Goal: Task Accomplishment & Management: Complete application form

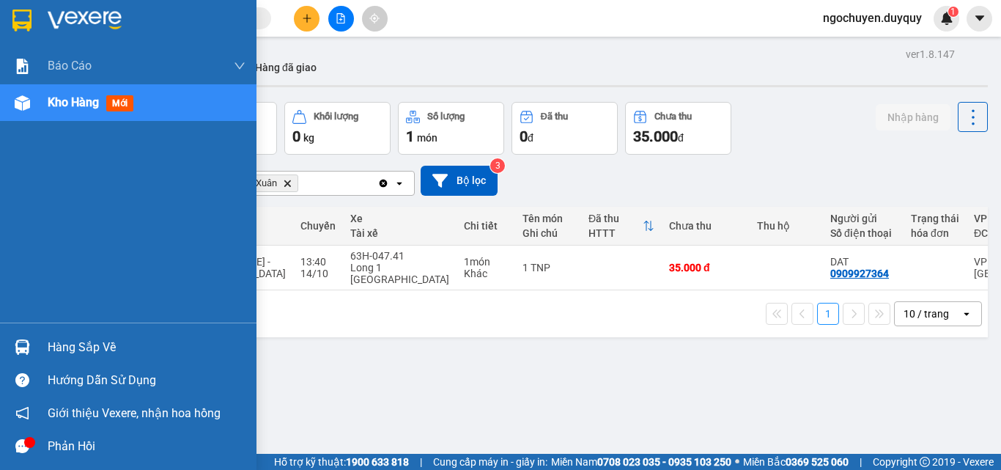
scroll to position [0, 43]
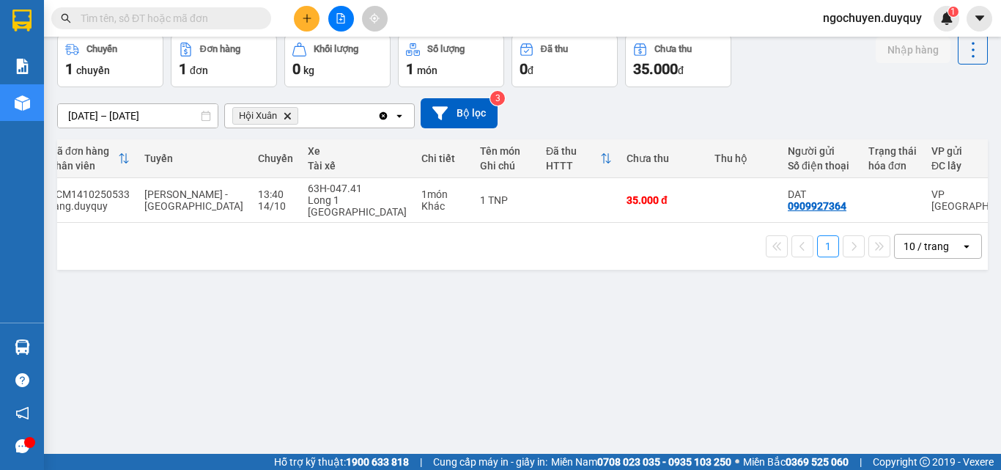
click at [302, 17] on icon "plus" at bounding box center [307, 18] width 10 height 10
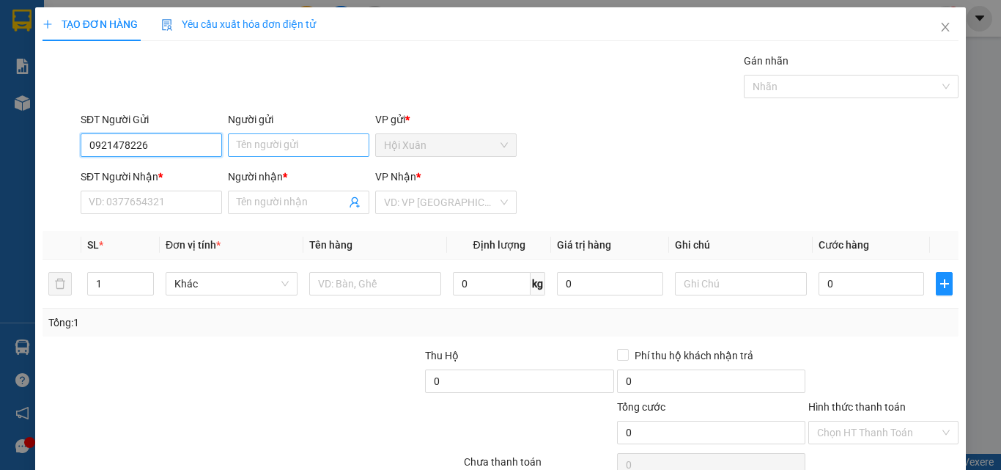
type input "0921478226"
click at [317, 152] on input "Người gửi" at bounding box center [298, 144] width 141 height 23
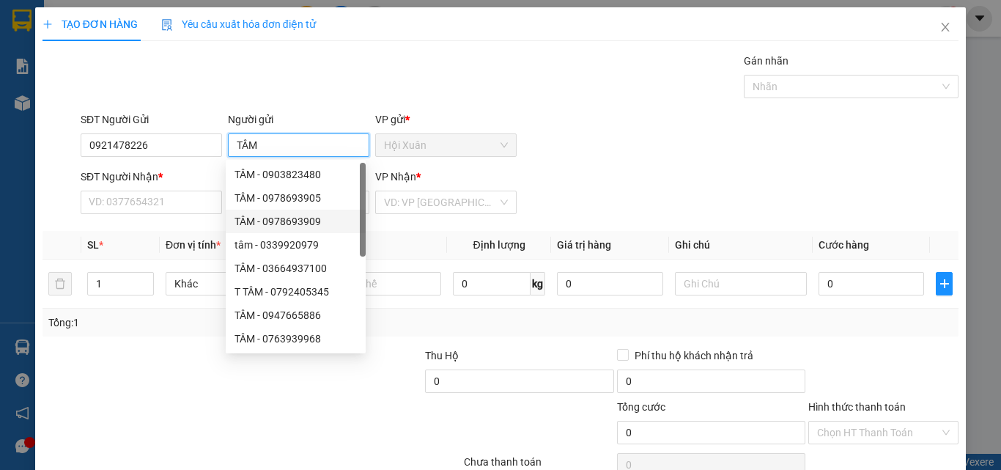
type input "TÂM"
click at [122, 188] on div "SĐT Người Nhận *" at bounding box center [151, 180] width 141 height 22
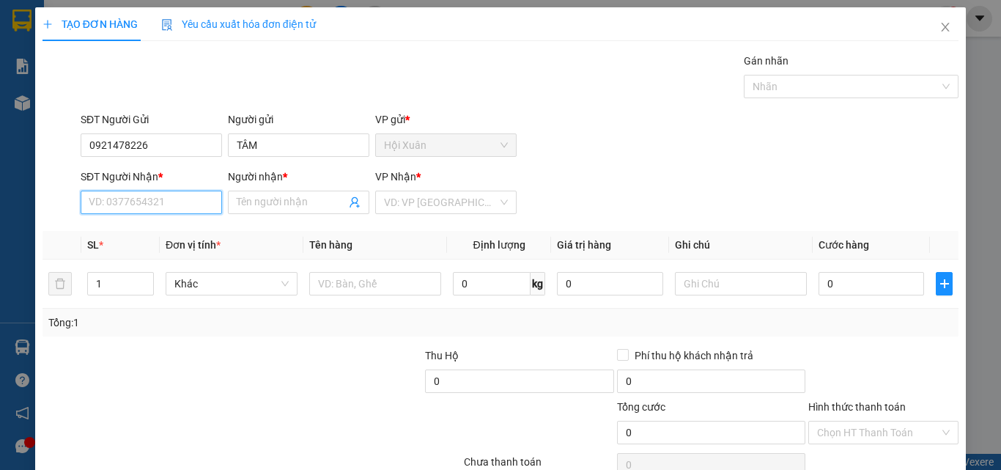
click at [122, 208] on input "SĐT Người Nhận *" at bounding box center [151, 202] width 141 height 23
type input "0902689138"
click at [275, 205] on input "Người nhận *" at bounding box center [291, 202] width 109 height 16
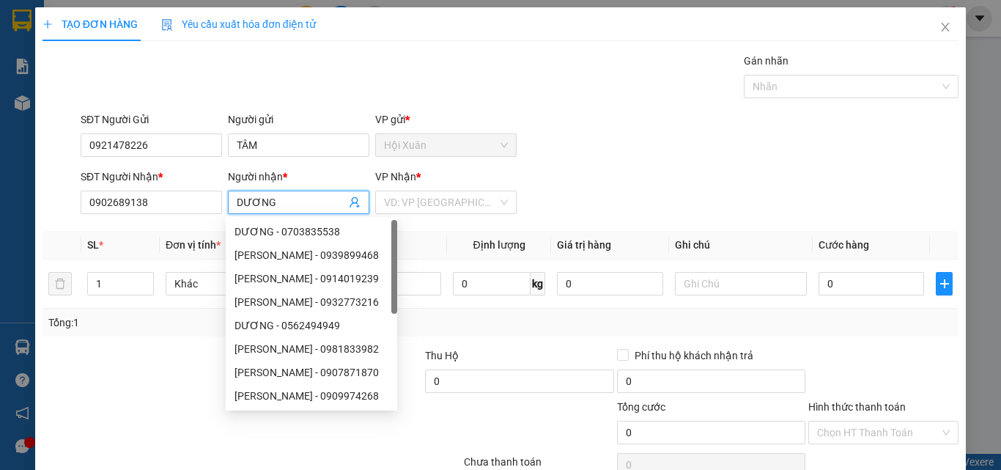
type input "DƯƠNG"
click at [434, 187] on div "VP Nhận *" at bounding box center [445, 180] width 141 height 22
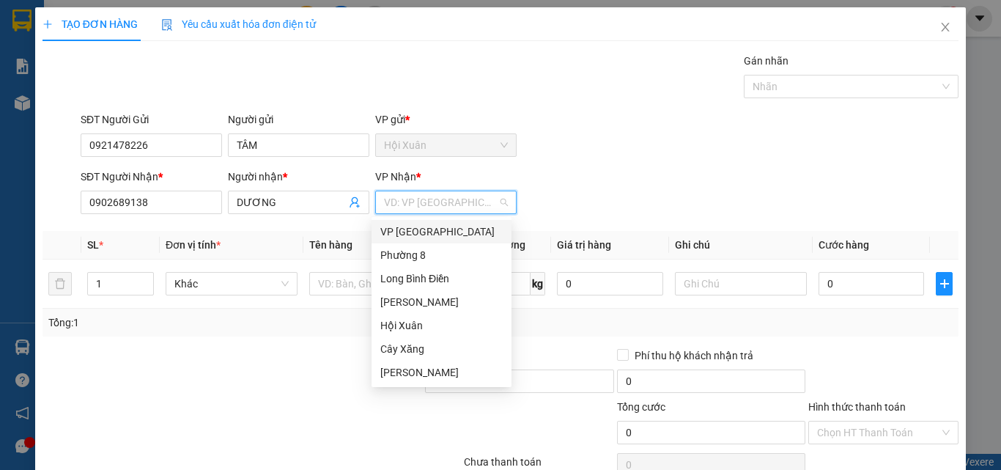
click at [434, 202] on input "search" at bounding box center [441, 202] width 114 height 22
click at [419, 237] on div "VP [GEOGRAPHIC_DATA]" at bounding box center [441, 232] width 122 height 16
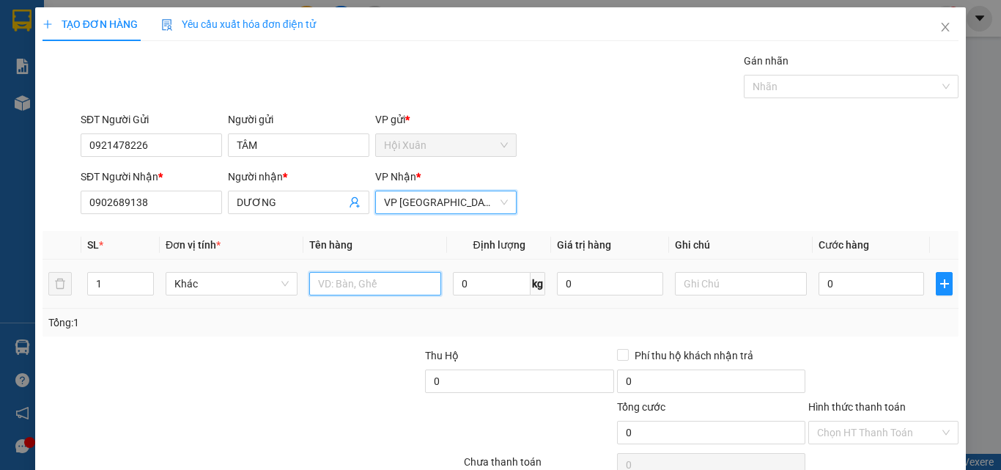
click at [331, 287] on input "text" at bounding box center [375, 283] width 132 height 23
type input "T"
type input "XTRANG"
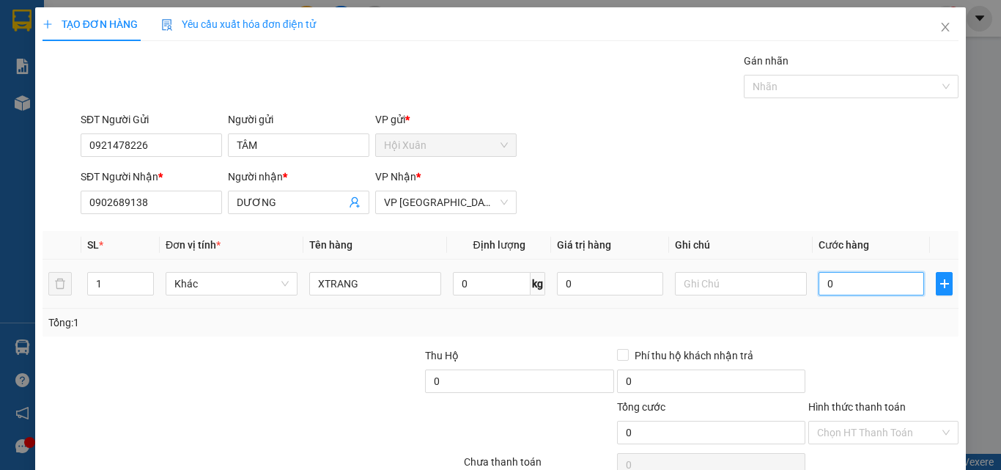
click at [861, 290] on input "0" at bounding box center [872, 283] width 106 height 23
type input "2"
type input "20"
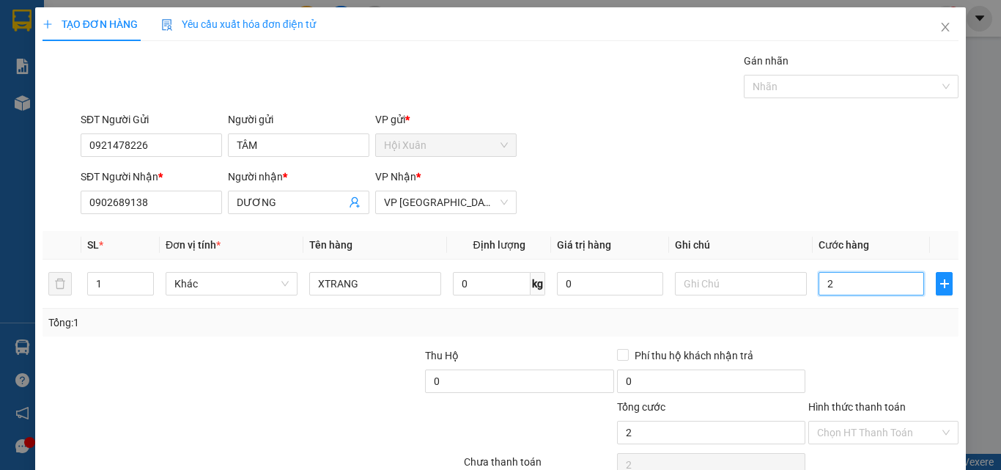
type input "20"
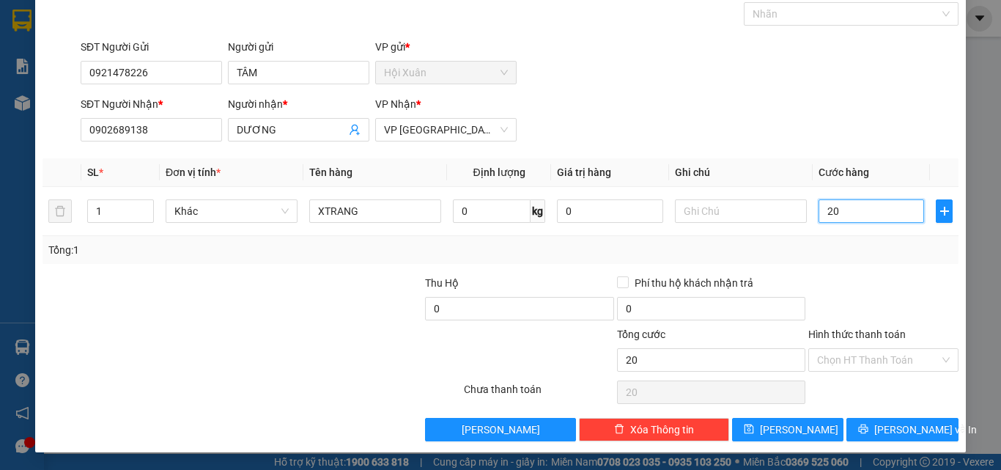
type input "2"
type input "25"
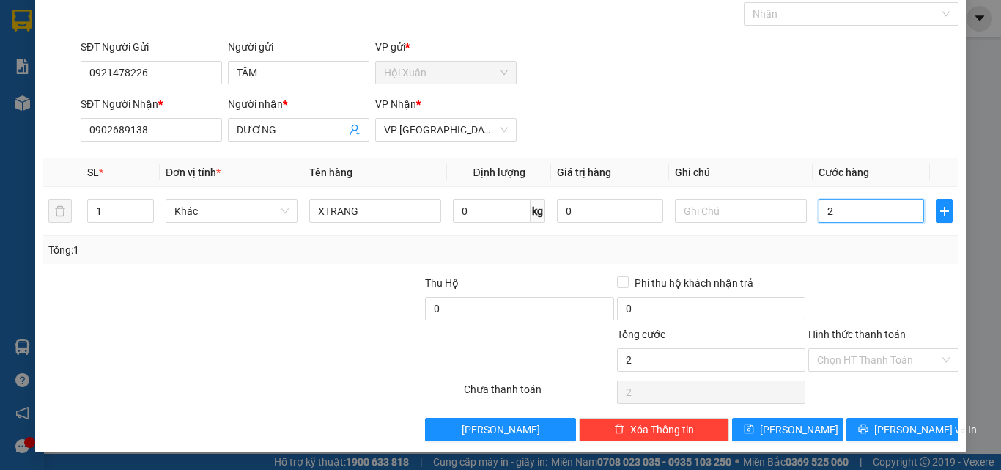
type input "25"
type input "25.000"
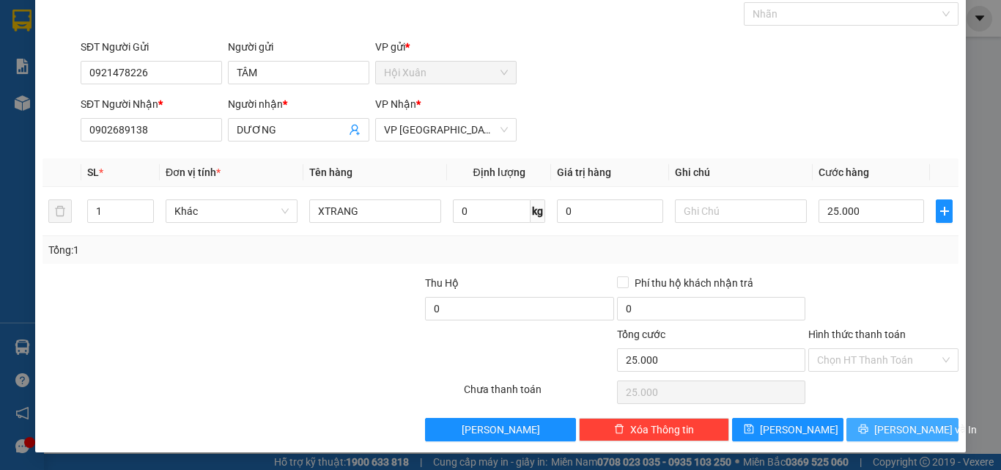
click at [896, 433] on span "[PERSON_NAME] và In" at bounding box center [925, 429] width 103 height 16
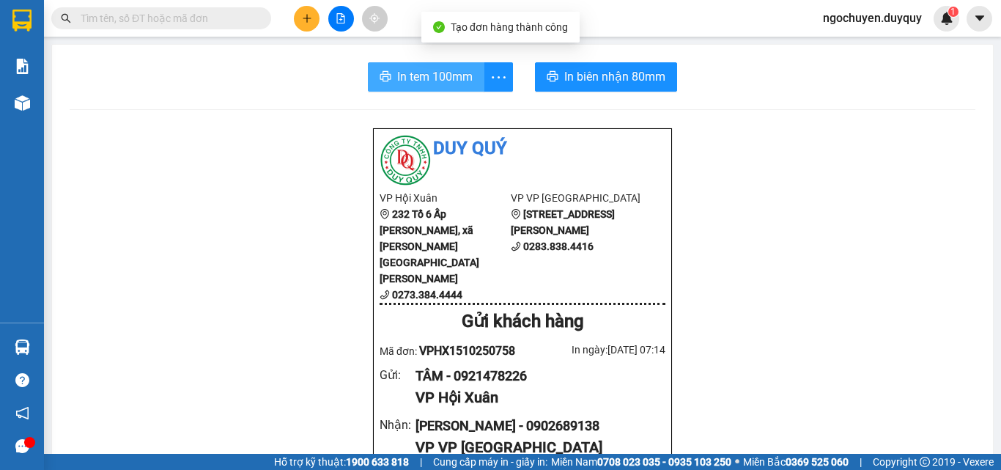
click at [429, 67] on span "In tem 100mm" at bounding box center [434, 76] width 75 height 18
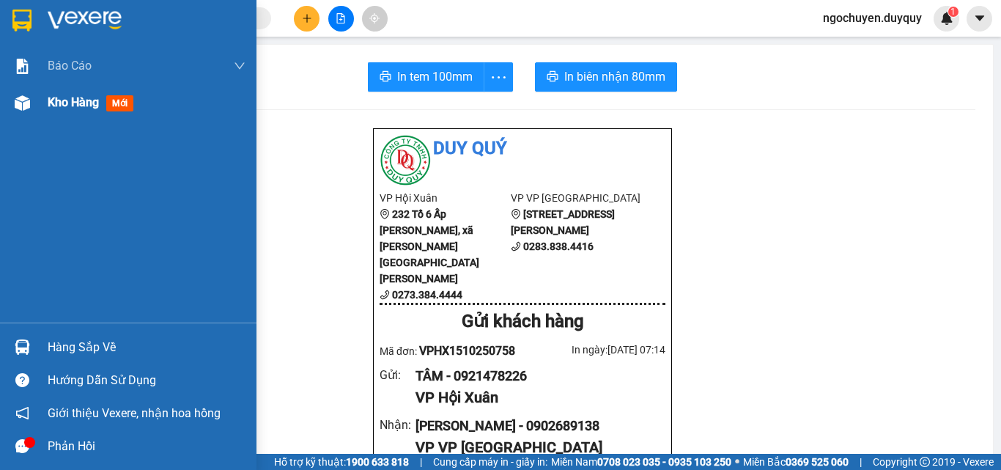
click at [68, 114] on div "Kho hàng mới" at bounding box center [147, 102] width 198 height 37
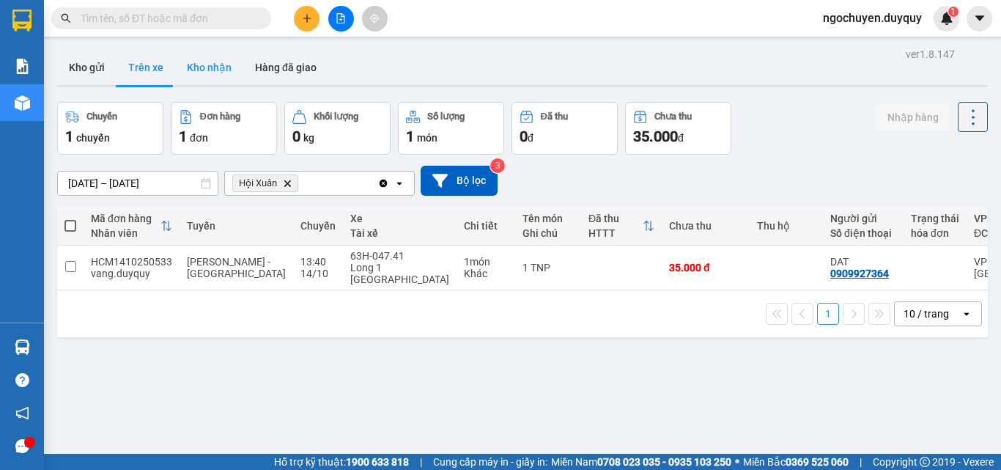
click at [197, 59] on button "Kho nhận" at bounding box center [209, 67] width 68 height 35
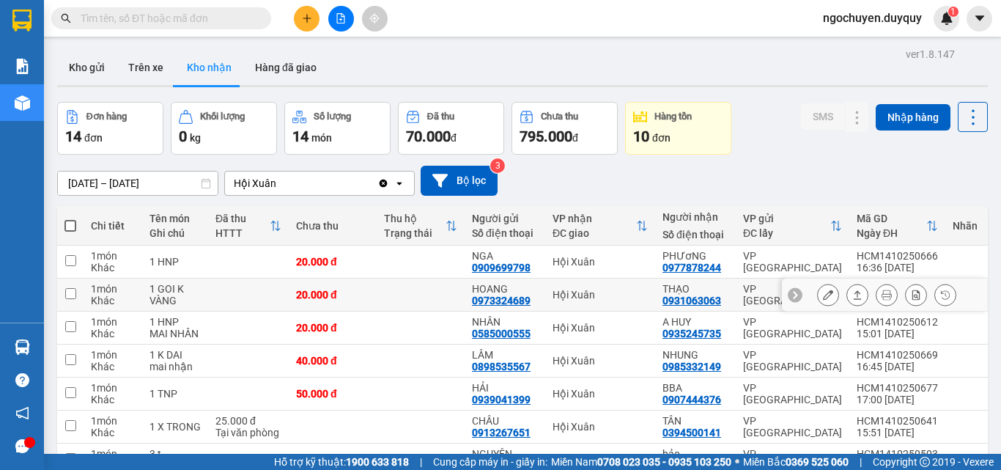
scroll to position [199, 0]
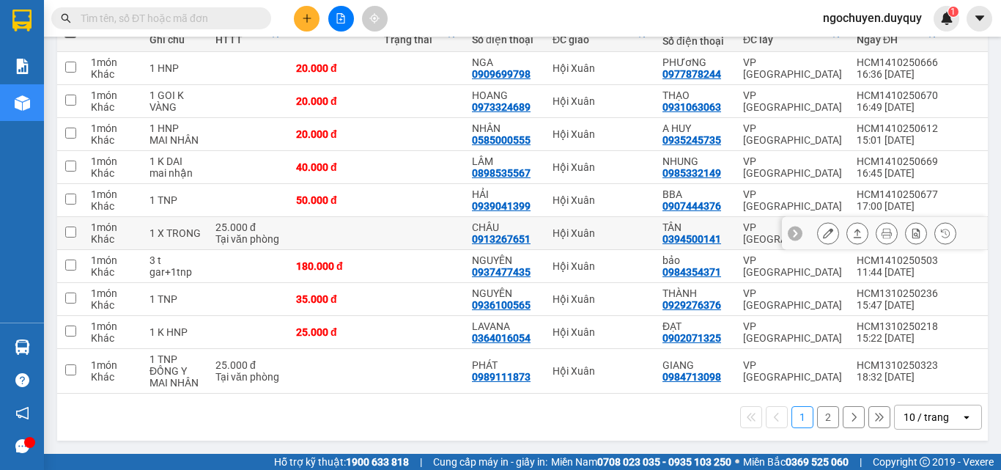
click at [852, 231] on icon at bounding box center [857, 233] width 10 height 10
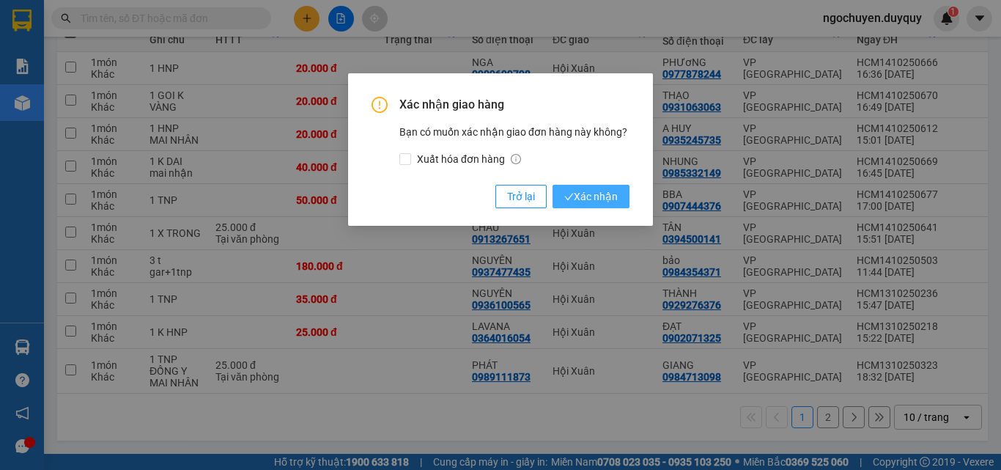
click at [627, 195] on button "Xác nhận" at bounding box center [591, 196] width 77 height 23
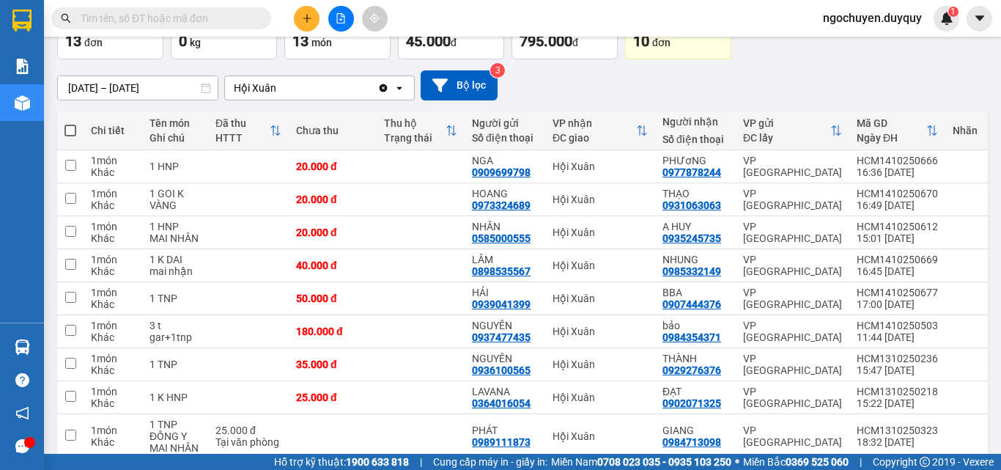
scroll to position [0, 0]
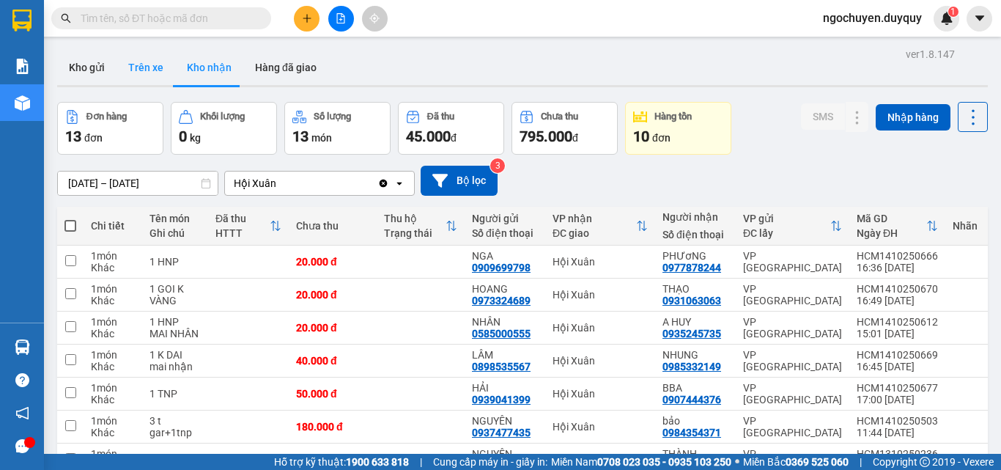
click at [131, 77] on button "Trên xe" at bounding box center [146, 67] width 59 height 35
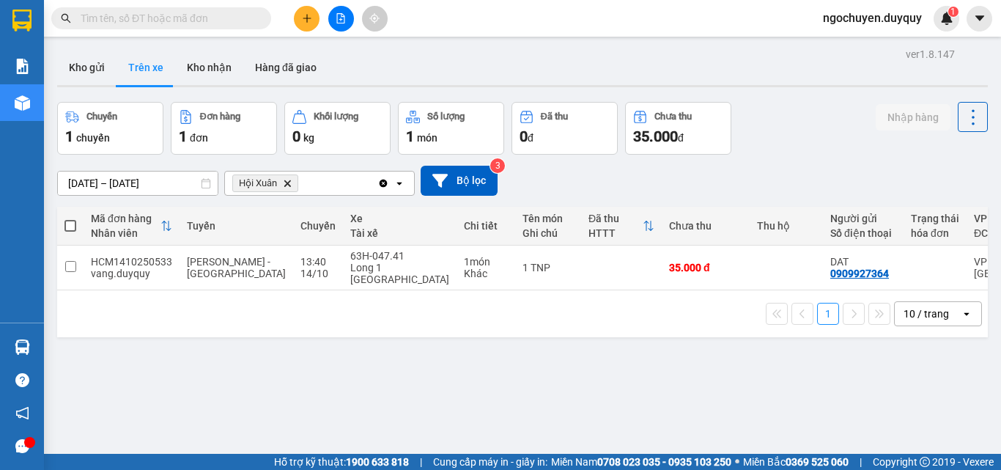
scroll to position [0, 281]
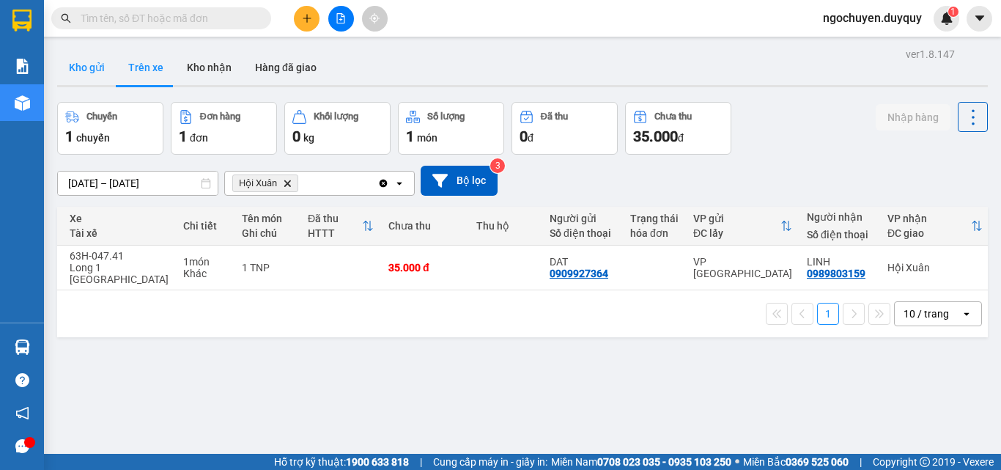
click at [94, 75] on button "Kho gửi" at bounding box center [86, 67] width 59 height 35
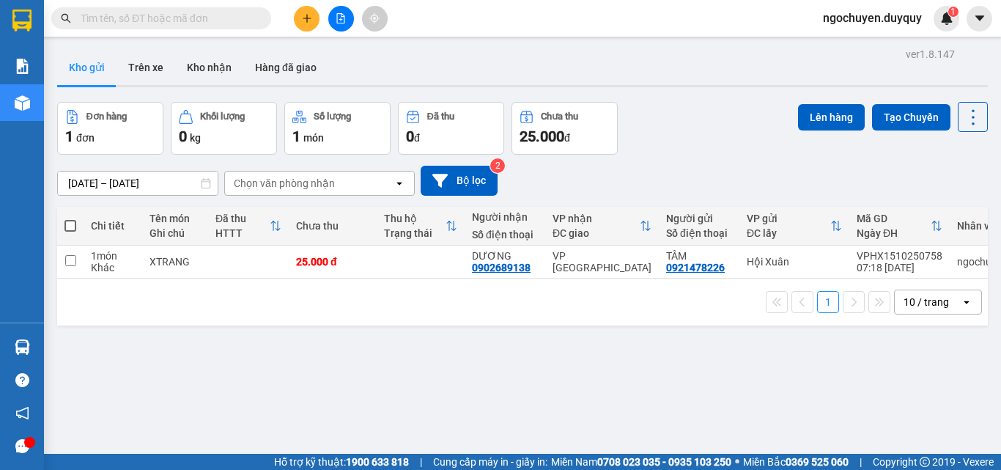
click at [122, 177] on input "[DATE] – [DATE]" at bounding box center [138, 183] width 160 height 23
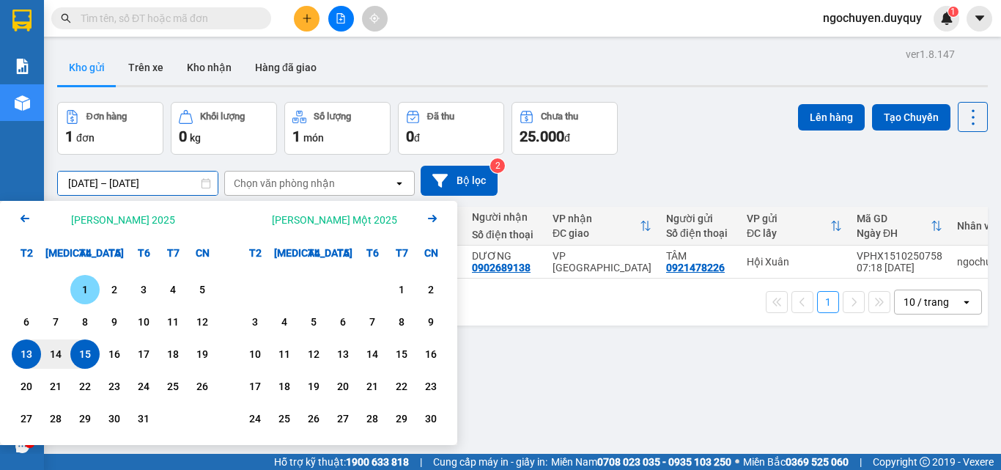
click at [76, 295] on div "1" at bounding box center [85, 290] width 21 height 18
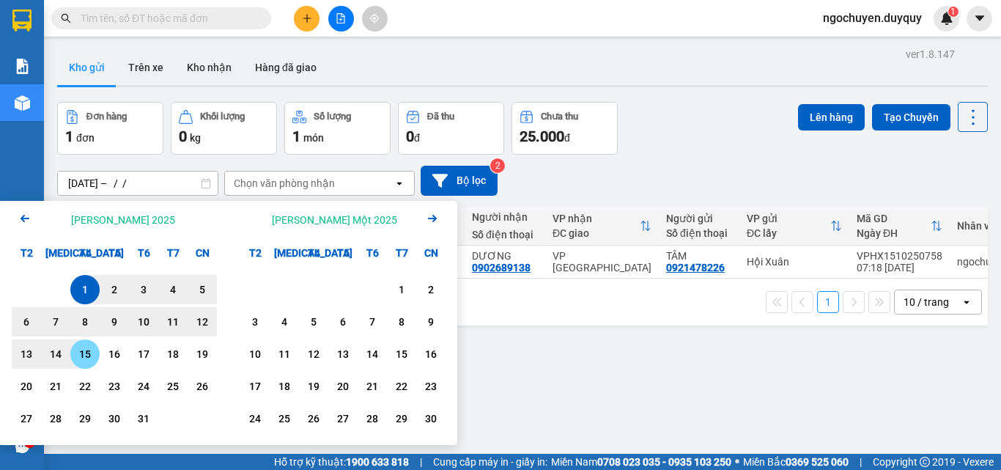
click at [81, 363] on div "15" at bounding box center [85, 354] width 21 height 18
type input "[DATE] – [DATE]"
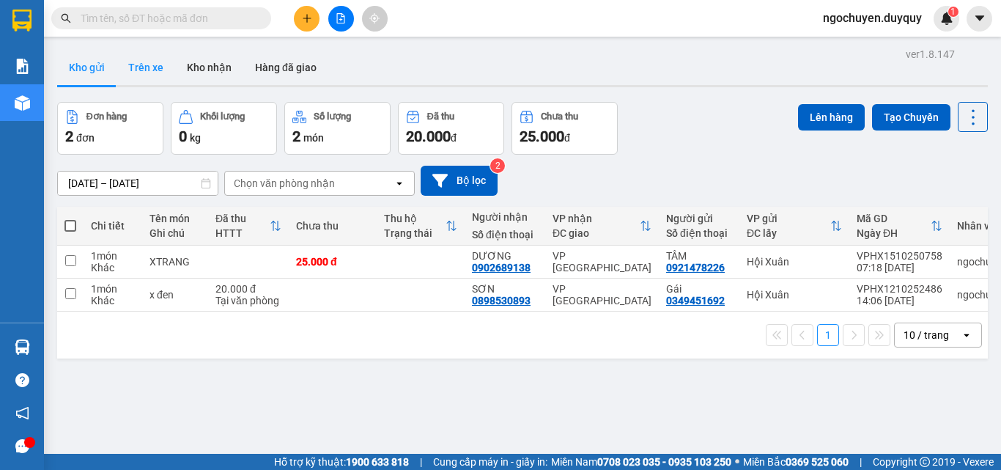
click at [148, 73] on button "Trên xe" at bounding box center [146, 67] width 59 height 35
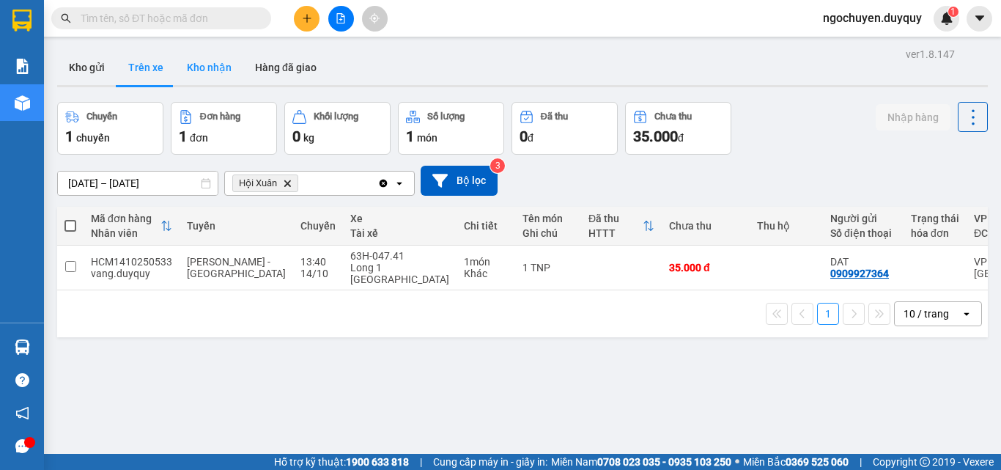
click at [212, 80] on button "Kho nhận" at bounding box center [209, 67] width 68 height 35
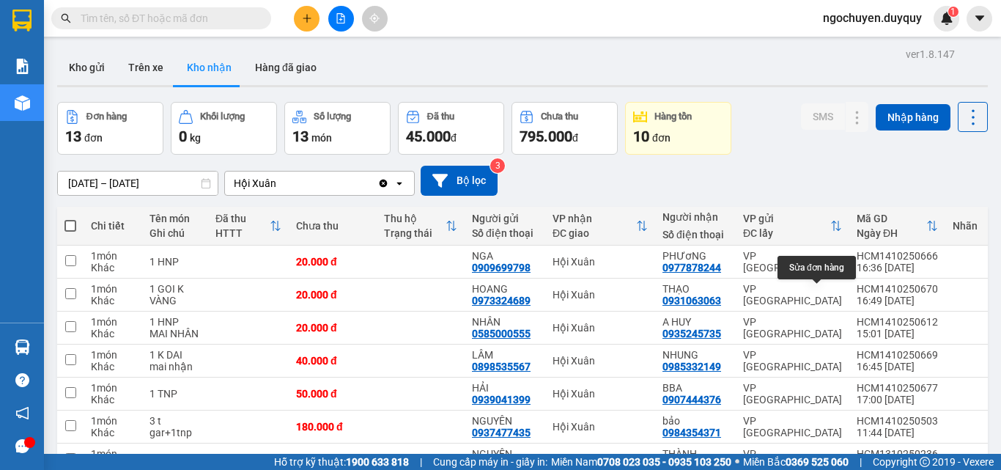
scroll to position [199, 0]
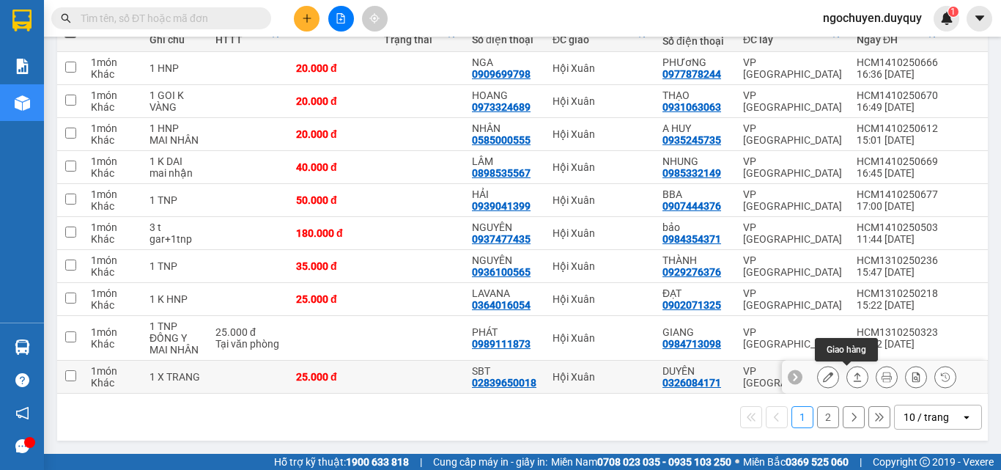
click at [852, 372] on icon at bounding box center [857, 377] width 10 height 10
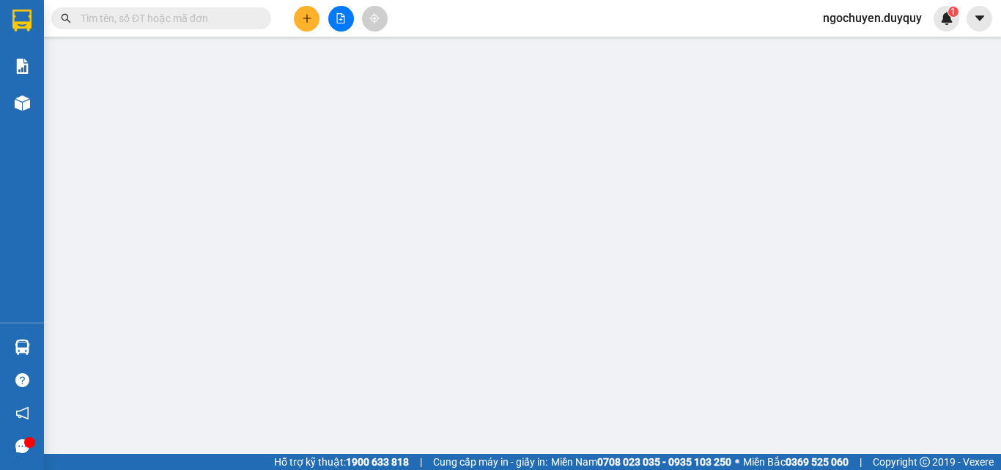
type input "02839650018"
type input "SBT"
type input "0326084171"
type input "DUYÊN"
type input "0"
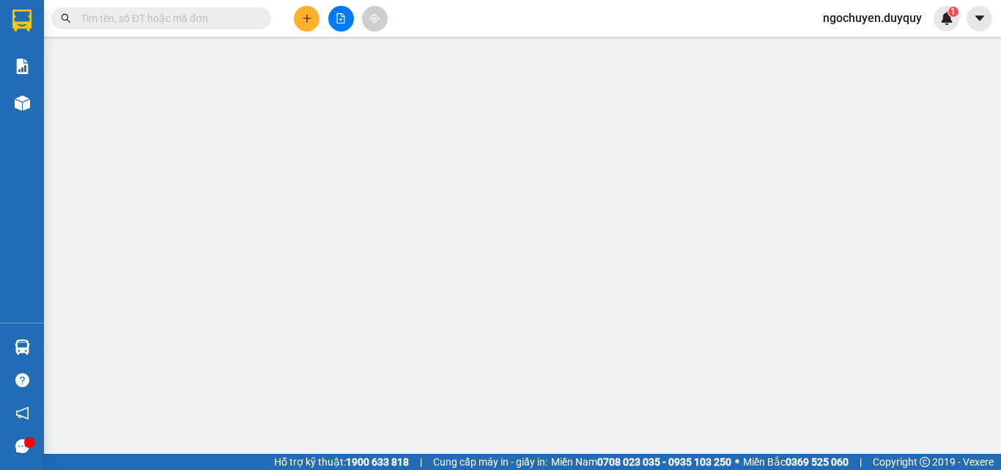
type input "25.000"
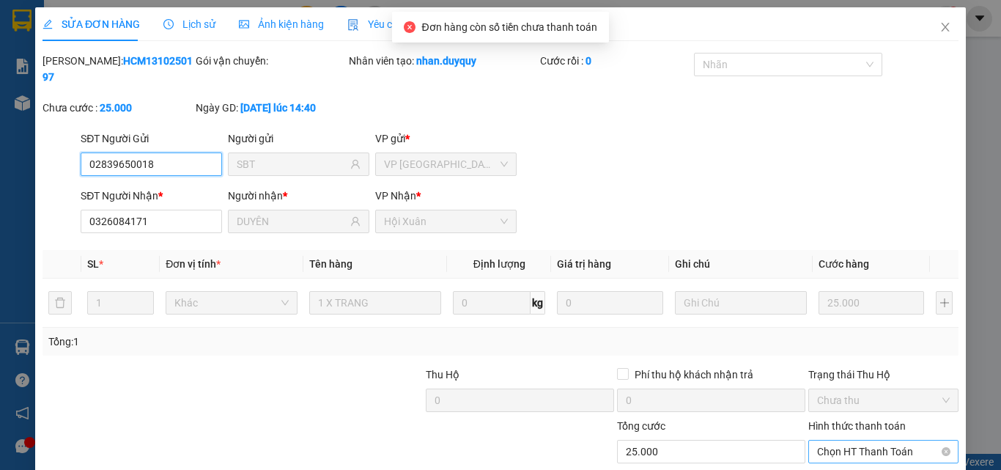
scroll to position [68, 0]
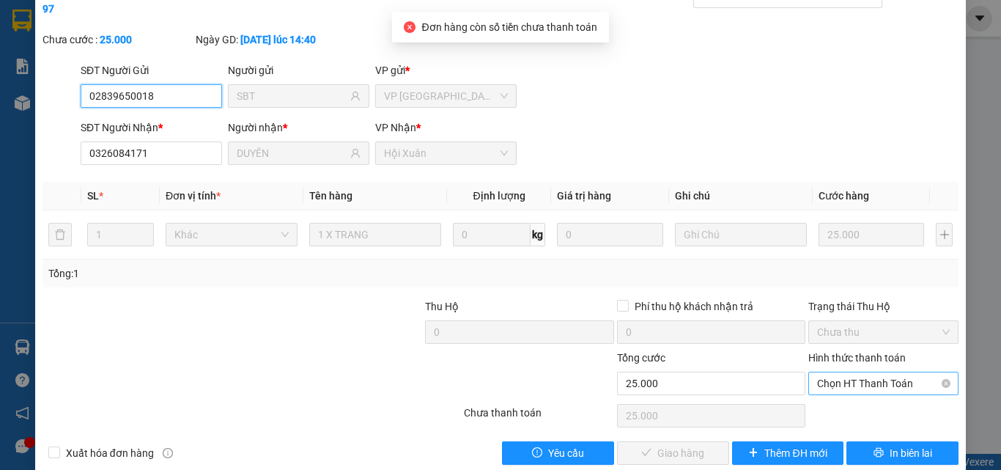
click at [844, 377] on span "Chọn HT Thanh Toán" at bounding box center [883, 383] width 133 height 22
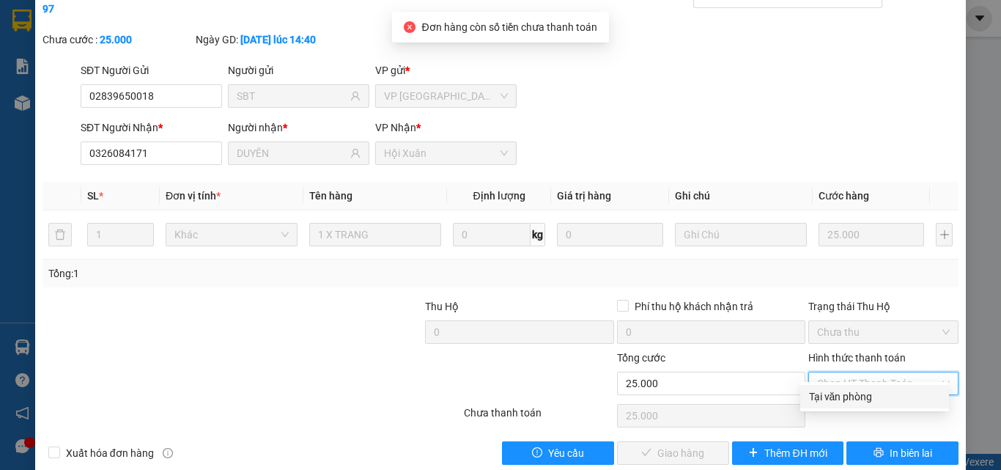
click at [845, 392] on div "Tại văn phòng" at bounding box center [874, 396] width 131 height 16
type input "0"
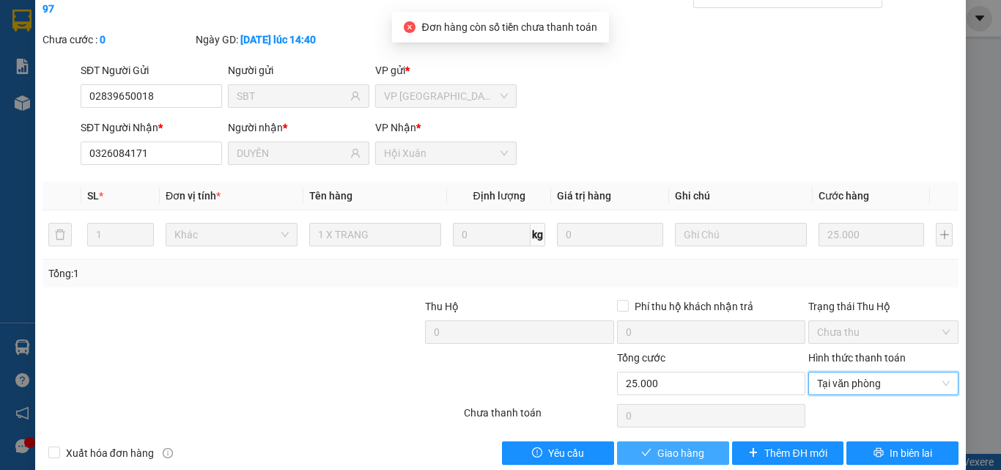
click at [704, 443] on button "Giao hàng" at bounding box center [673, 452] width 112 height 23
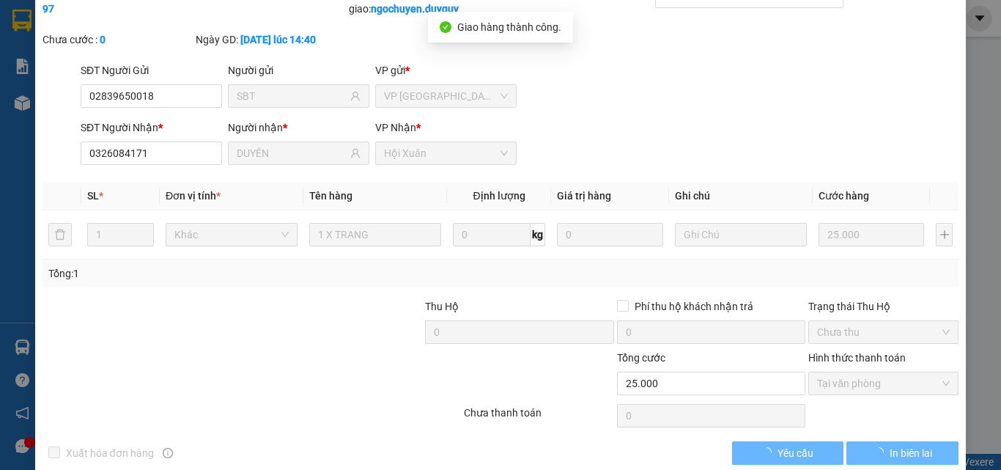
scroll to position [0, 0]
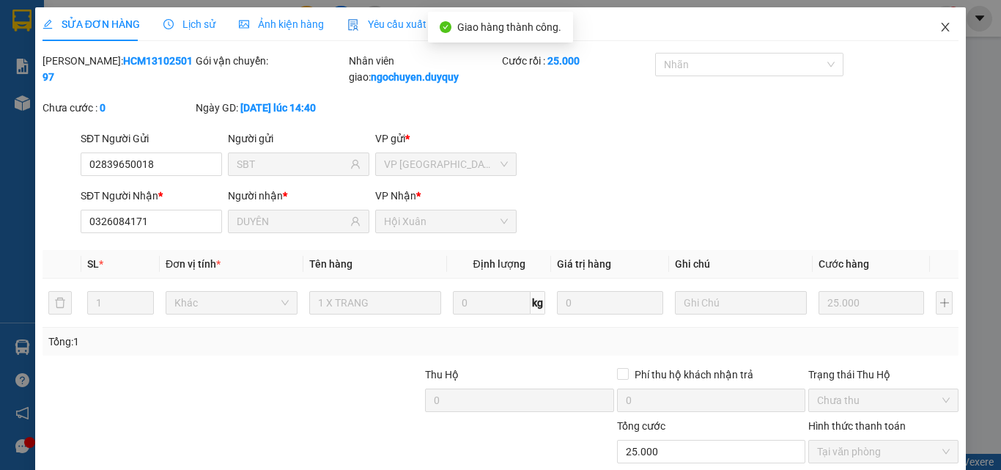
click at [940, 28] on icon "close" at bounding box center [946, 27] width 12 height 12
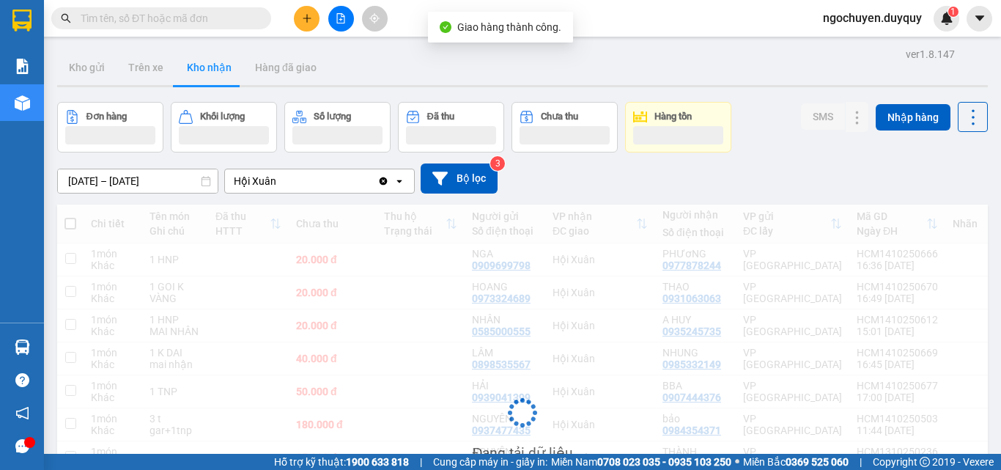
scroll to position [209, 0]
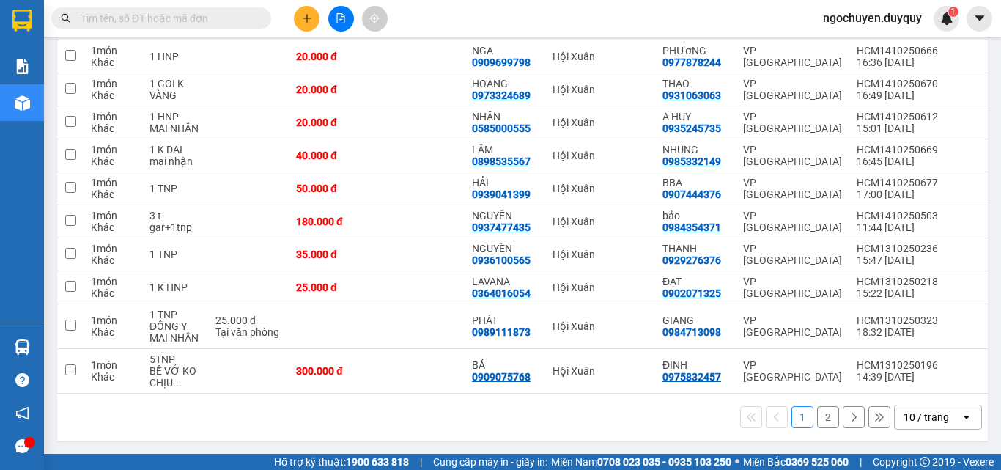
click at [817, 428] on button "2" at bounding box center [828, 417] width 22 height 22
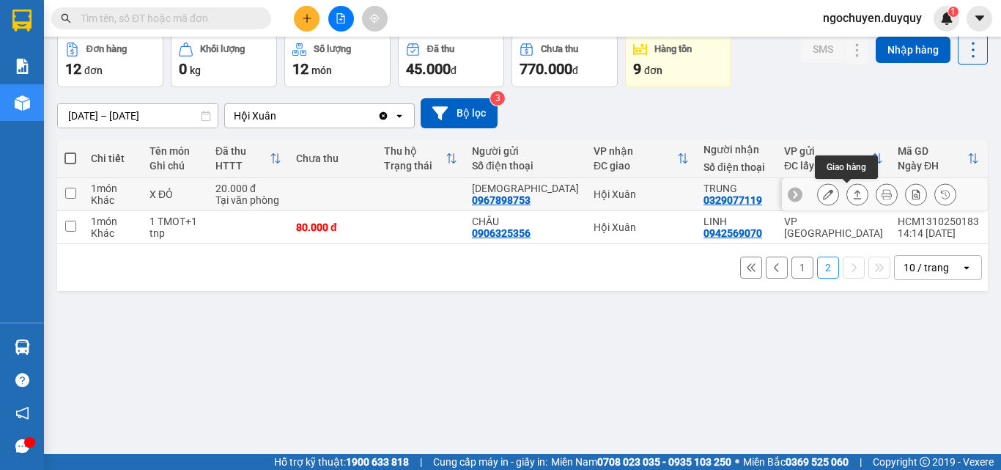
click at [847, 200] on button at bounding box center [857, 195] width 21 height 26
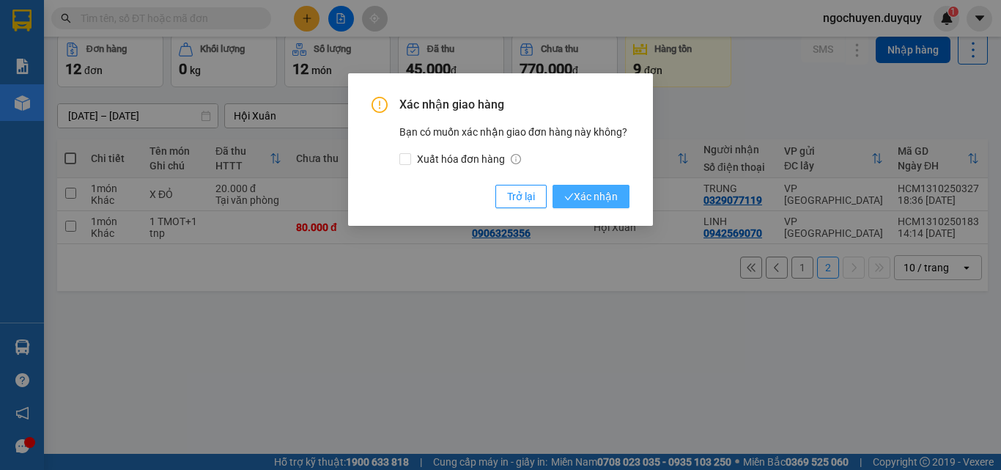
click at [611, 196] on span "Xác nhận" at bounding box center [591, 196] width 54 height 16
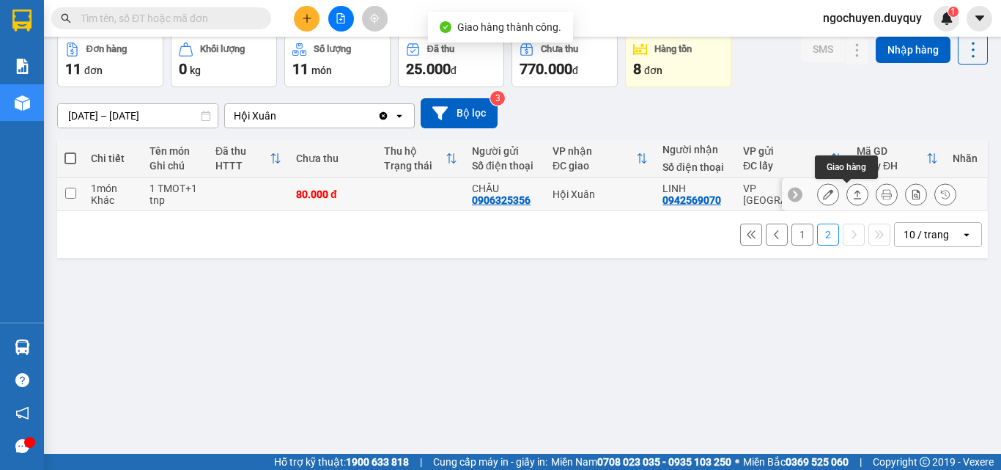
click at [852, 194] on icon at bounding box center [857, 194] width 10 height 10
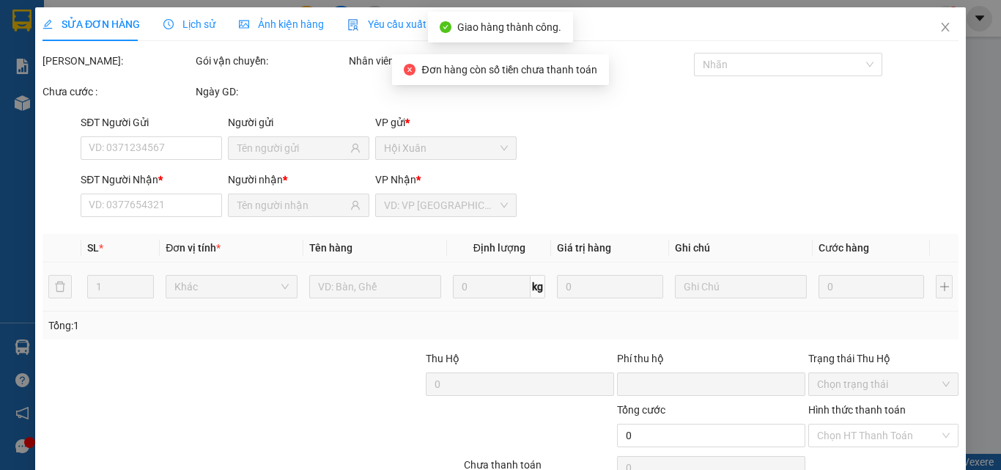
type input "0906325356"
type input "CHÂU"
type input "0942569070"
type input "LINH"
type input "0"
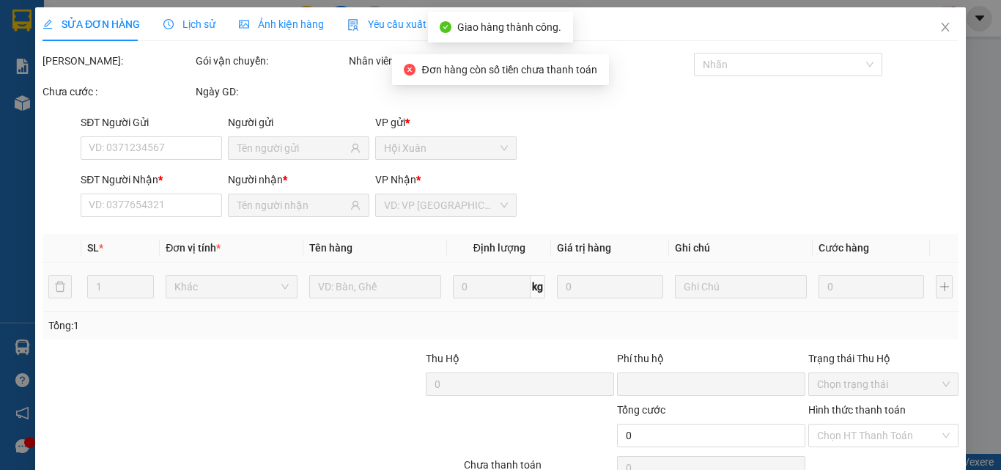
type input "80.000"
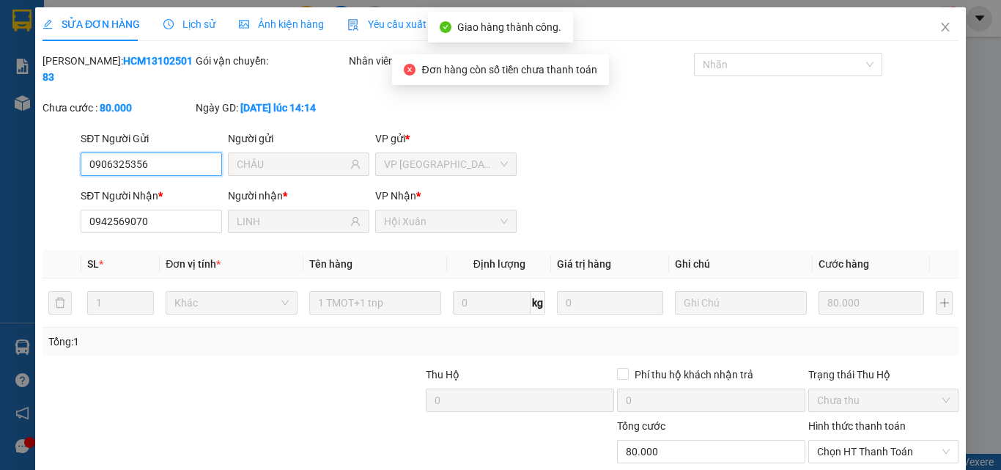
scroll to position [68, 0]
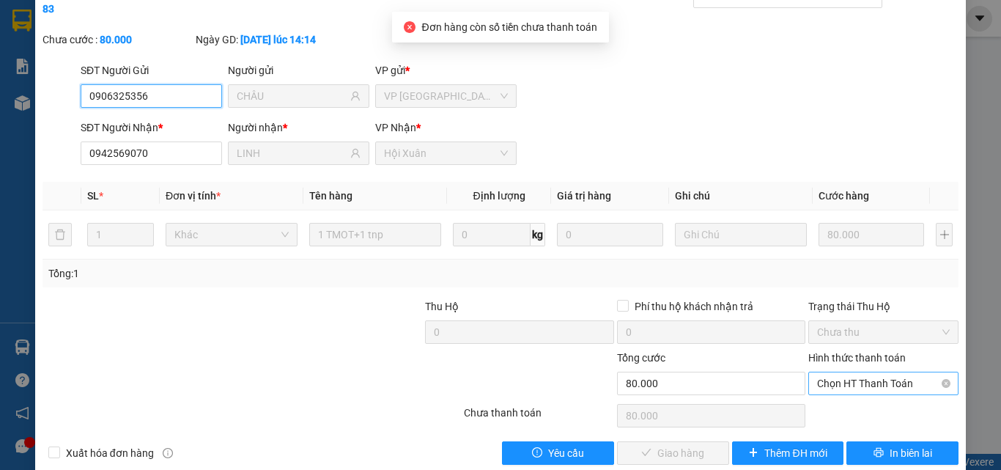
click at [882, 377] on span "Chọn HT Thanh Toán" at bounding box center [883, 383] width 133 height 22
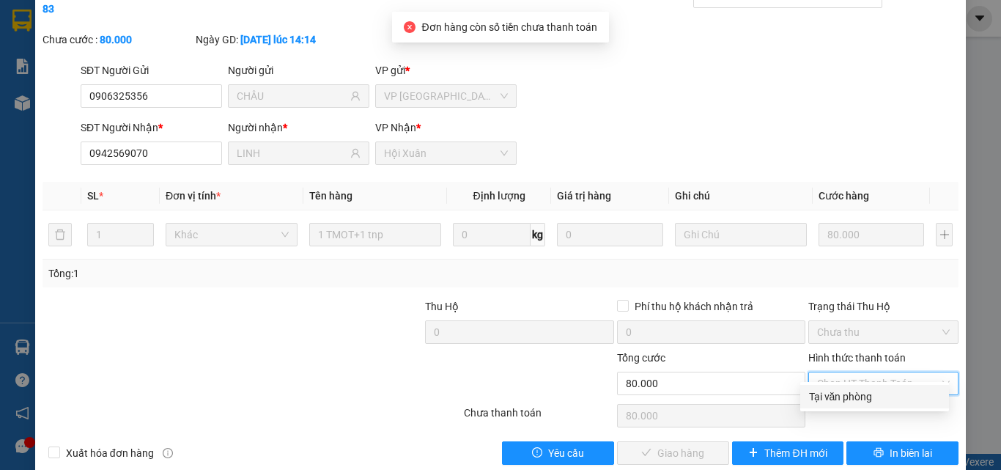
click at [881, 398] on div "Tại văn phòng" at bounding box center [874, 396] width 131 height 16
type input "0"
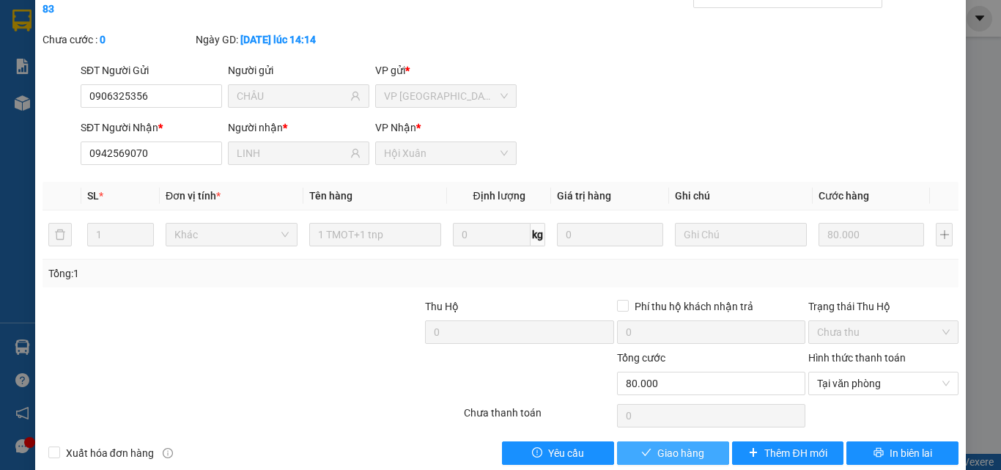
click at [663, 445] on span "Giao hàng" at bounding box center [680, 453] width 47 height 16
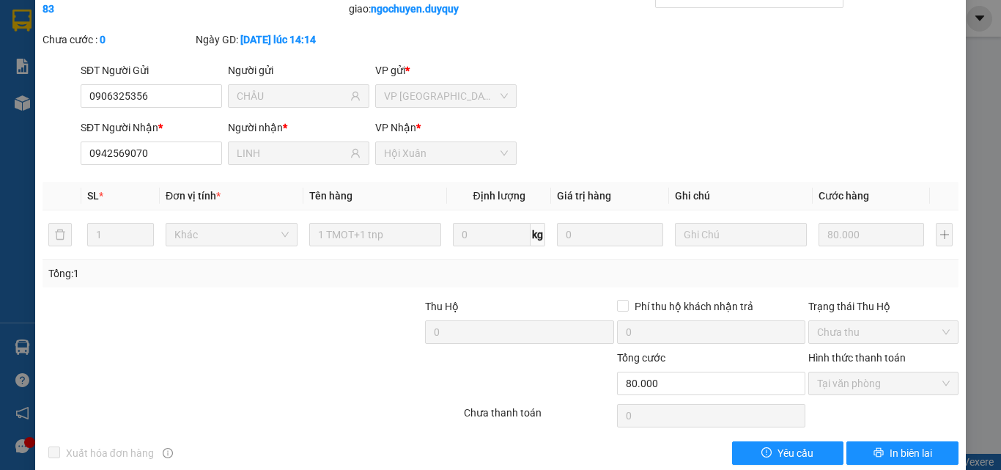
scroll to position [0, 0]
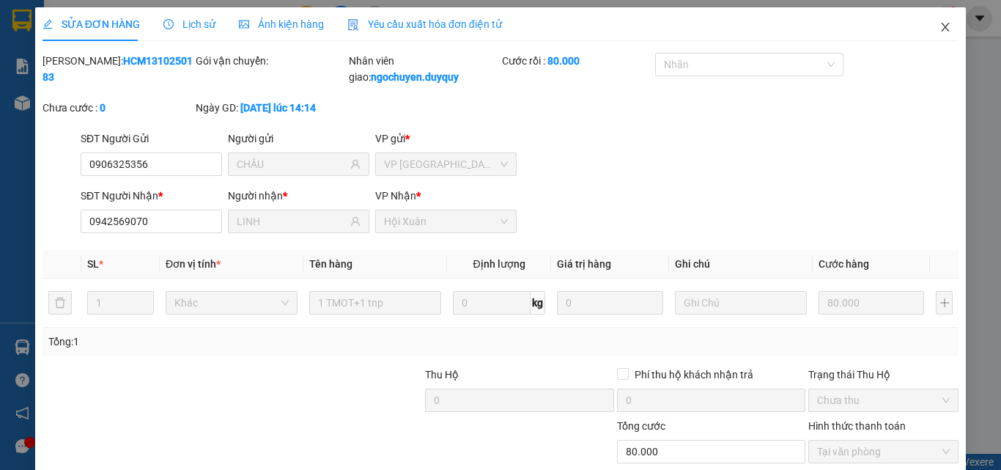
click at [950, 28] on span "Close" at bounding box center [945, 27] width 41 height 41
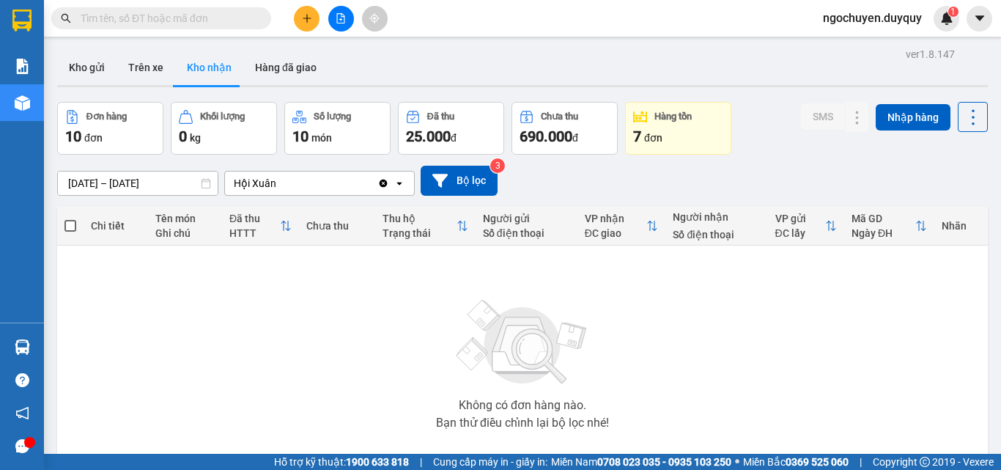
scroll to position [81, 0]
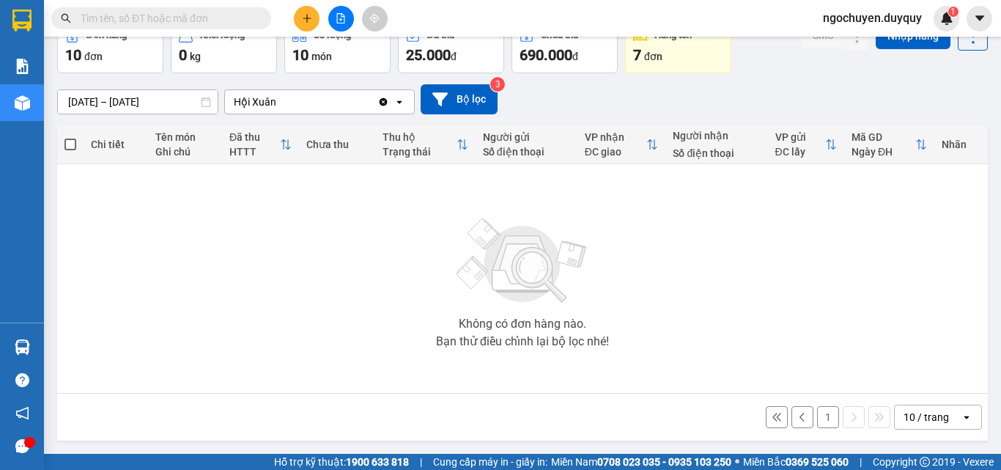
click at [817, 410] on button "1" at bounding box center [828, 417] width 22 height 22
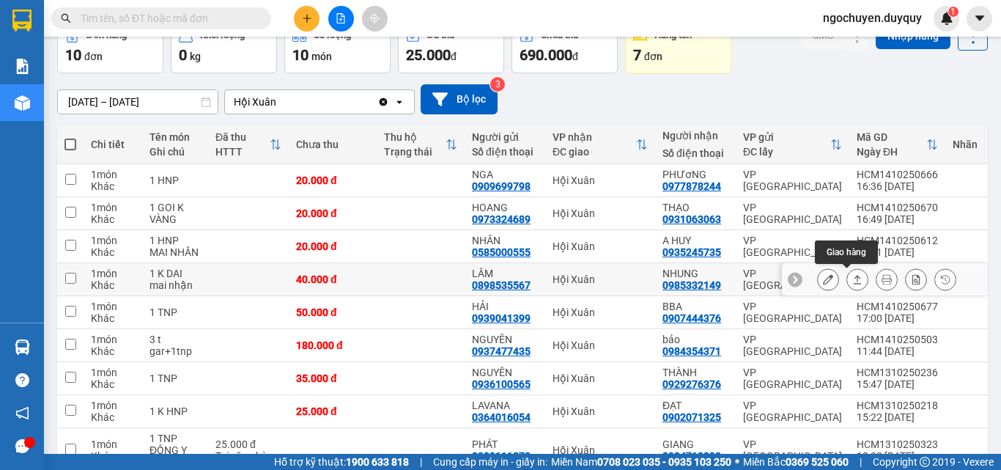
click at [847, 275] on button at bounding box center [857, 280] width 21 height 26
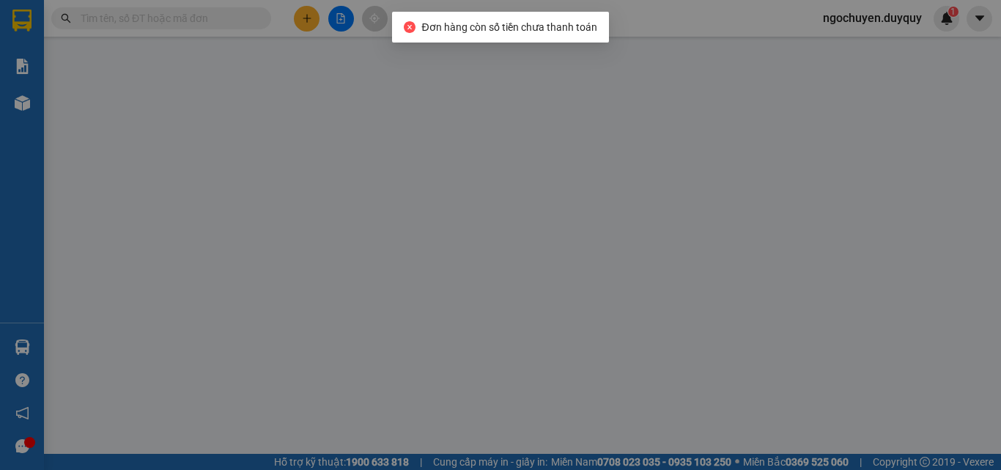
type input "0898535567"
type input "LÂM"
type input "0985332149"
type input "NHUNG"
type input "0"
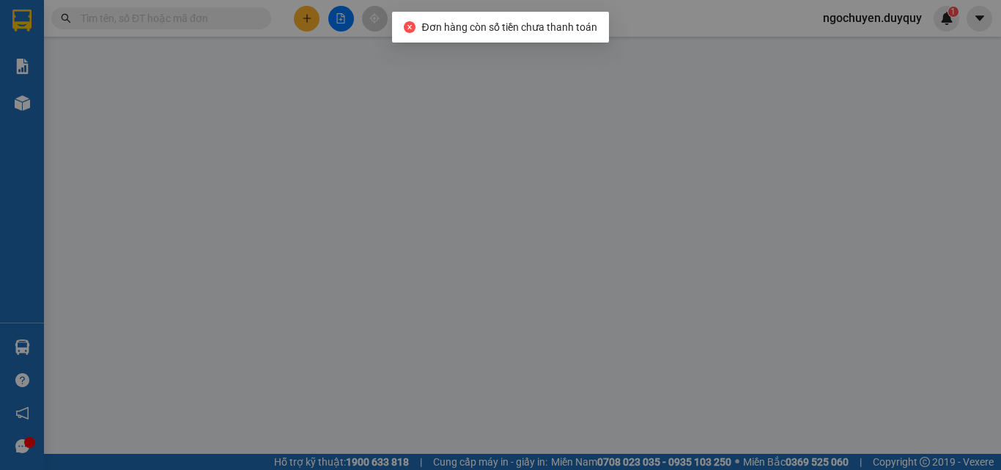
type input "40.000"
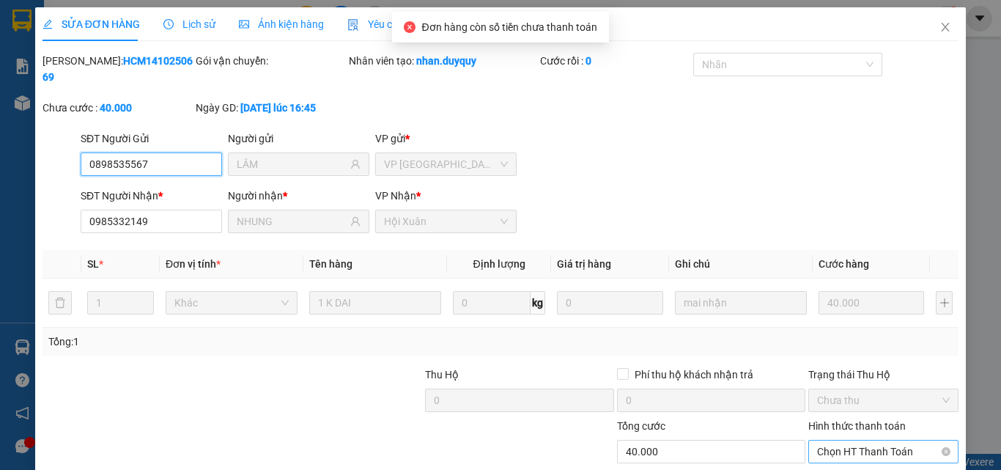
scroll to position [68, 0]
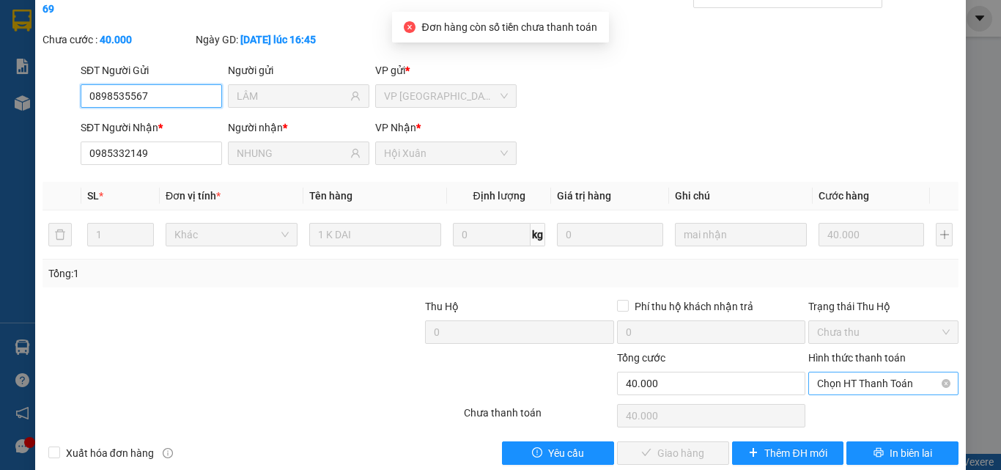
click at [842, 372] on span "Chọn HT Thanh Toán" at bounding box center [883, 383] width 133 height 22
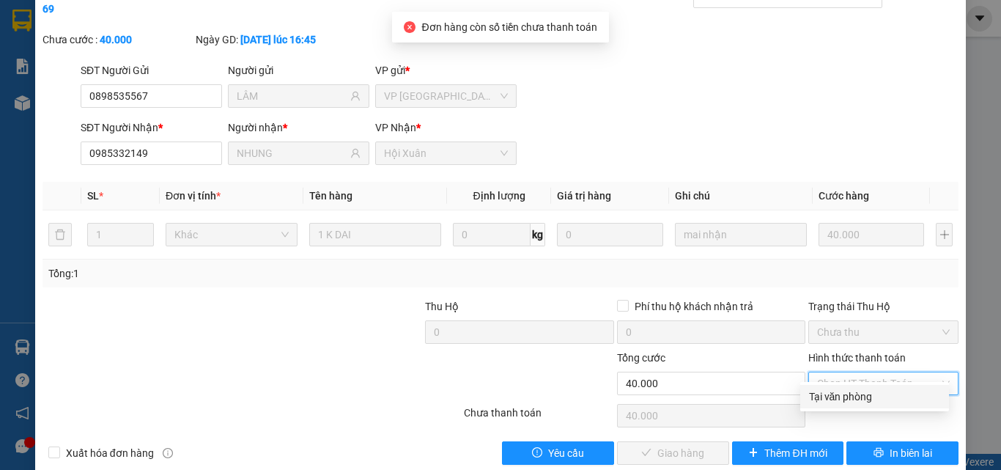
click at [855, 398] on div "Tại văn phòng" at bounding box center [874, 396] width 131 height 16
type input "0"
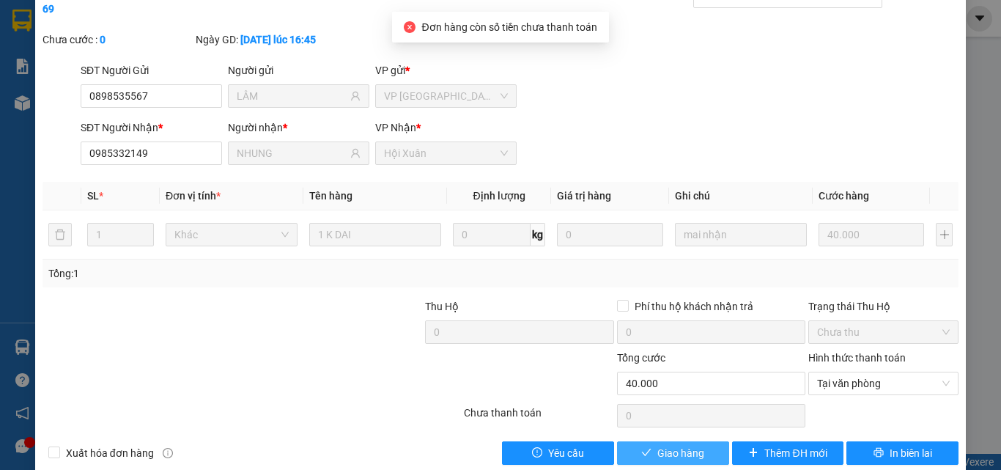
click at [692, 445] on button "Giao hàng" at bounding box center [673, 452] width 112 height 23
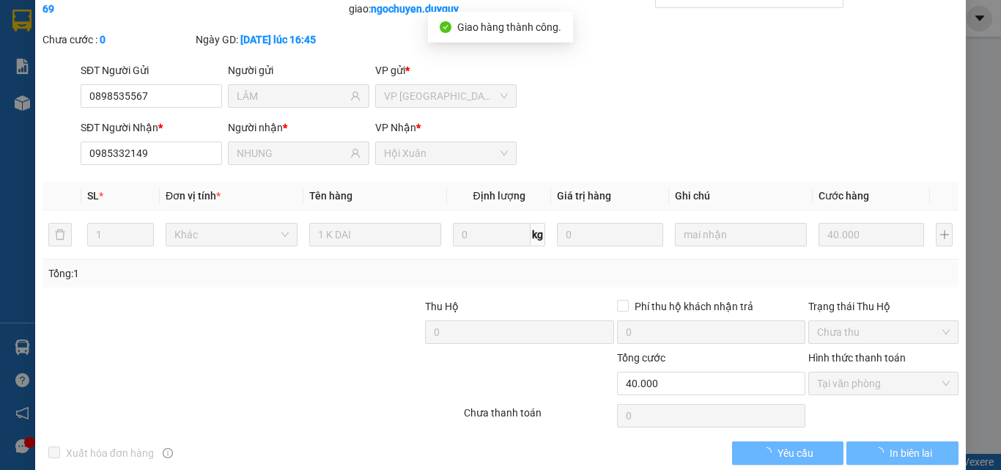
scroll to position [0, 0]
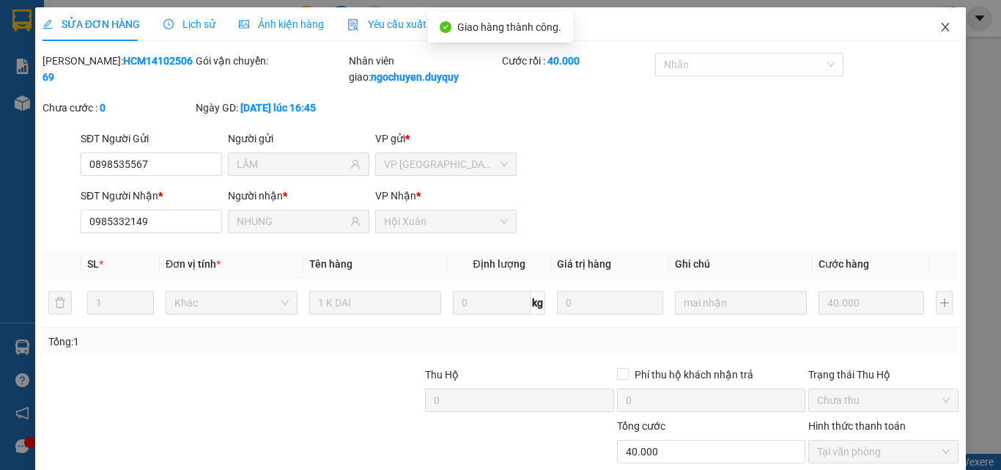
click at [937, 36] on span "Close" at bounding box center [945, 27] width 41 height 41
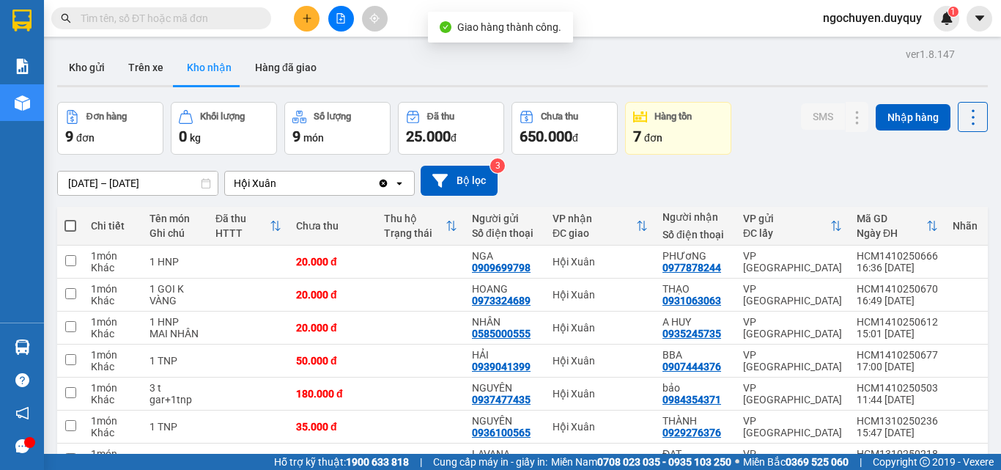
scroll to position [178, 0]
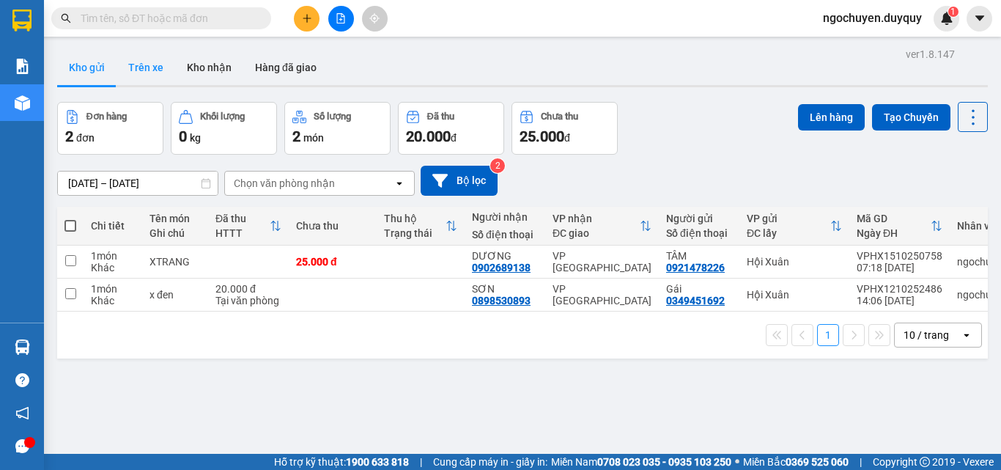
click at [152, 67] on button "Trên xe" at bounding box center [146, 67] width 59 height 35
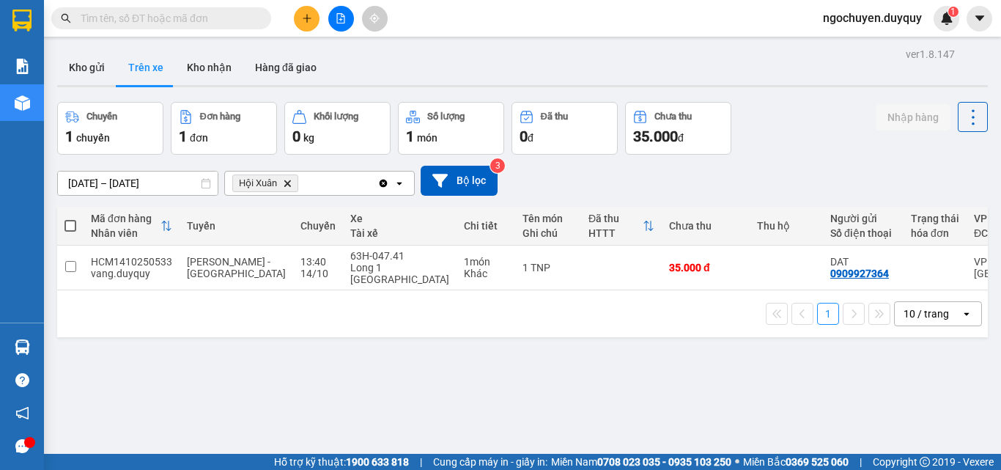
click at [287, 179] on icon "Delete" at bounding box center [287, 183] width 9 height 9
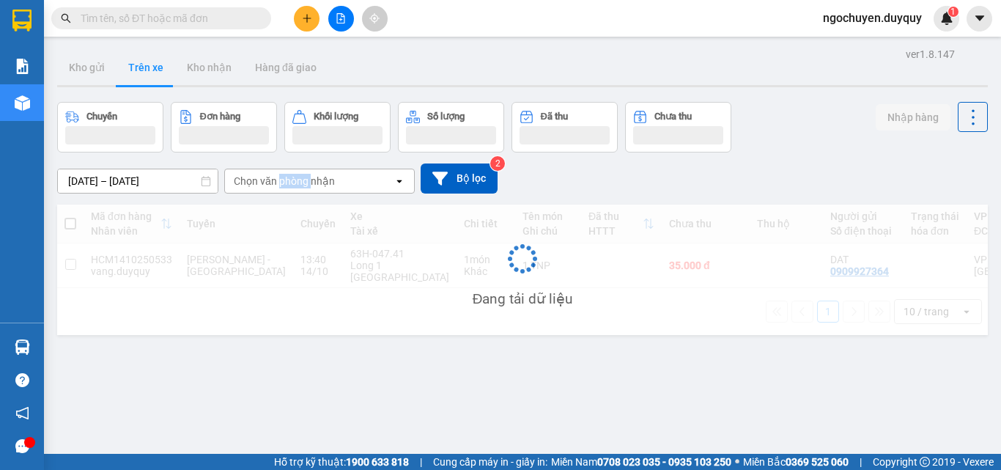
click at [287, 179] on div "Chọn văn phòng nhận" at bounding box center [284, 181] width 101 height 15
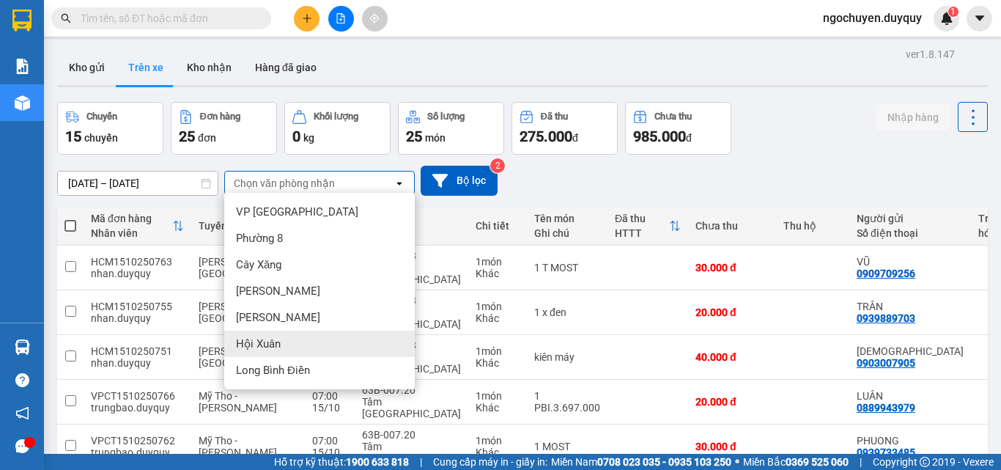
click at [292, 350] on div "Hội Xuân" at bounding box center [319, 344] width 191 height 26
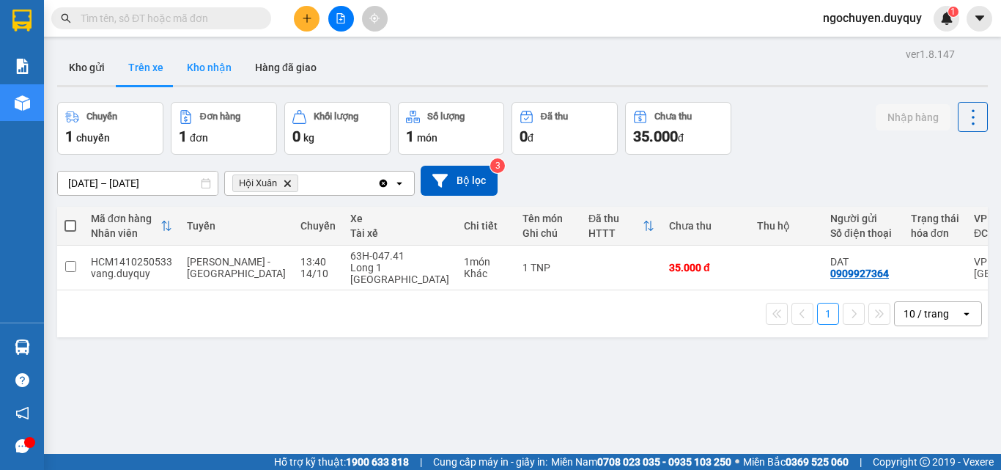
click at [229, 72] on button "Kho nhận" at bounding box center [209, 67] width 68 height 35
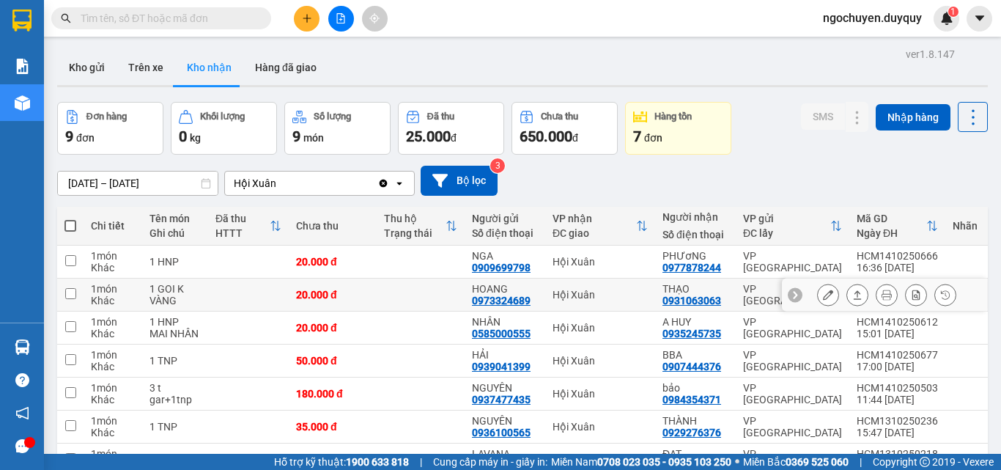
scroll to position [178, 0]
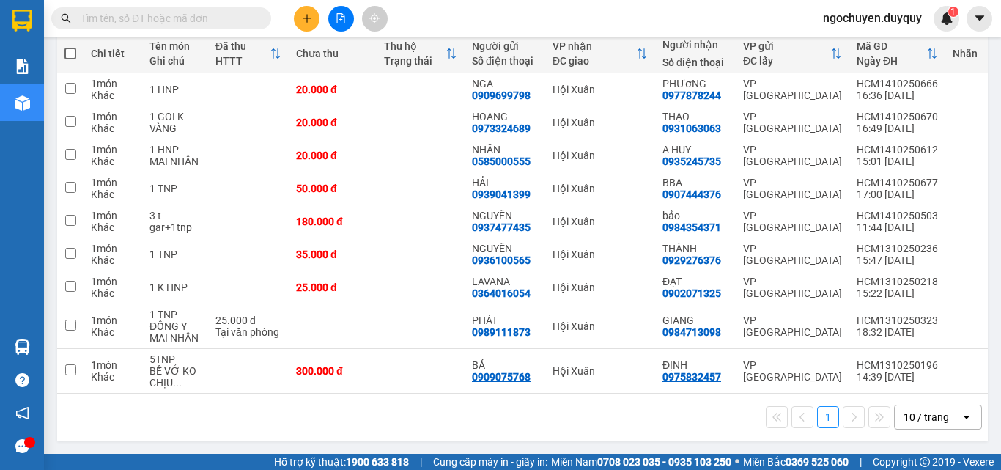
click at [184, 19] on input "text" at bounding box center [167, 18] width 173 height 16
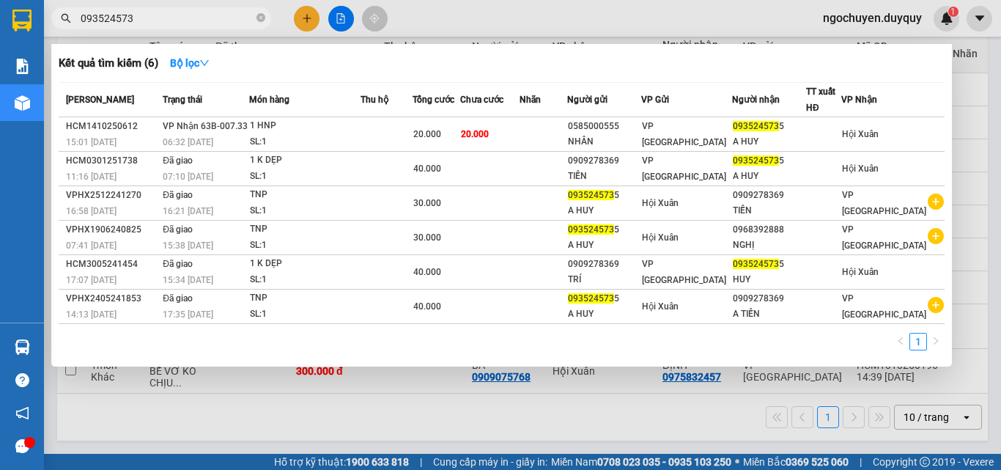
type input "0935245735"
click at [257, 19] on icon "close-circle" at bounding box center [261, 17] width 9 height 9
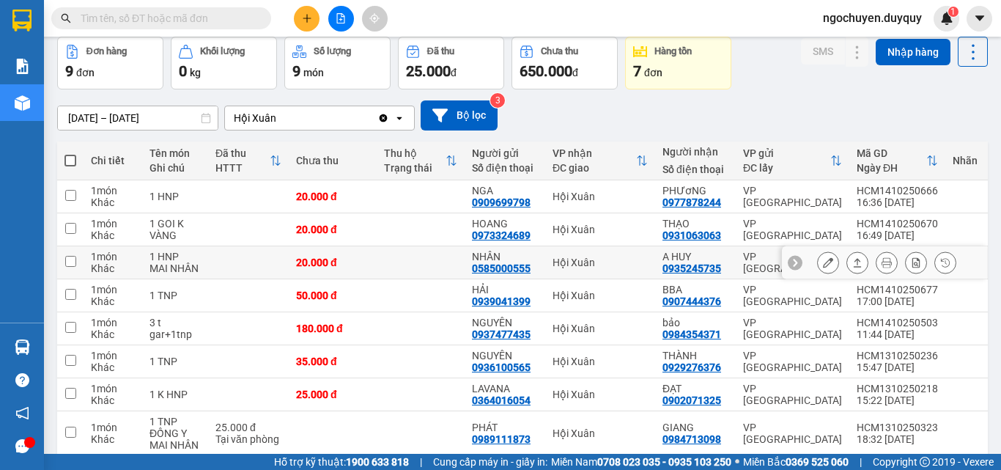
scroll to position [0, 0]
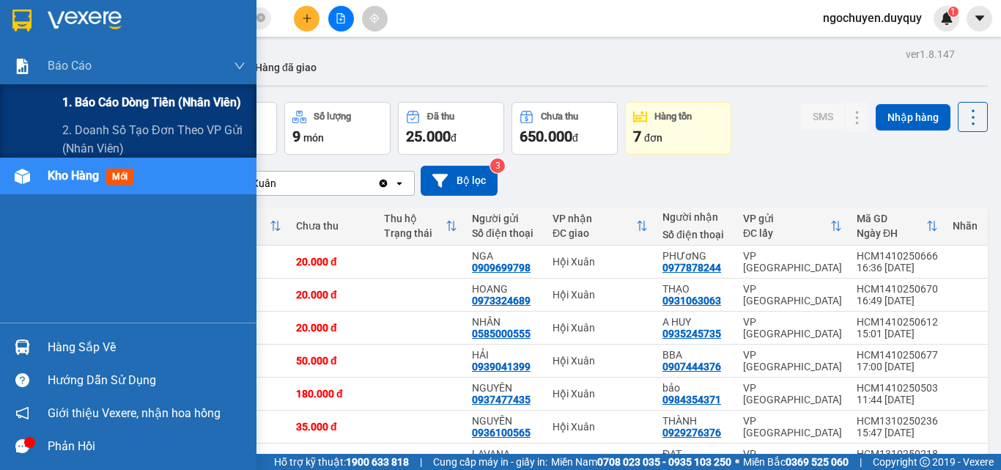
click at [102, 108] on span "1. Báo cáo dòng tiền (nhân viên)" at bounding box center [151, 102] width 179 height 18
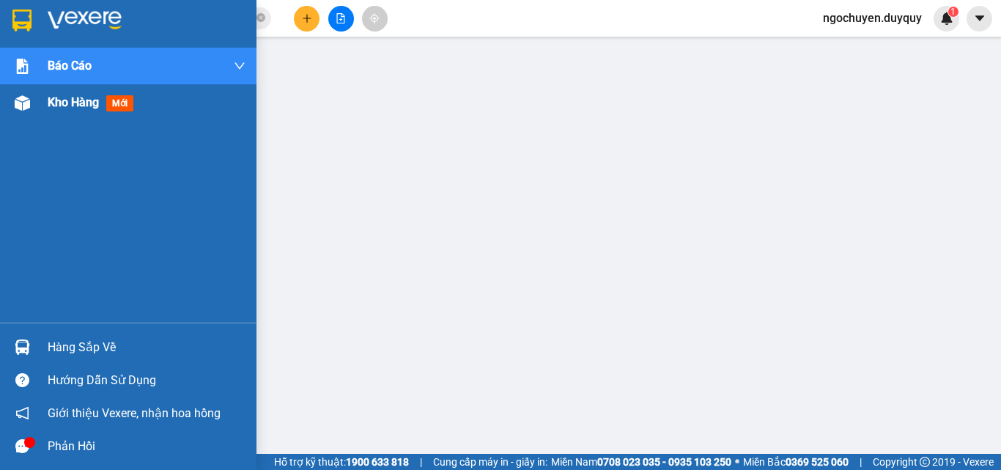
click at [97, 105] on span "Kho hàng" at bounding box center [73, 102] width 51 height 14
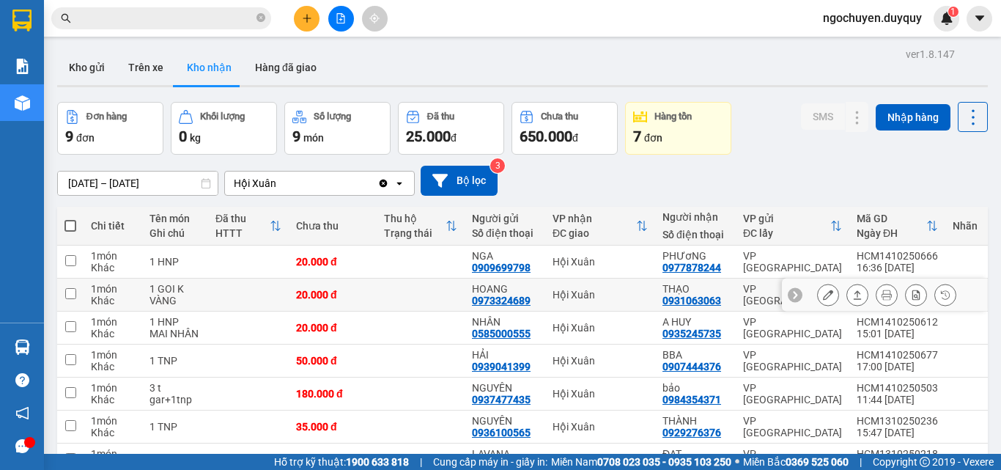
scroll to position [178, 0]
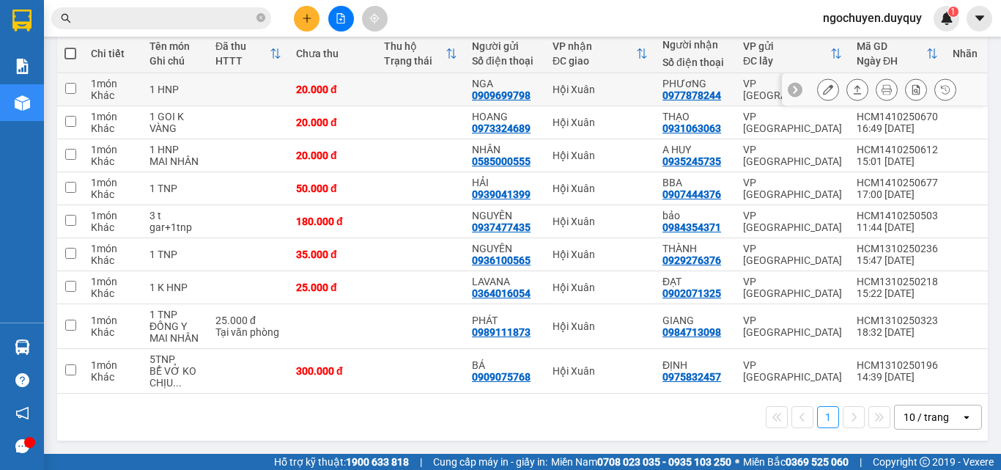
click at [852, 87] on icon at bounding box center [857, 89] width 10 height 10
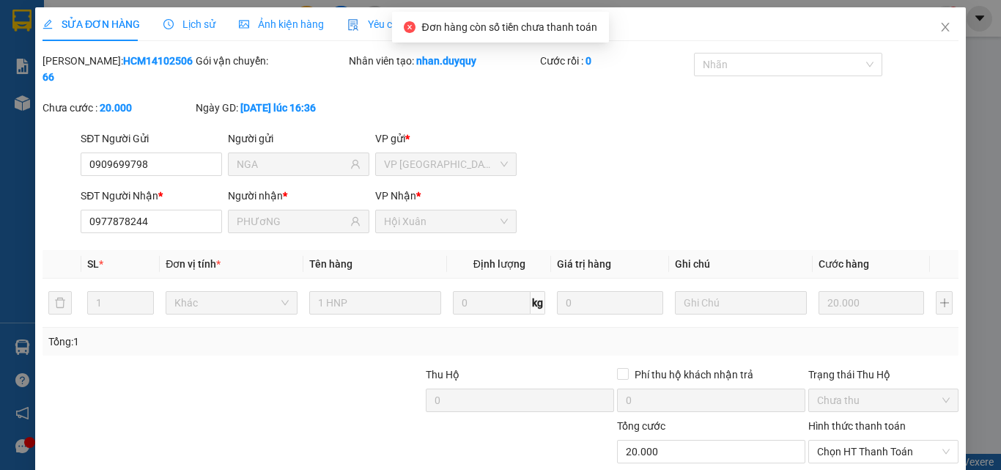
type input "0909699798"
type input "NGA"
type input "0977878244"
type input "PHƯơNG"
type input "0"
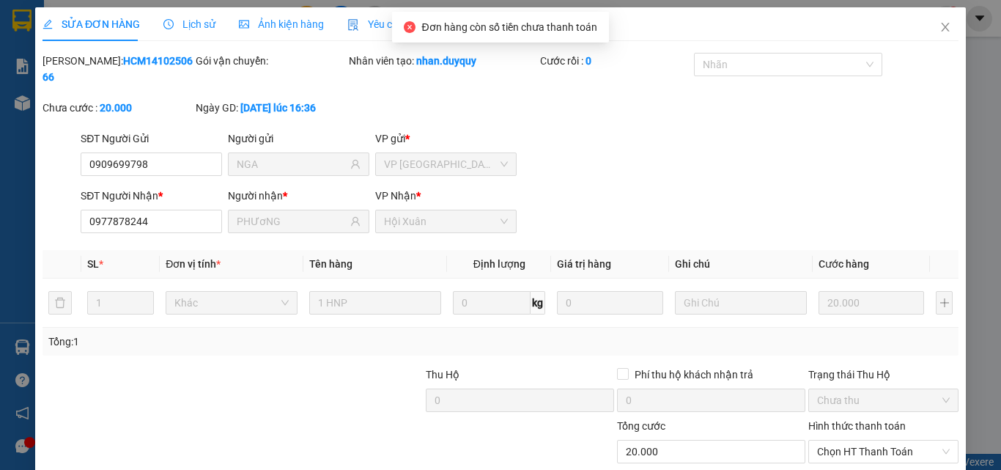
type input "20.000"
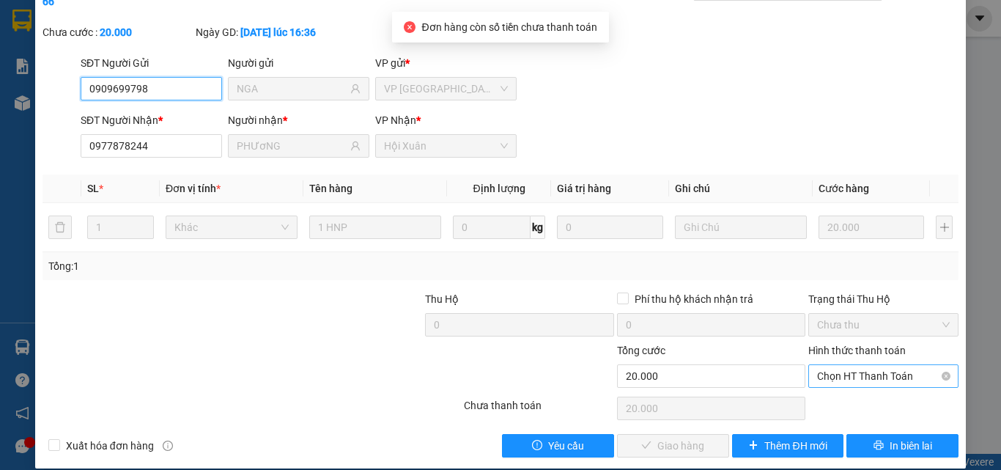
click at [824, 365] on span "Chọn HT Thanh Toán" at bounding box center [883, 376] width 133 height 22
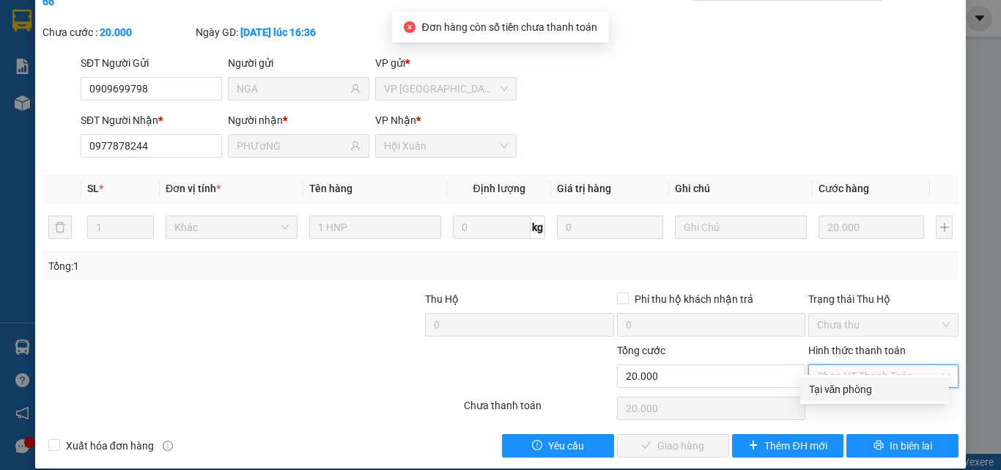
click at [830, 384] on div "Tại văn phòng" at bounding box center [874, 389] width 131 height 16
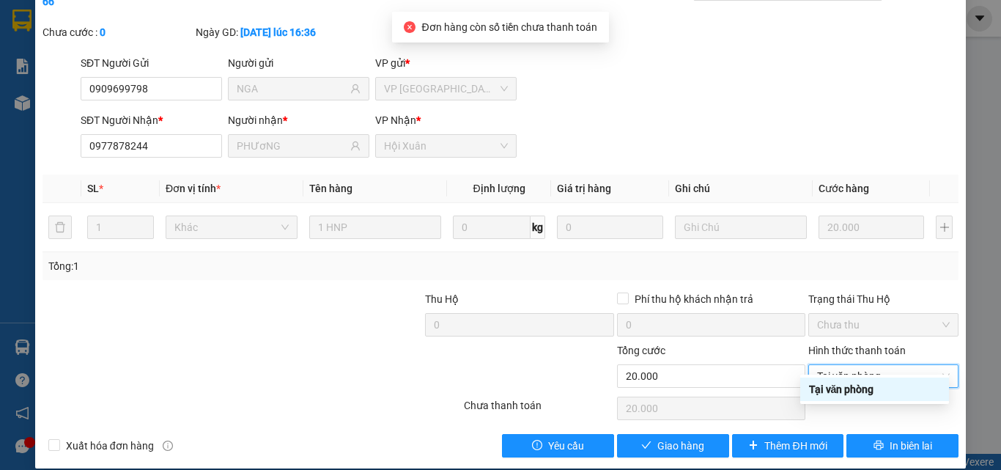
type input "0"
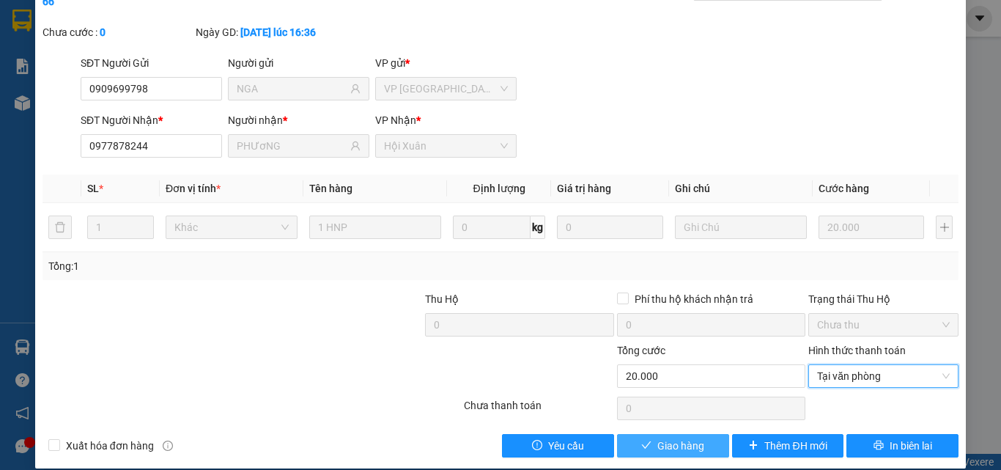
click at [658, 438] on span "Giao hàng" at bounding box center [680, 446] width 47 height 16
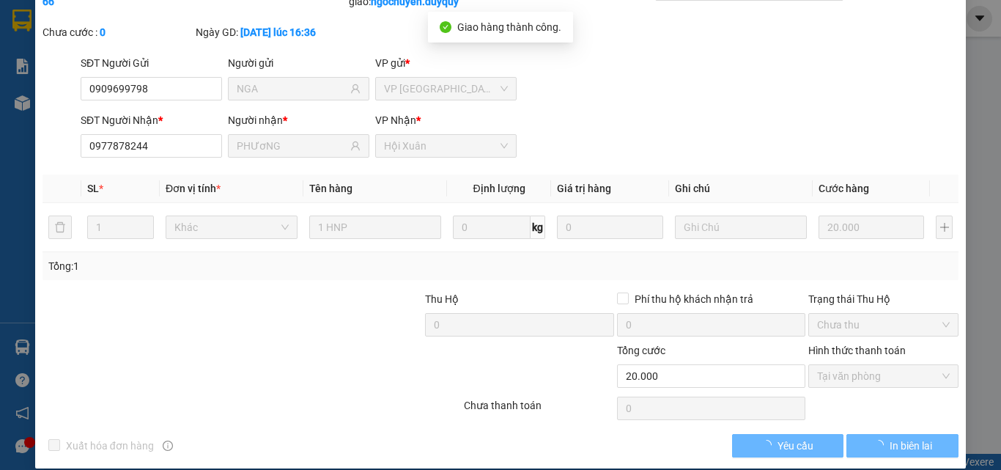
scroll to position [0, 0]
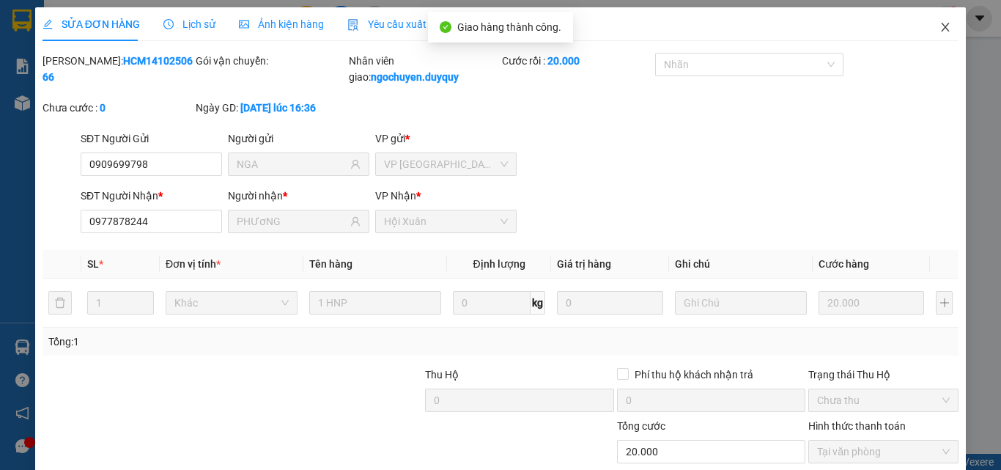
click at [927, 26] on span "Close" at bounding box center [945, 27] width 41 height 41
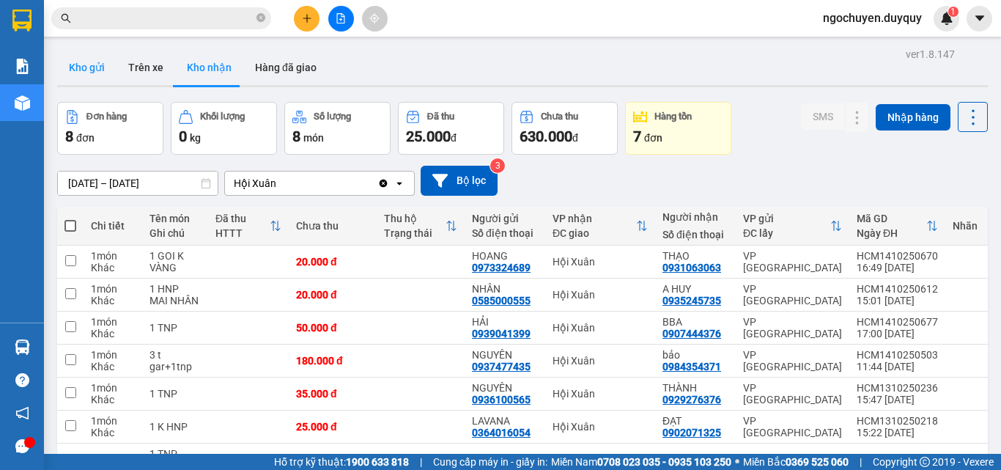
click at [80, 73] on button "Kho gửi" at bounding box center [86, 67] width 59 height 35
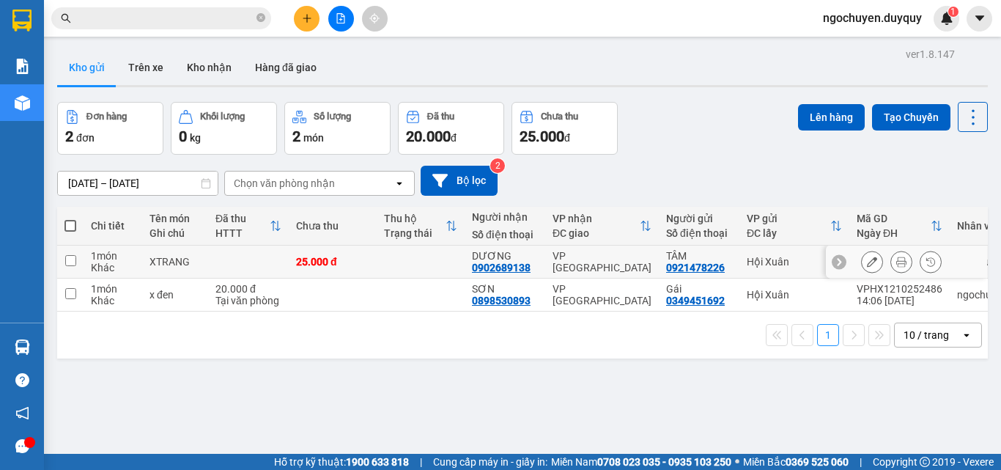
click at [710, 270] on div "0921478226" at bounding box center [695, 268] width 59 height 12
click at [617, 256] on div "VP [GEOGRAPHIC_DATA]" at bounding box center [602, 261] width 99 height 23
checkbox input "true"
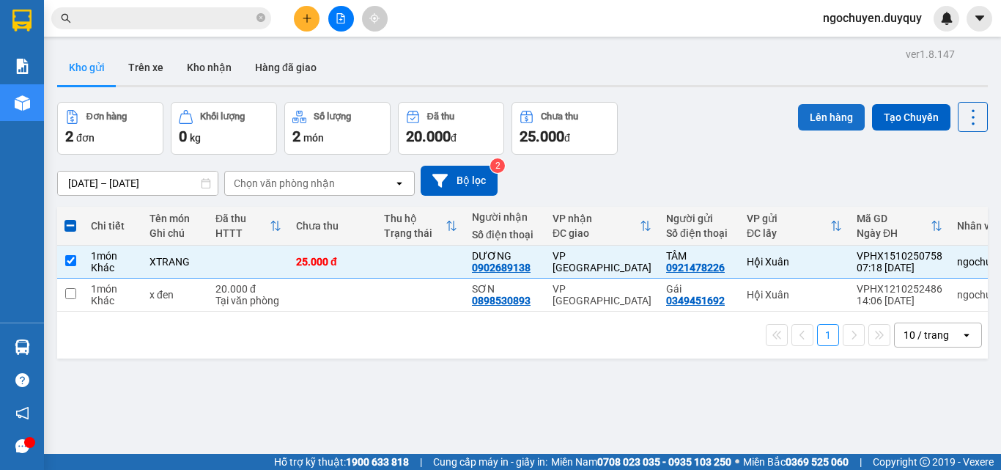
click at [811, 114] on button "Lên hàng" at bounding box center [831, 117] width 67 height 26
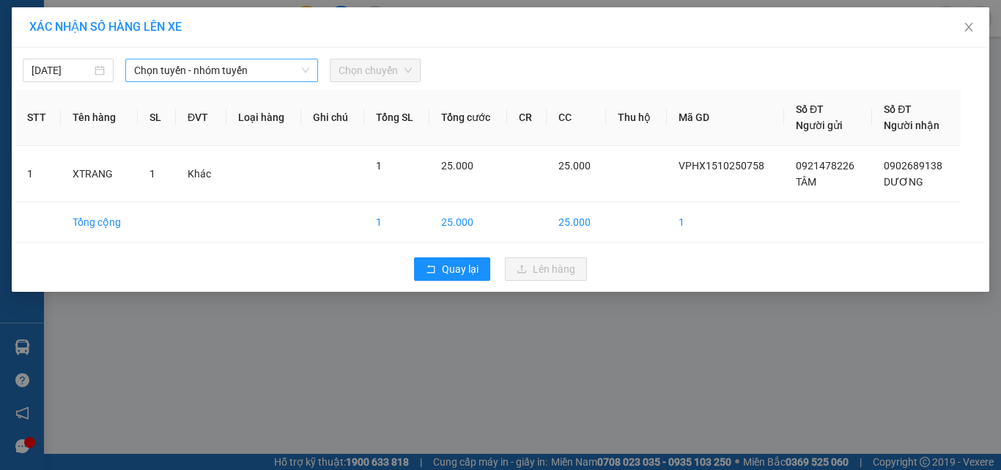
click at [174, 69] on span "Chọn tuyến - nhóm tuyến" at bounding box center [221, 70] width 175 height 22
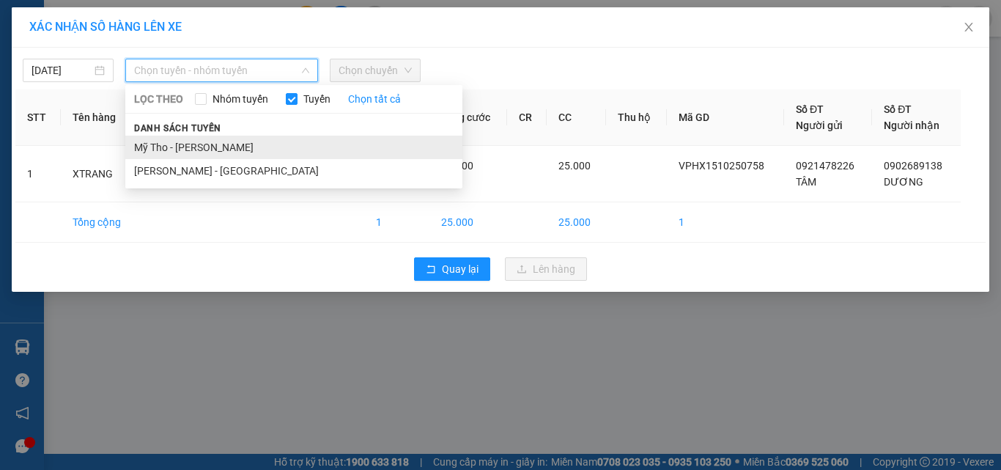
click at [207, 153] on li "Mỹ Tho - Hồ Chí Minh" at bounding box center [293, 147] width 337 height 23
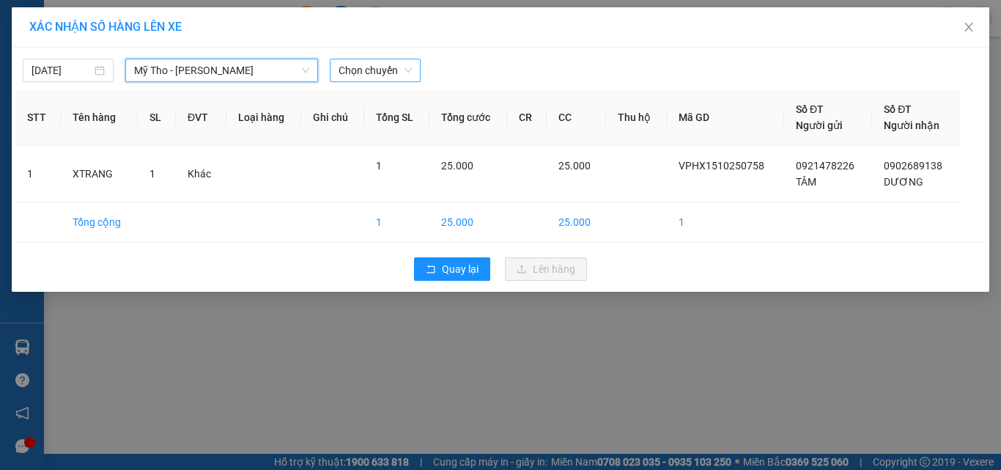
click at [385, 73] on span "Chọn chuyến" at bounding box center [375, 70] width 73 height 22
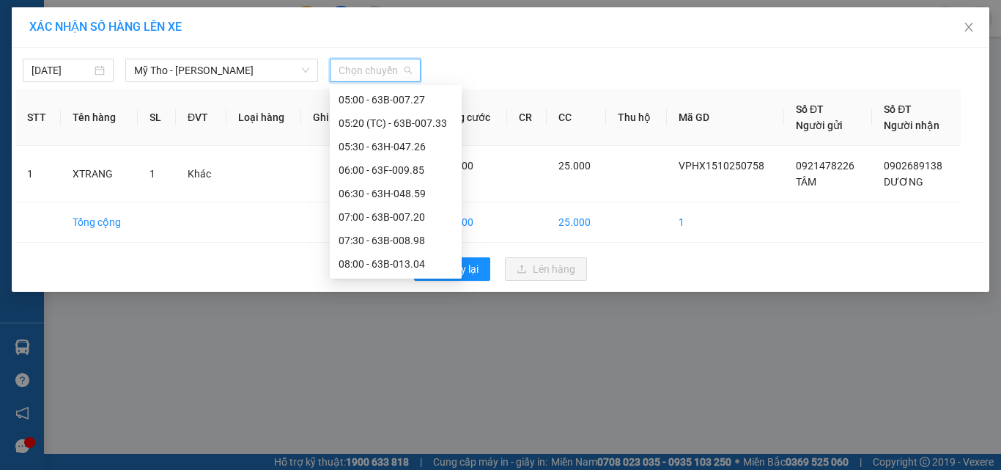
scroll to position [328, 0]
click at [391, 169] on div "09:20 (TC)" at bounding box center [396, 170] width 114 height 16
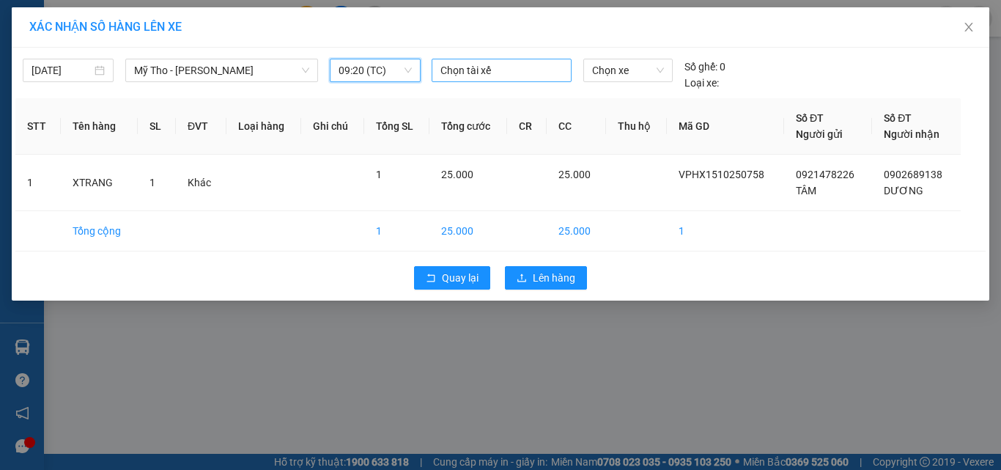
click at [455, 66] on div at bounding box center [501, 71] width 133 height 18
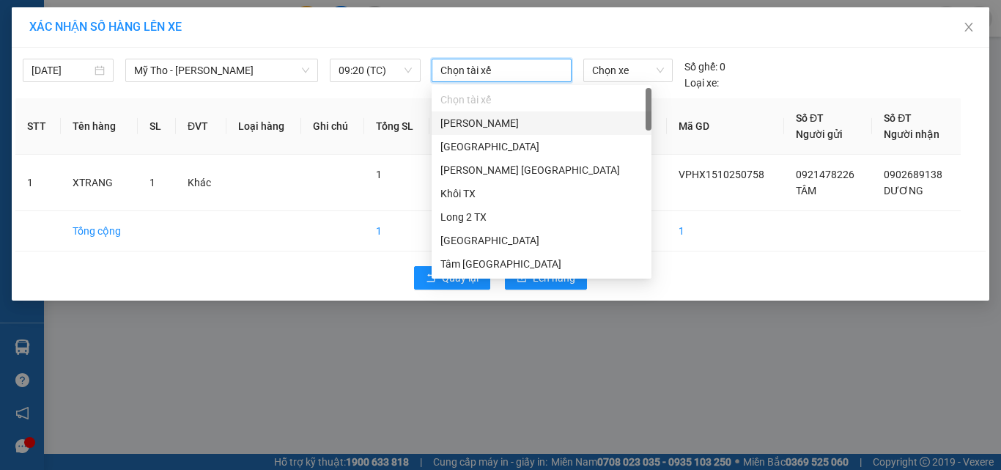
type input "1"
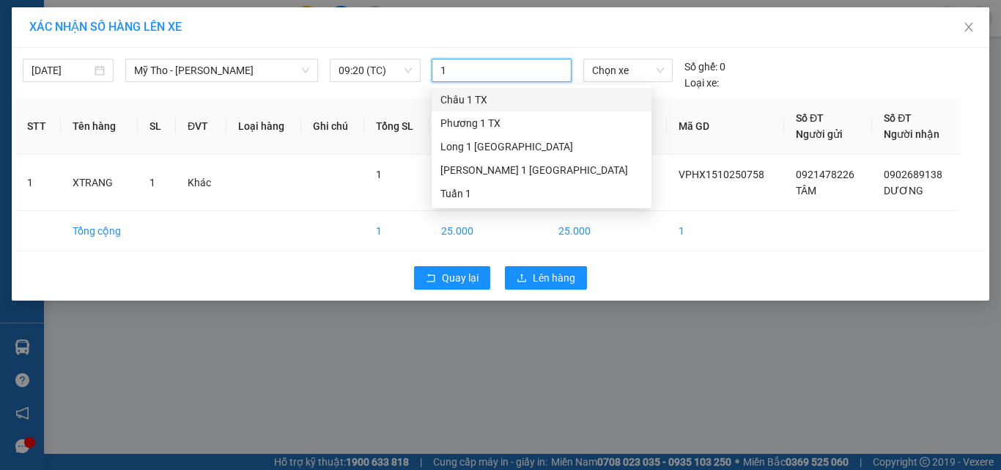
click at [466, 100] on div "Châu 1 TX" at bounding box center [541, 100] width 202 height 16
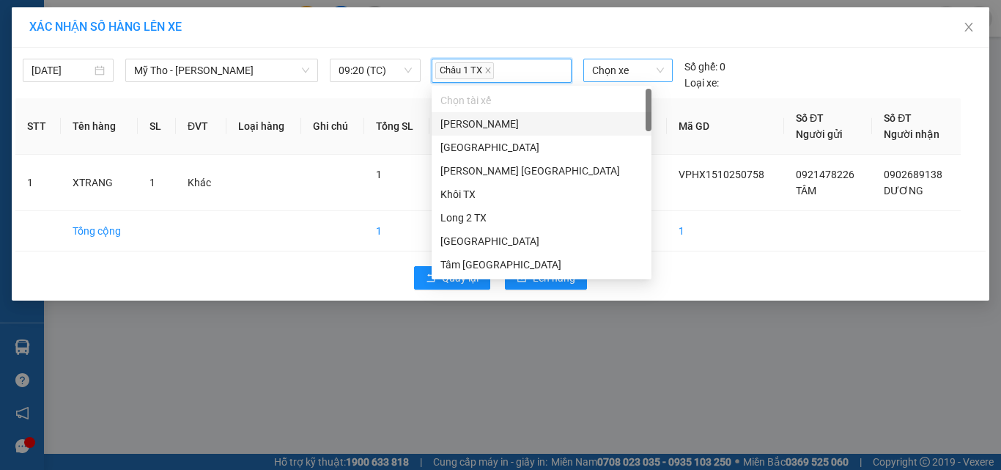
click at [630, 63] on span "Chọn xe" at bounding box center [628, 70] width 72 height 22
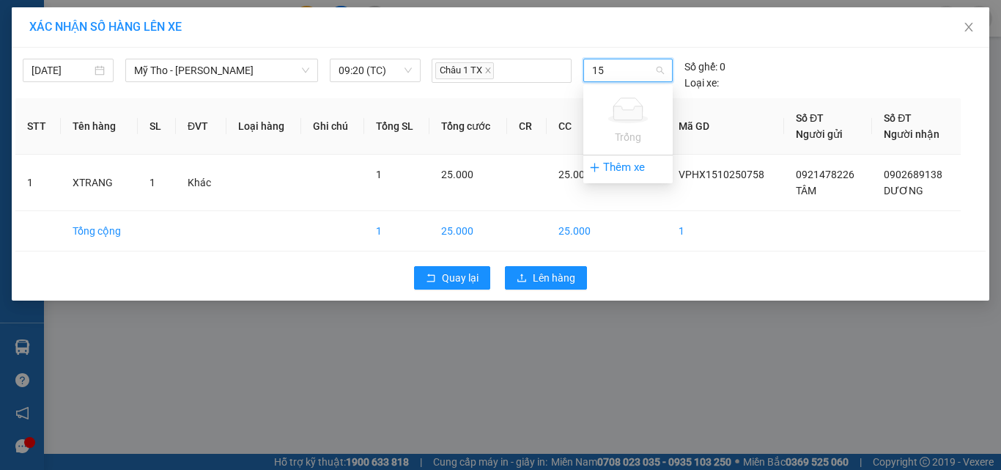
type input "1"
type input "451"
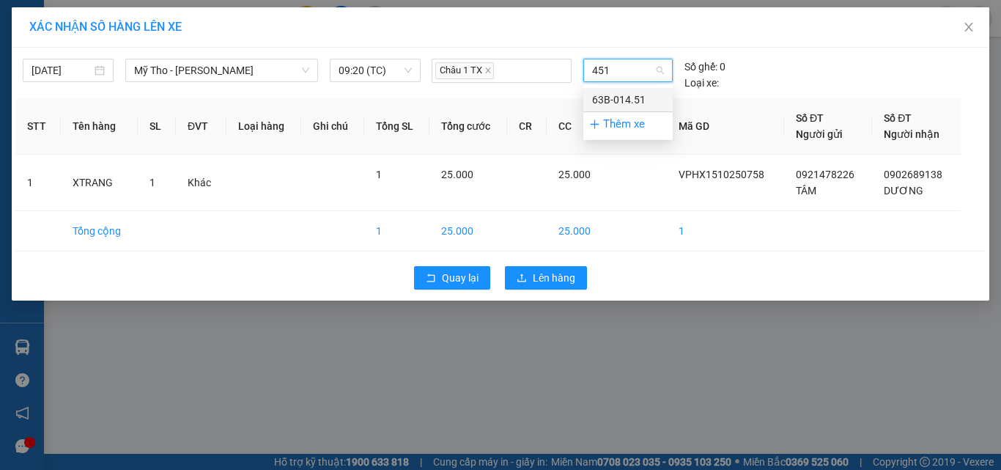
click at [635, 101] on div "63B-014.51" at bounding box center [628, 100] width 72 height 16
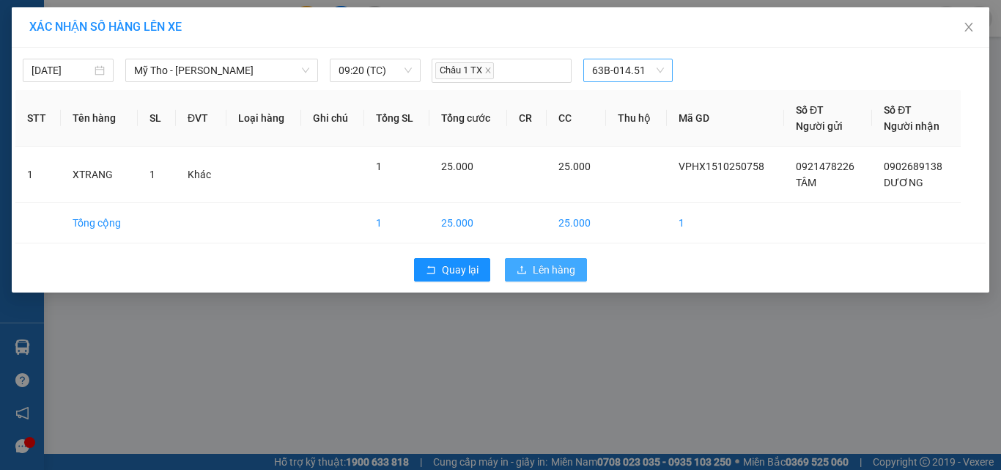
click at [560, 276] on span "Lên hàng" at bounding box center [554, 270] width 43 height 16
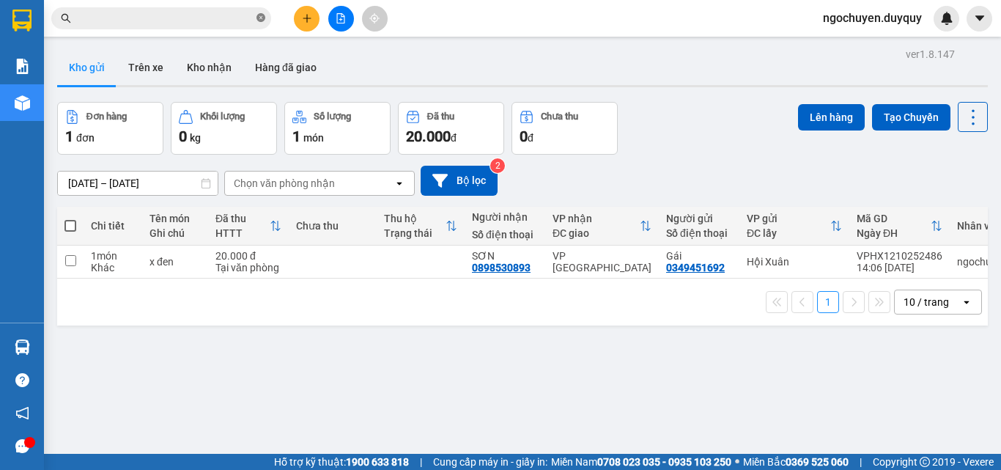
click at [260, 24] on span at bounding box center [261, 19] width 9 height 14
click at [311, 20] on icon "plus" at bounding box center [307, 18] width 10 height 10
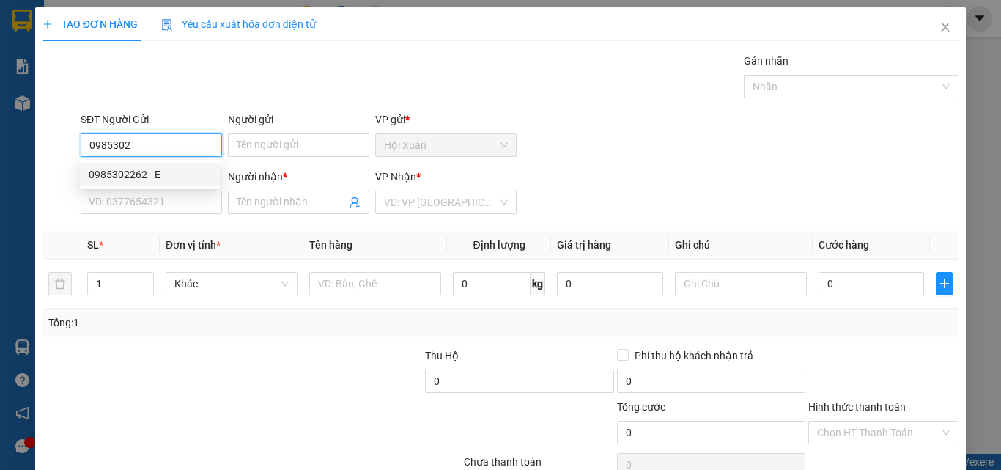
click at [161, 173] on div "0985302262 - E" at bounding box center [150, 174] width 122 height 16
type input "0985302262"
type input "E"
type input "0333300456"
type input "TUYẾT"
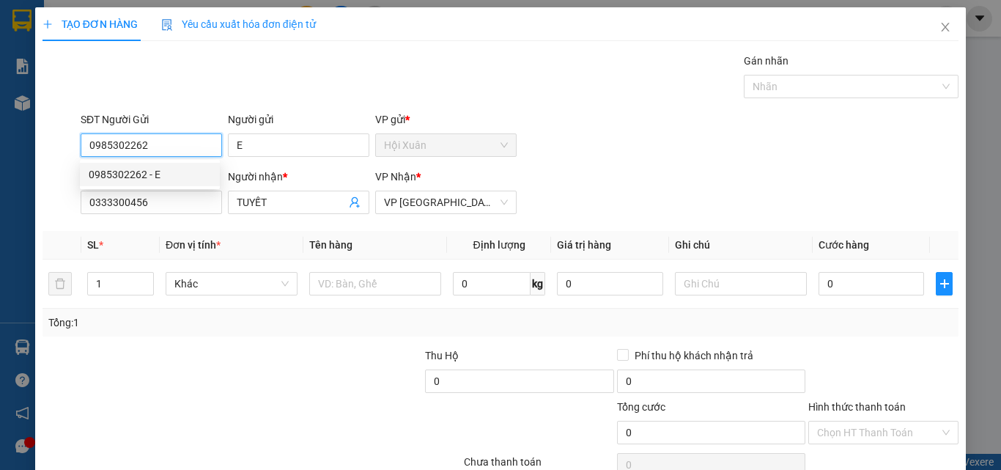
type input "30.000"
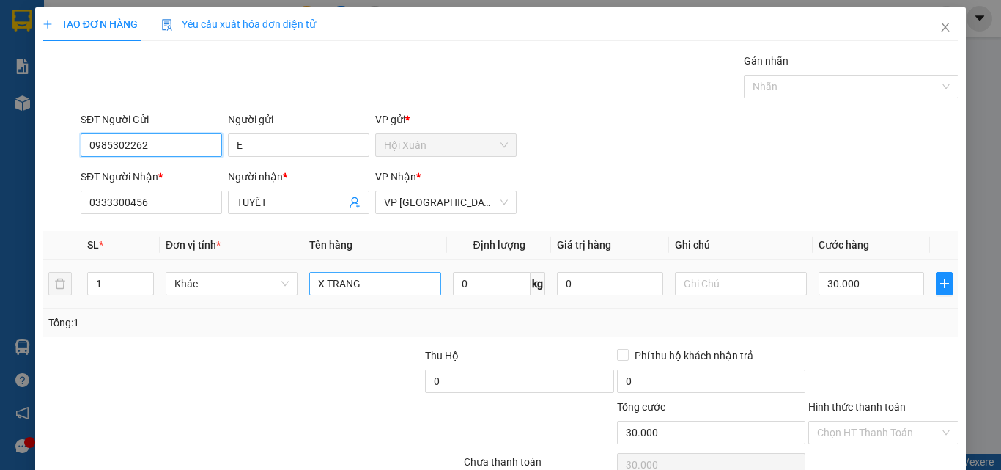
type input "0985302262"
click at [388, 280] on input "X TRANG" at bounding box center [375, 283] width 132 height 23
type input "X"
type input "O"
type input "PB"
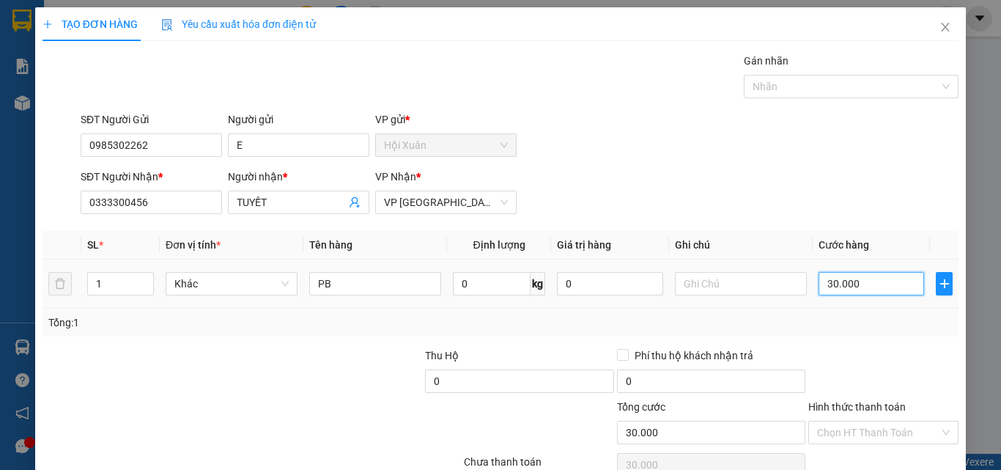
click at [854, 295] on input "30.000" at bounding box center [872, 283] width 106 height 23
type input "0"
type input "2"
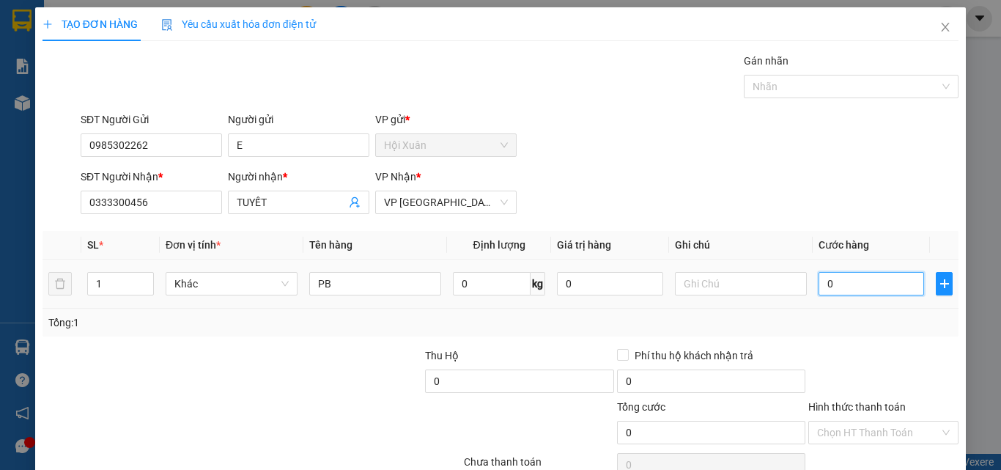
type input "2"
type input "02"
type input "20"
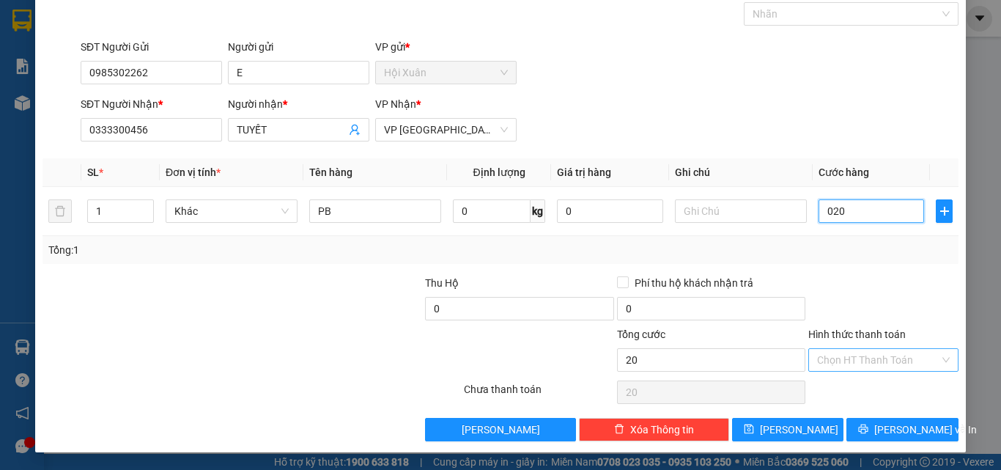
type input "020"
type input "20.000"
click at [859, 366] on input "Hình thức thanh toán" at bounding box center [878, 360] width 122 height 22
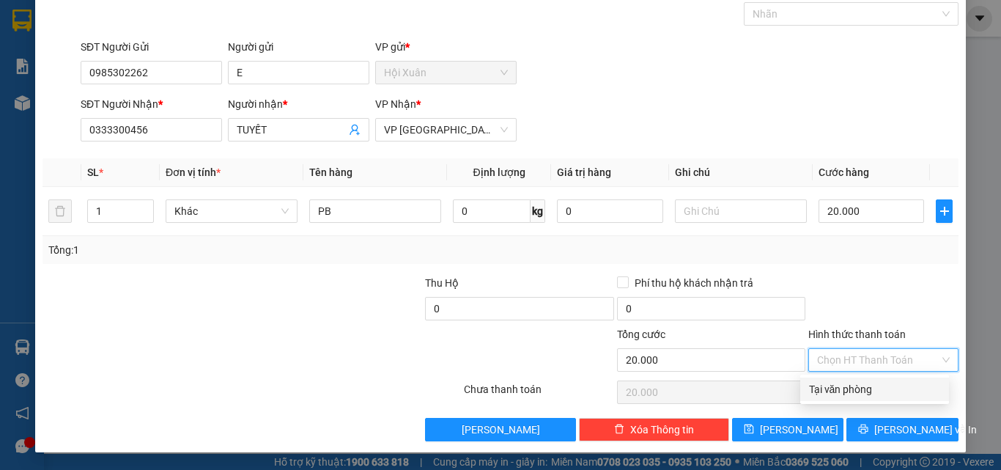
click at [858, 385] on div "Tại văn phòng" at bounding box center [874, 389] width 131 height 16
type input "0"
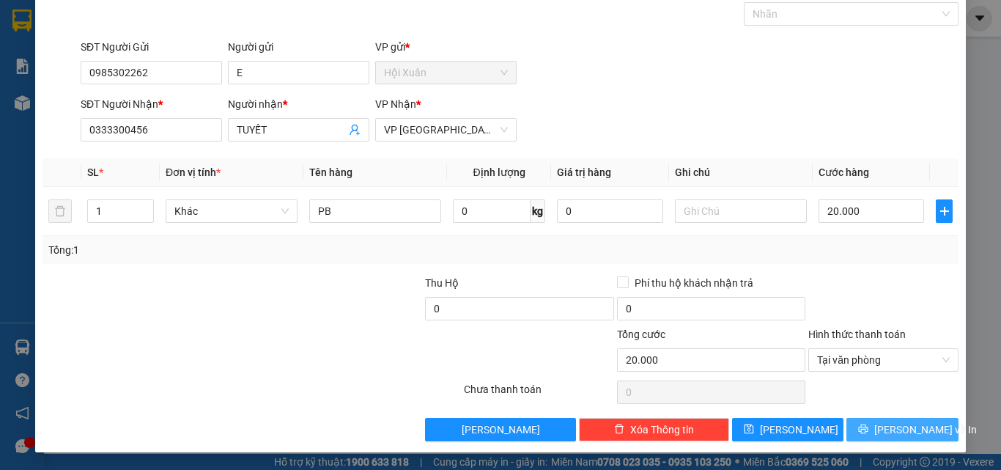
click at [932, 427] on button "[PERSON_NAME] và In" at bounding box center [903, 429] width 112 height 23
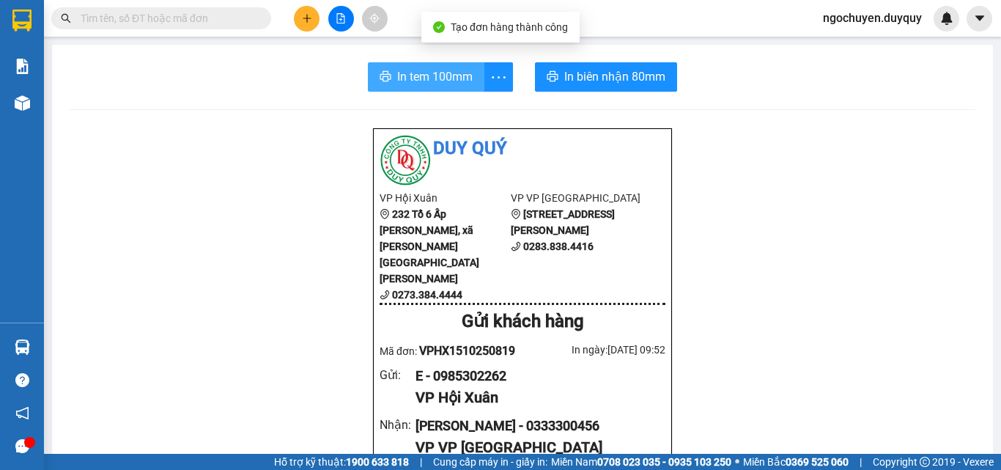
click at [435, 79] on span "In tem 100mm" at bounding box center [434, 76] width 75 height 18
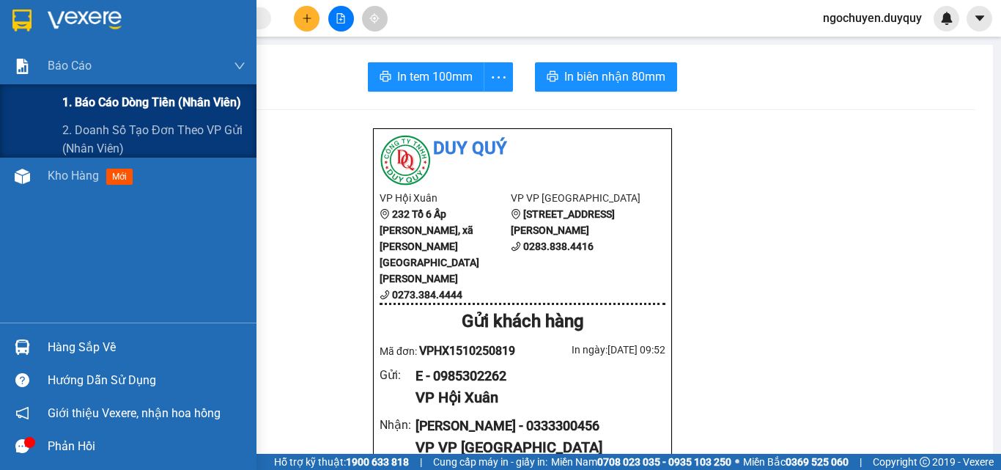
click at [125, 103] on span "1. Báo cáo dòng tiền (nhân viên)" at bounding box center [151, 102] width 179 height 18
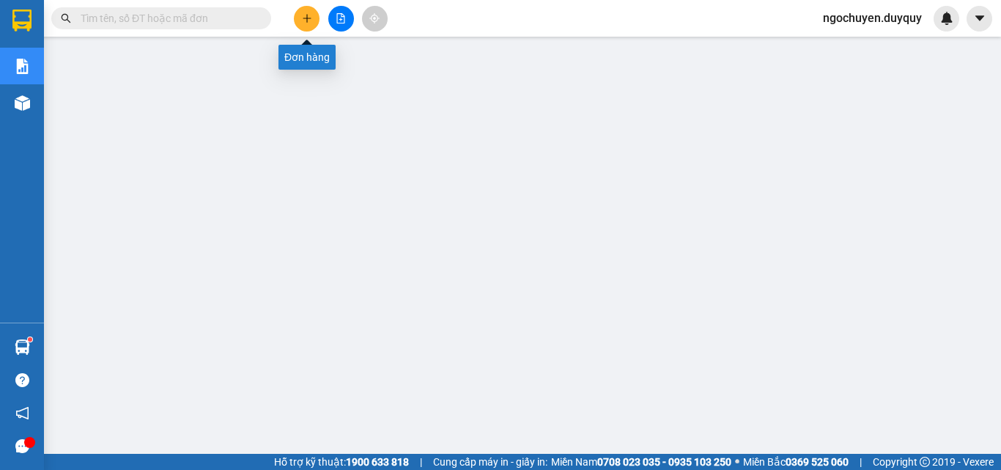
click at [308, 28] on button at bounding box center [307, 19] width 26 height 26
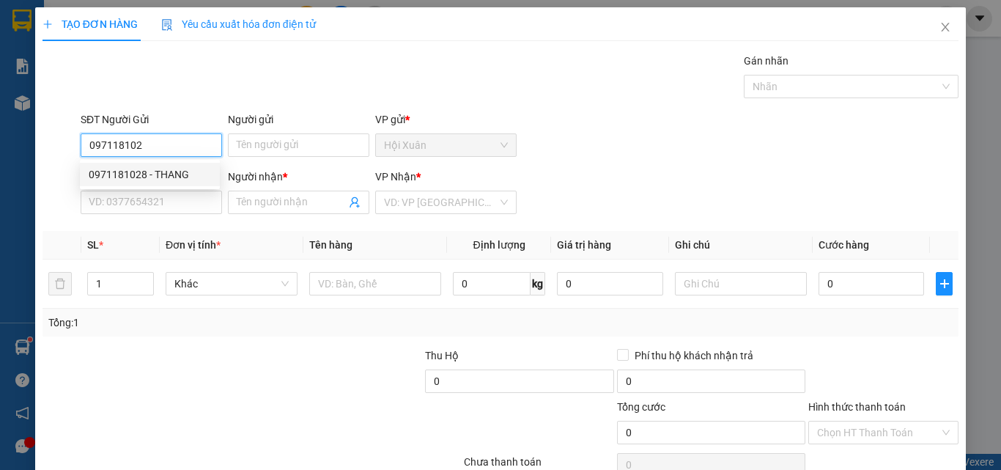
click at [160, 173] on div "0971181028 - THANG" at bounding box center [150, 174] width 122 height 16
type input "0971181028"
type input "THANG"
type input "0932167078"
type input "NGA"
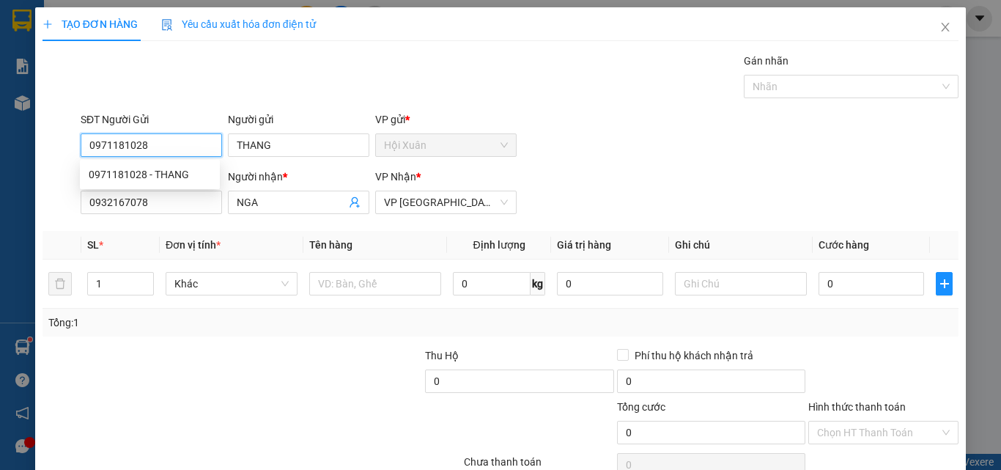
type input "60.000"
type input "0971181028"
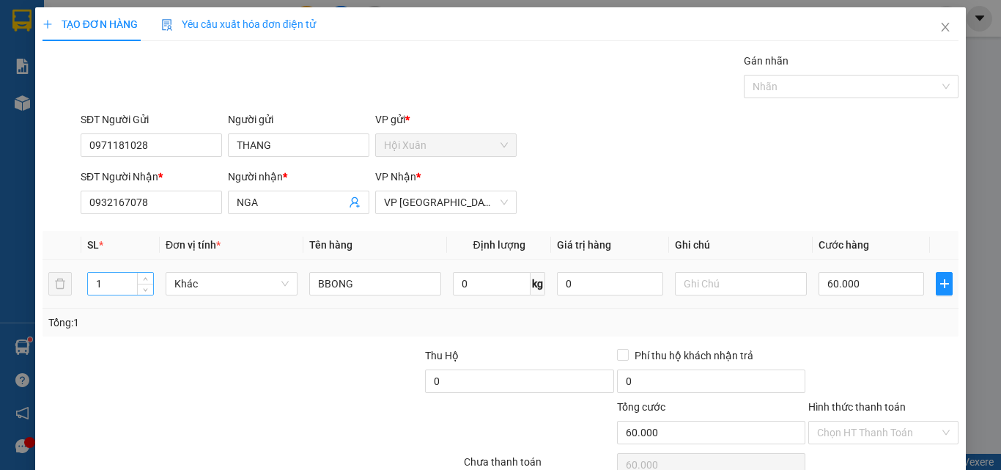
click at [111, 281] on input "1" at bounding box center [120, 284] width 65 height 22
type input "2"
click at [147, 206] on input "0932167078" at bounding box center [151, 202] width 141 height 23
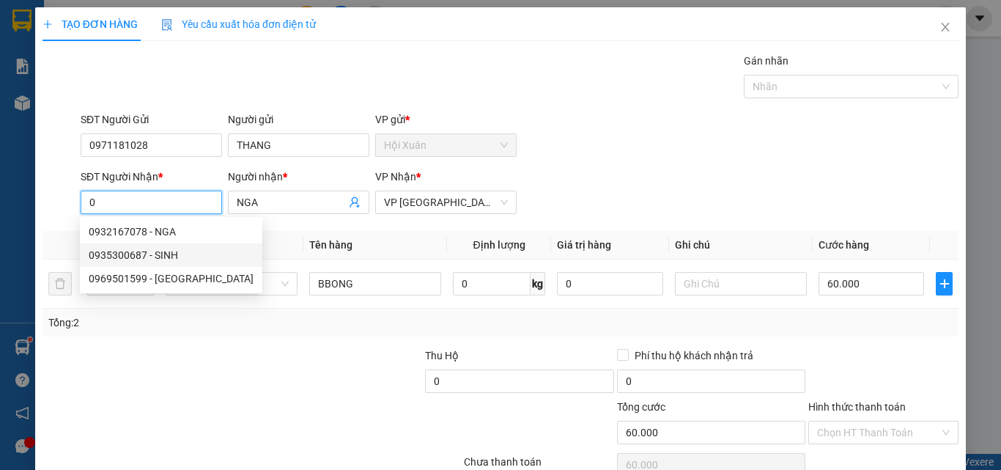
click at [139, 251] on div "0935300687 - SINH" at bounding box center [171, 255] width 165 height 16
type input "0935300687"
type input "SINH"
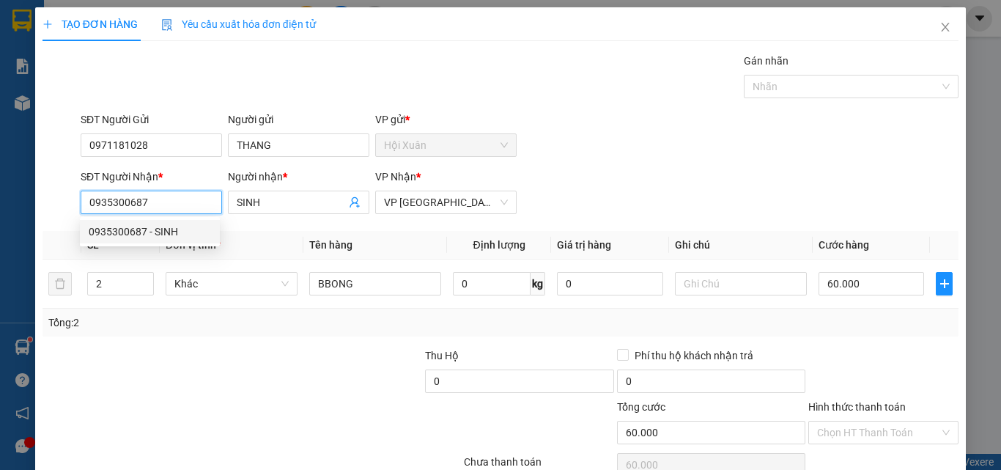
type input "70.000"
type input "0935300687"
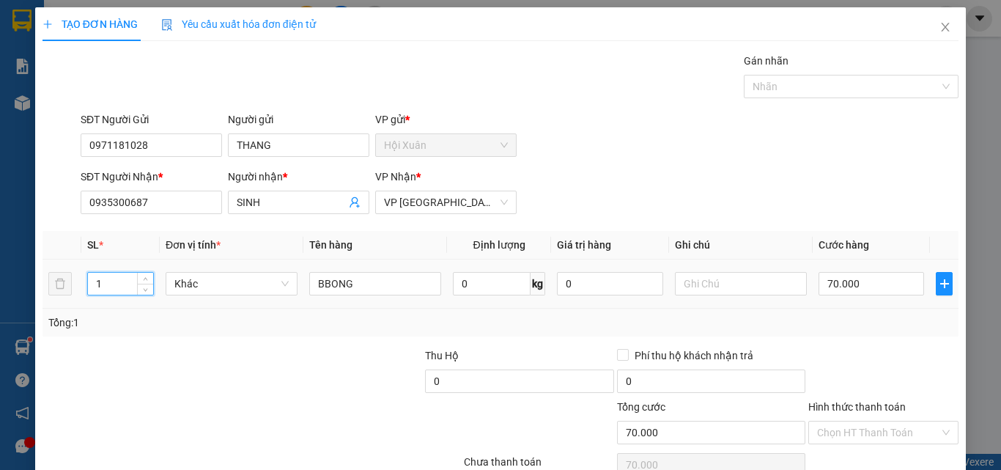
click at [101, 288] on input "1" at bounding box center [120, 284] width 65 height 22
type input "2"
click at [858, 278] on input "70.000" at bounding box center [872, 283] width 106 height 23
type input "0"
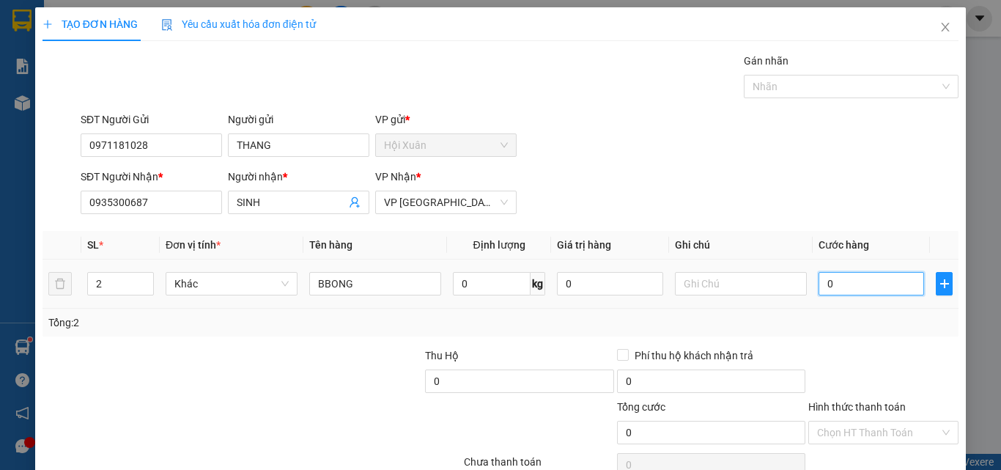
type input "0"
type input "1"
type input "01"
type input "10"
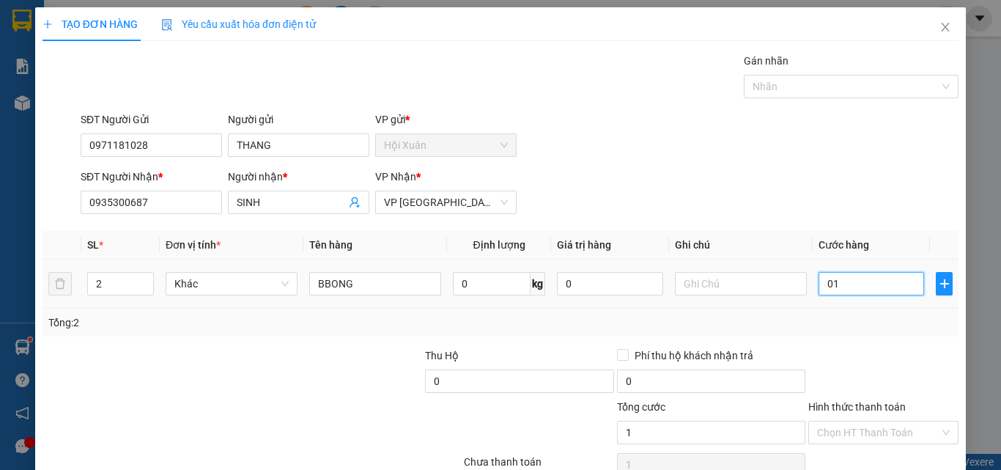
type input "10"
type input "010"
type input "100"
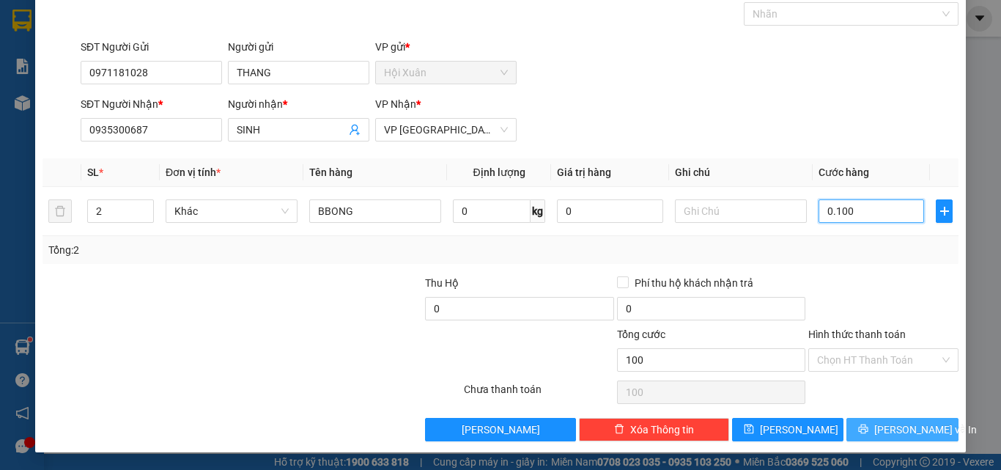
type input "0.100"
type input "100.000"
click at [857, 435] on button "[PERSON_NAME] và In" at bounding box center [903, 429] width 112 height 23
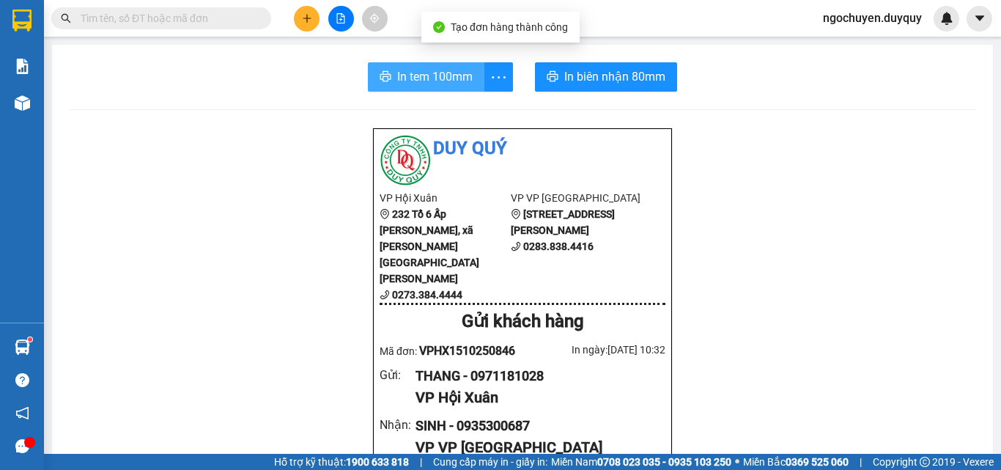
click at [404, 87] on button "In tem 100mm" at bounding box center [426, 76] width 117 height 29
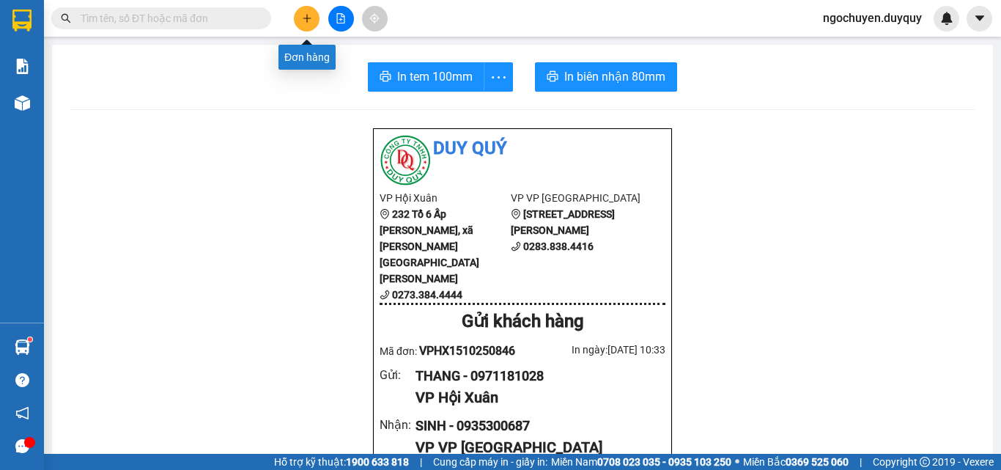
click at [306, 23] on button at bounding box center [307, 19] width 26 height 26
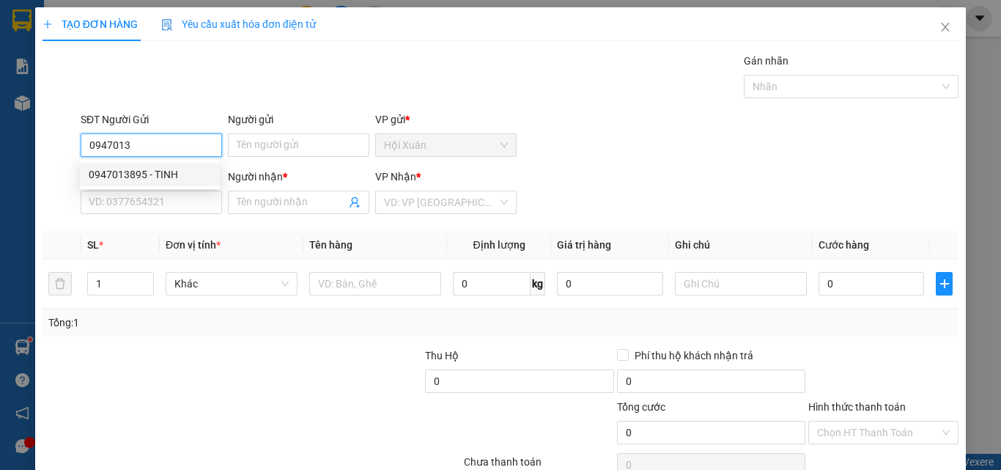
click at [165, 184] on div "0947013895 - TINH" at bounding box center [150, 174] width 140 height 23
type input "0947013895"
type input "TINH"
type input "0947013895"
type input "TINH"
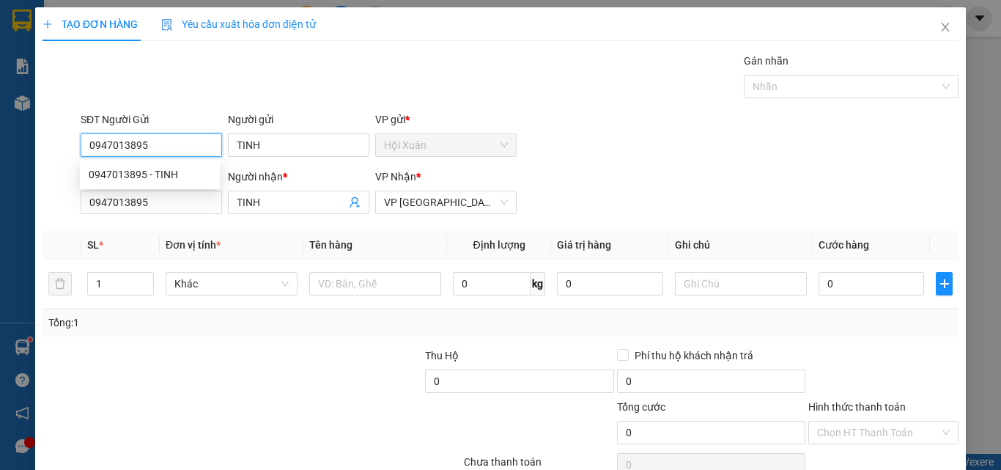
type input "160.000"
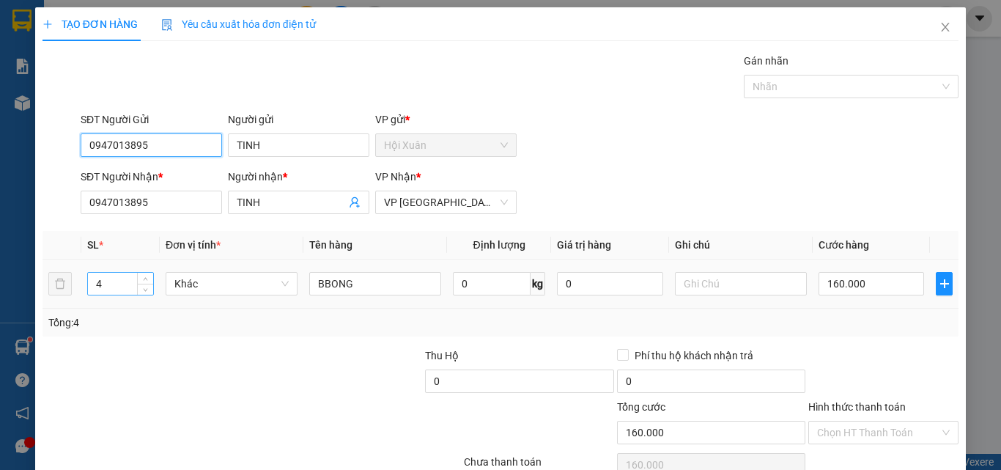
type input "0947013895"
click at [114, 276] on input "4" at bounding box center [120, 284] width 65 height 22
type input "2"
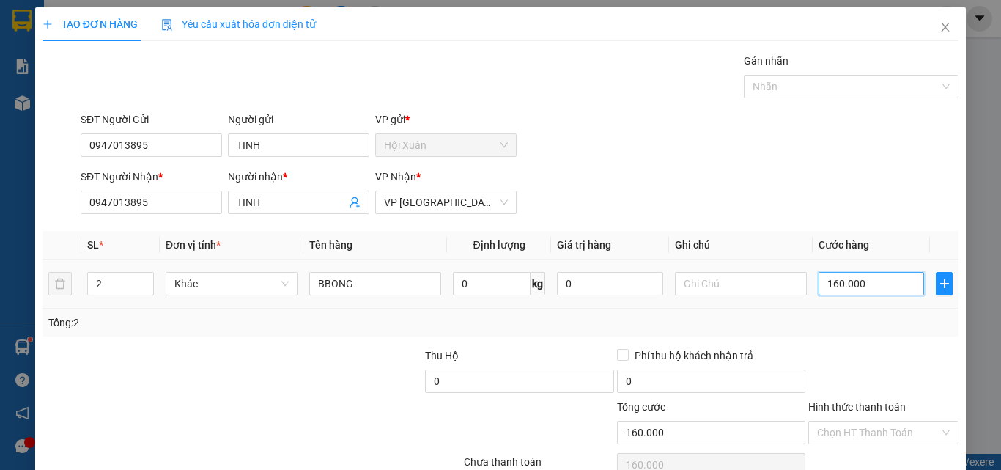
click at [877, 285] on input "160.000" at bounding box center [872, 283] width 106 height 23
type input "0"
type input "8"
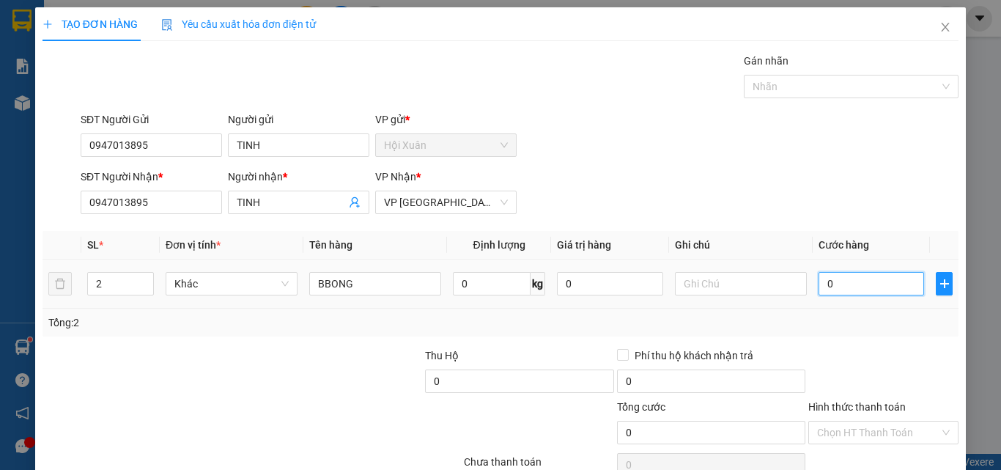
type input "8"
type input "08"
type input "80"
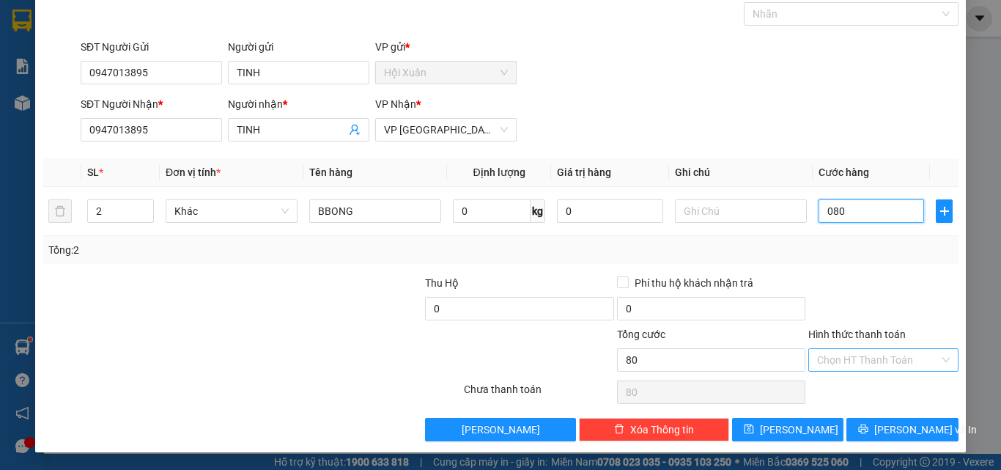
type input "080"
type input "80.000"
click at [846, 367] on input "Hình thức thanh toán" at bounding box center [878, 360] width 122 height 22
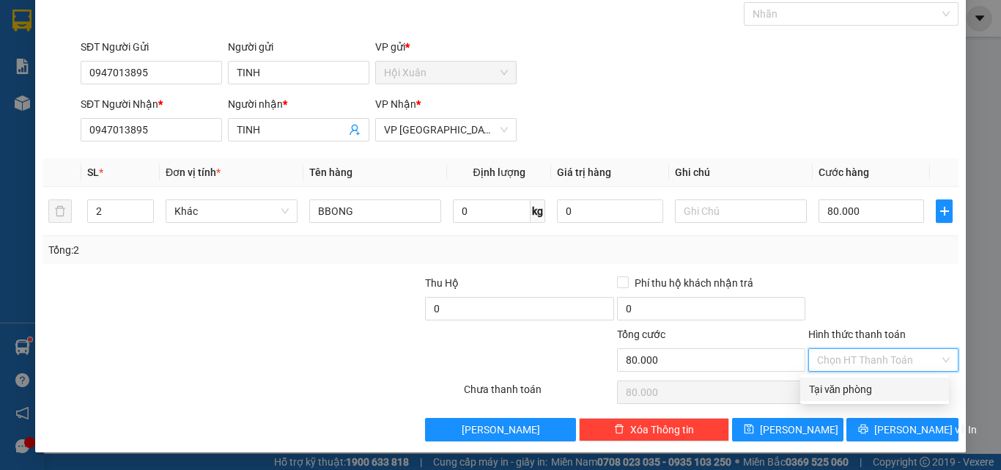
click at [848, 389] on div "Tại văn phòng" at bounding box center [874, 389] width 131 height 16
type input "0"
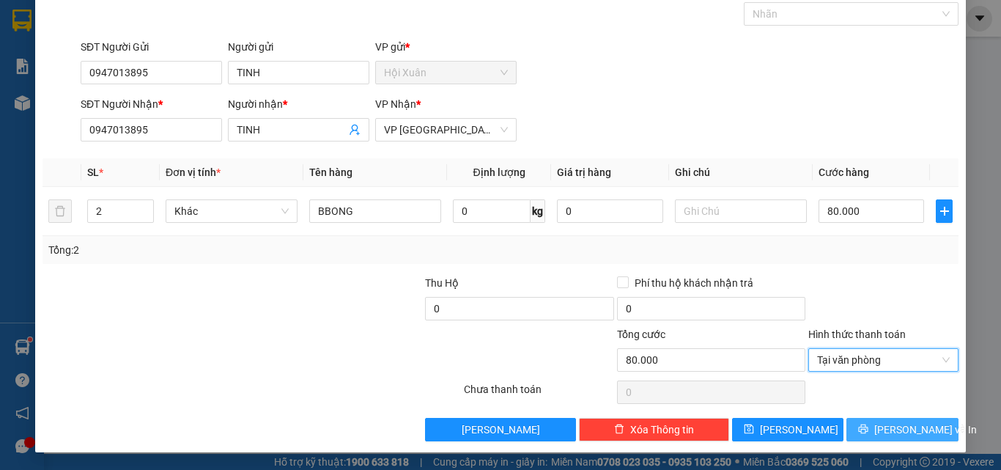
click at [854, 421] on button "[PERSON_NAME] và In" at bounding box center [903, 429] width 112 height 23
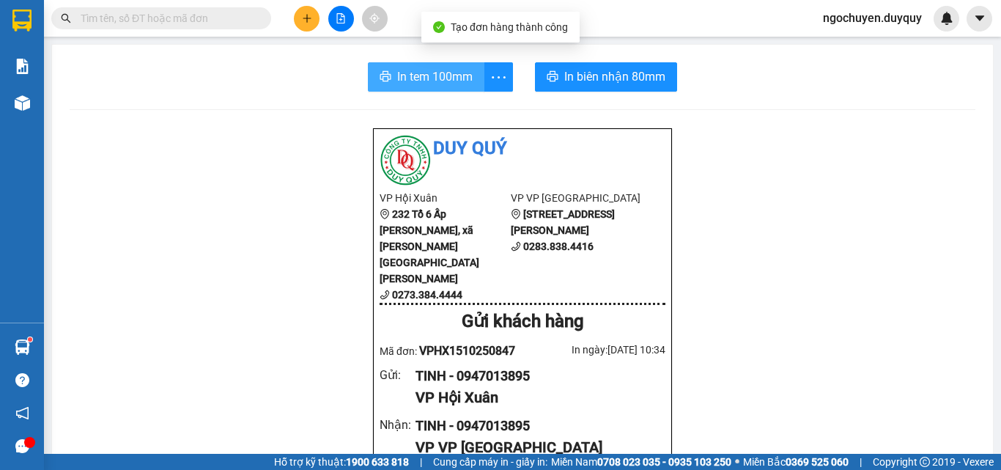
click at [430, 75] on span "In tem 100mm" at bounding box center [434, 76] width 75 height 18
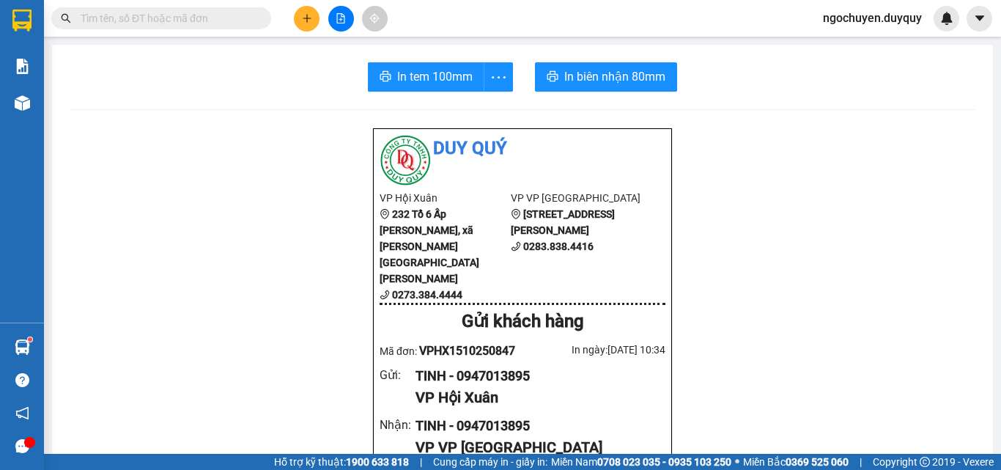
scroll to position [397, 0]
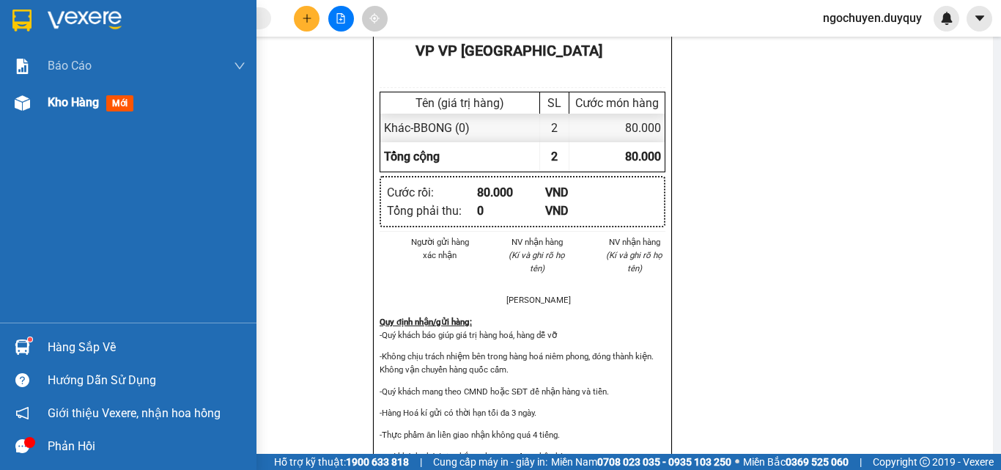
click at [89, 96] on span "Kho hàng" at bounding box center [73, 102] width 51 height 14
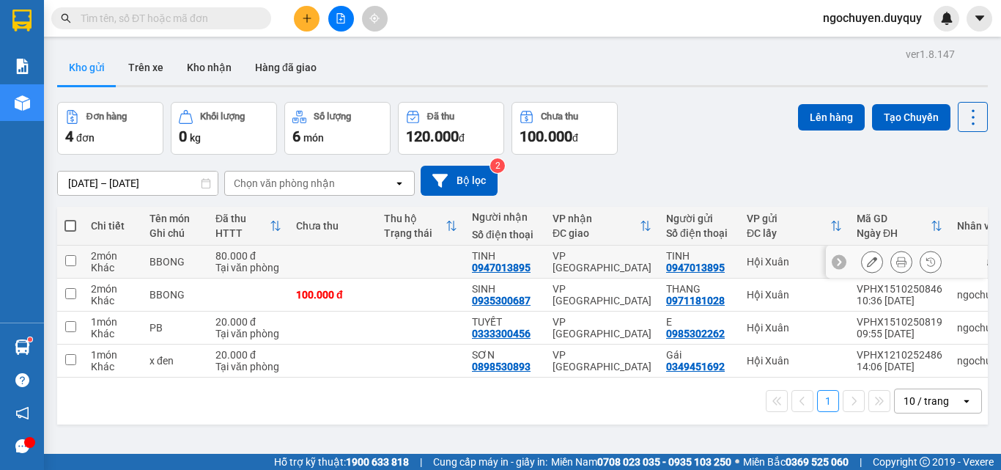
click at [401, 247] on td at bounding box center [421, 262] width 88 height 33
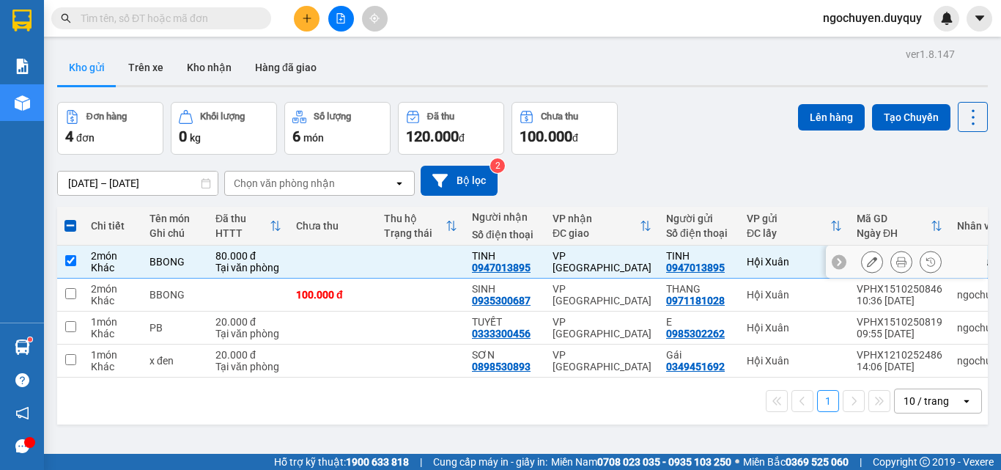
click at [400, 275] on td at bounding box center [421, 262] width 88 height 33
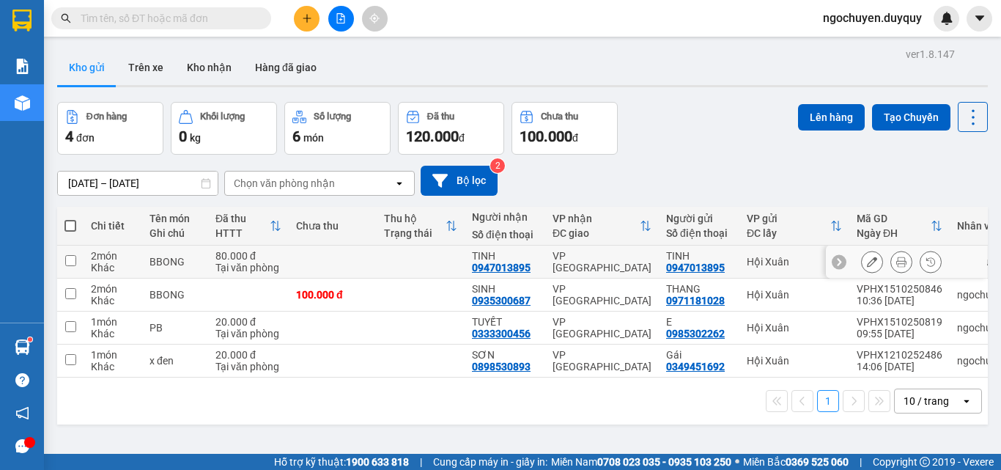
click at [416, 262] on td at bounding box center [421, 262] width 88 height 33
checkbox input "true"
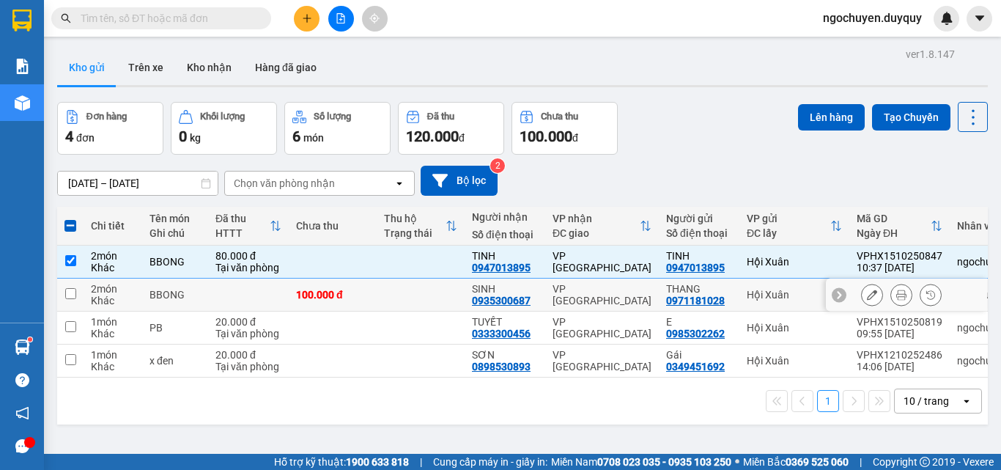
click at [416, 306] on td at bounding box center [421, 295] width 88 height 33
checkbox input "true"
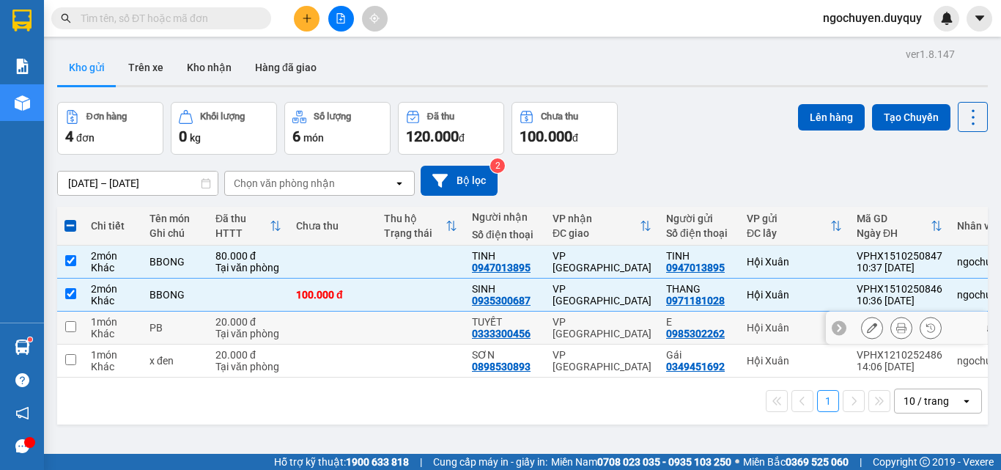
click at [413, 317] on td at bounding box center [421, 327] width 88 height 33
checkbox input "true"
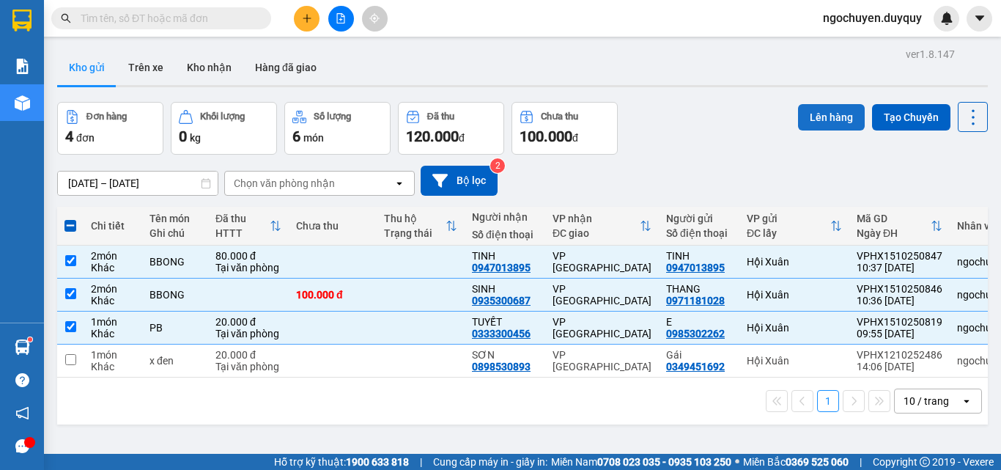
click at [811, 117] on button "Lên hàng" at bounding box center [831, 117] width 67 height 26
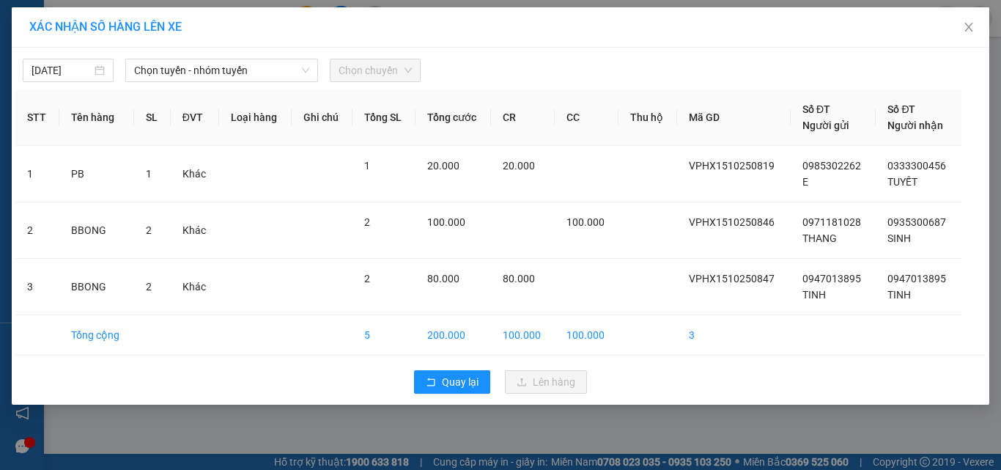
click at [281, 58] on div "15/10/2025 Chọn tuyến - nhóm tuyến Chọn chuyến" at bounding box center [500, 66] width 970 height 31
click at [280, 73] on span "Chọn tuyến - nhóm tuyến" at bounding box center [221, 70] width 175 height 22
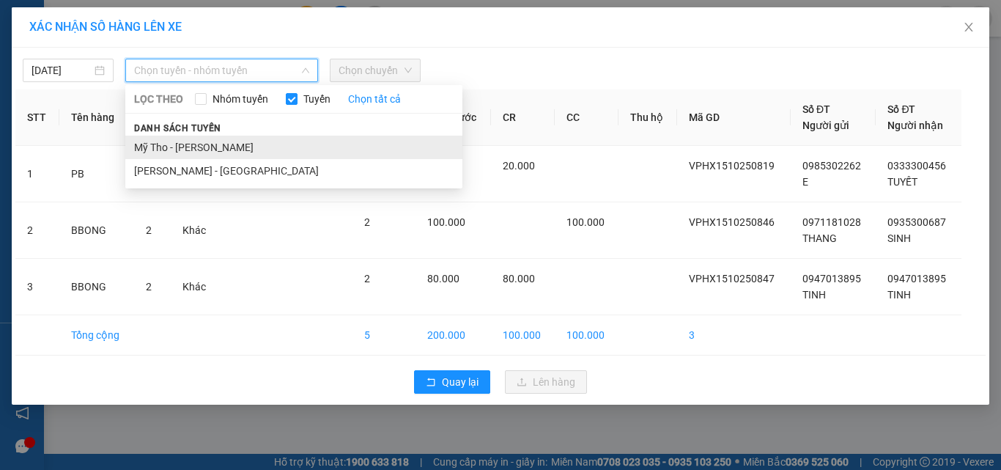
click at [259, 145] on li "Mỹ Tho - Hồ Chí Minh" at bounding box center [293, 147] width 337 height 23
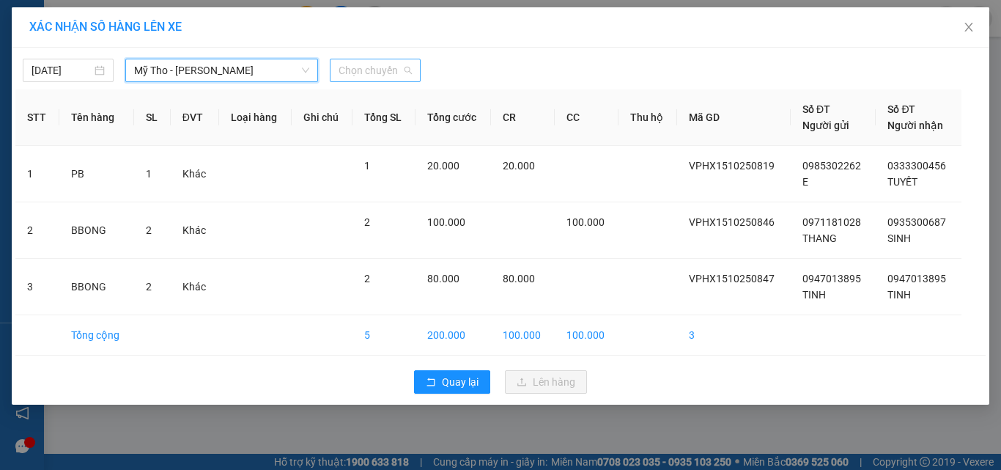
click at [359, 70] on span "Chọn chuyến" at bounding box center [375, 70] width 73 height 22
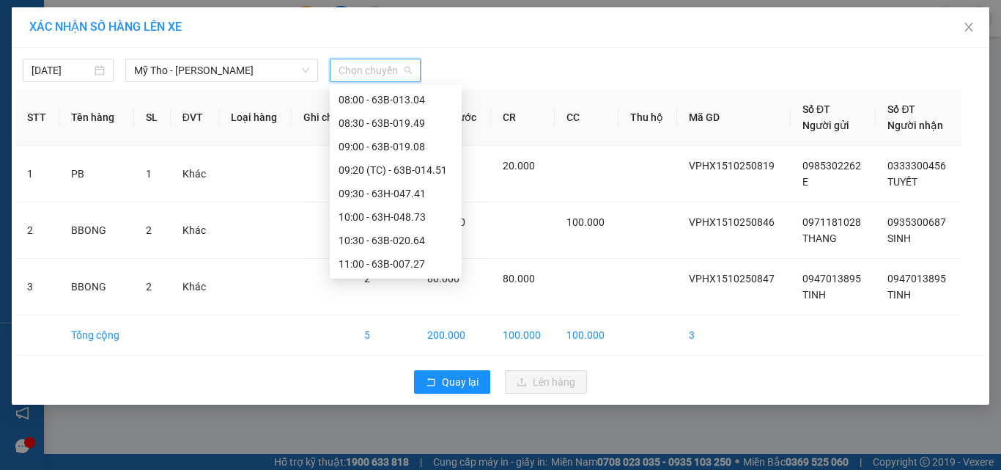
scroll to position [493, 0]
click at [369, 133] on div "11:20" at bounding box center [396, 122] width 132 height 23
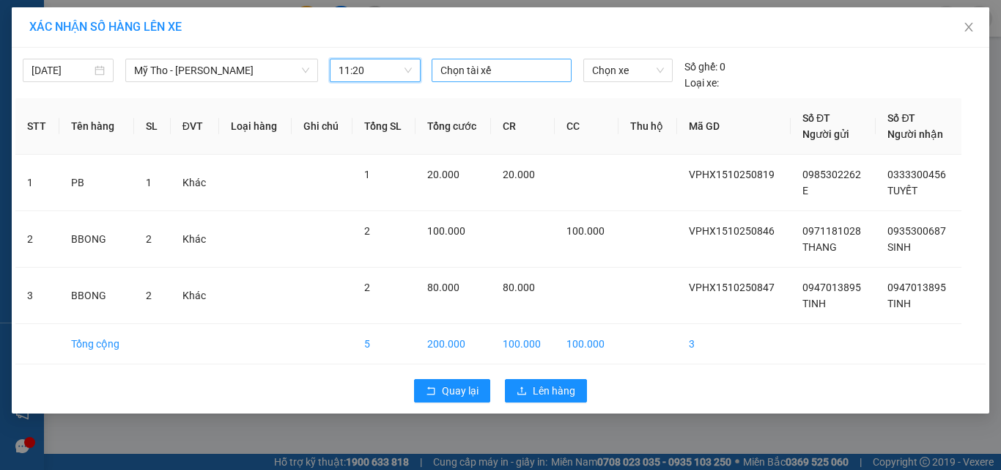
click at [473, 73] on div at bounding box center [501, 71] width 133 height 18
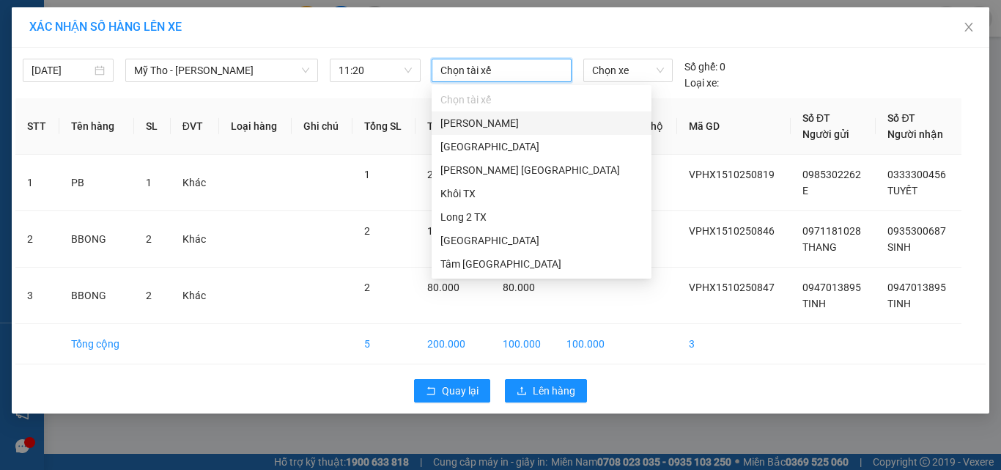
type input "4"
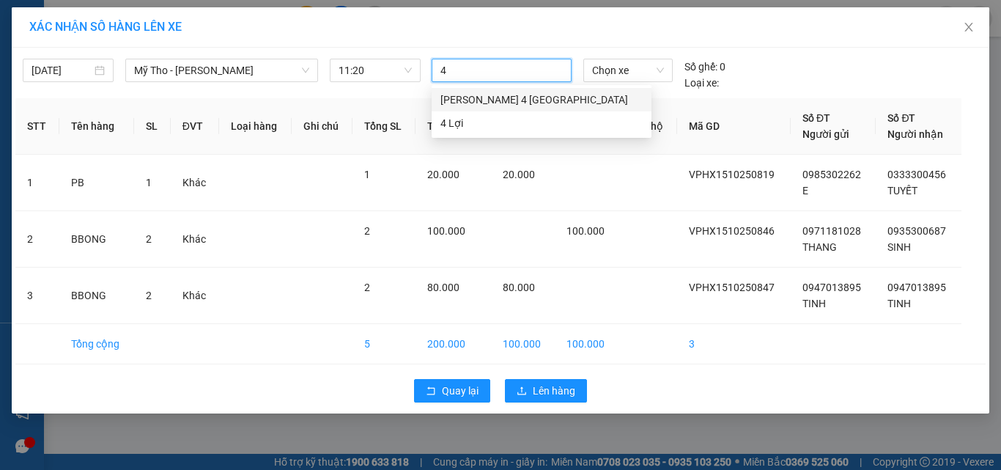
click at [484, 90] on div "Tuấn 4 TX" at bounding box center [542, 99] width 220 height 23
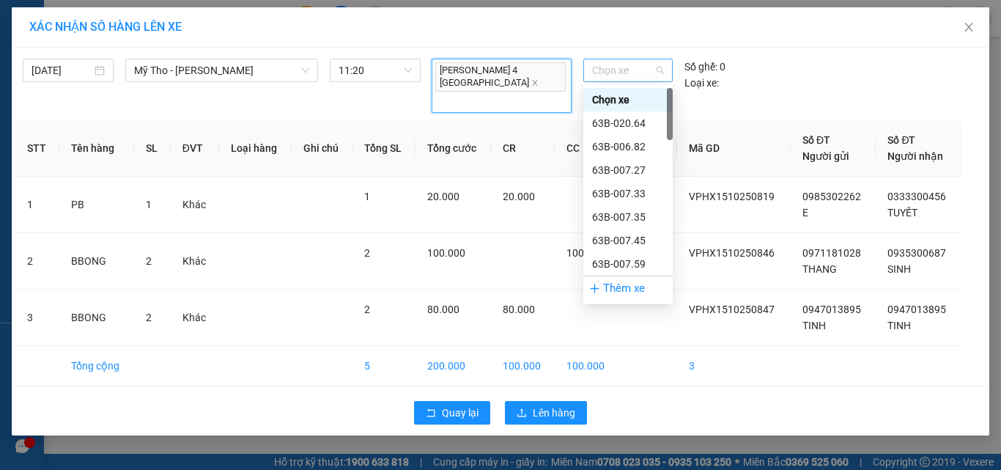
click at [611, 78] on span "Chọn xe" at bounding box center [628, 70] width 72 height 22
click at [624, 150] on div "63B-006.82" at bounding box center [628, 147] width 72 height 16
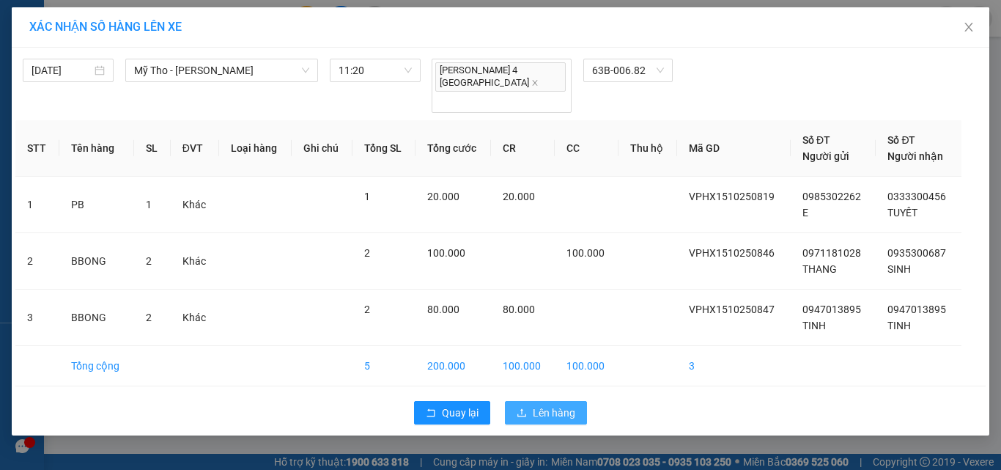
click at [578, 401] on button "Lên hàng" at bounding box center [546, 412] width 82 height 23
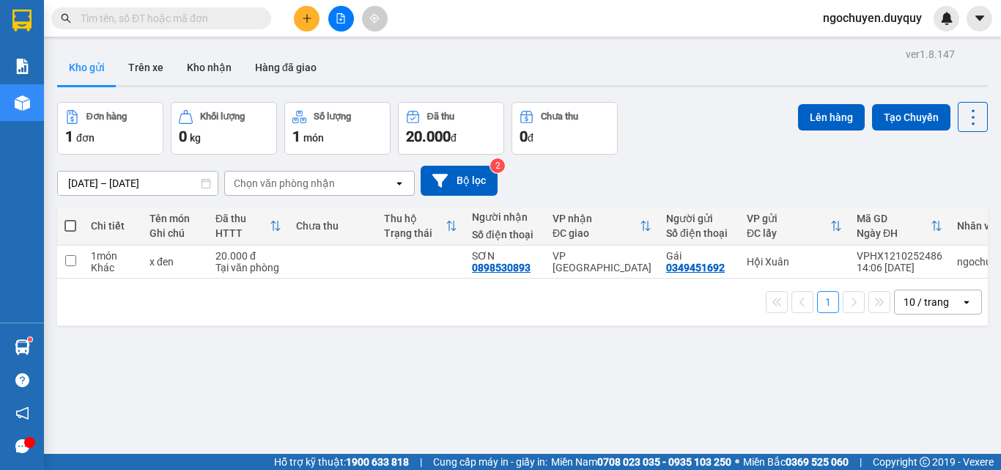
click at [318, 10] on div at bounding box center [341, 19] width 110 height 26
click at [310, 12] on button at bounding box center [307, 19] width 26 height 26
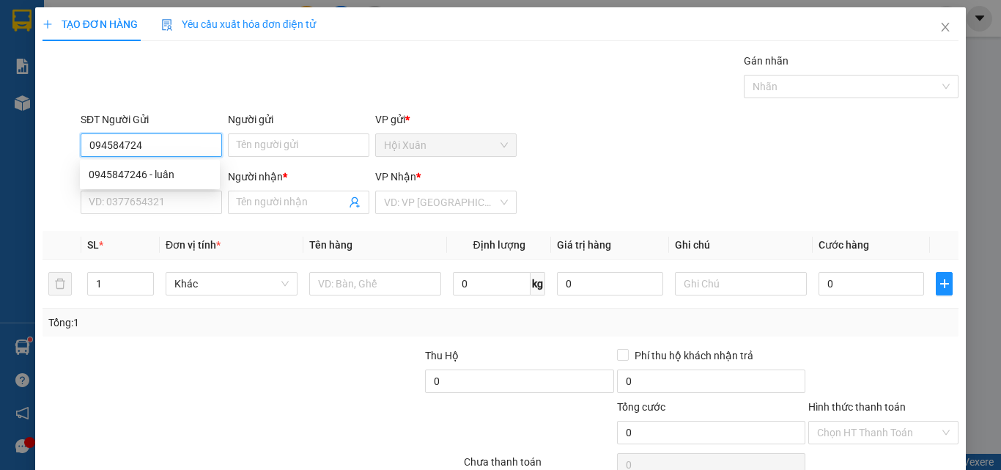
type input "0945847246"
click at [117, 172] on div "0945847246 - luân" at bounding box center [150, 174] width 122 height 16
type input "luân"
type input "0785191675"
type input "HIỀN"
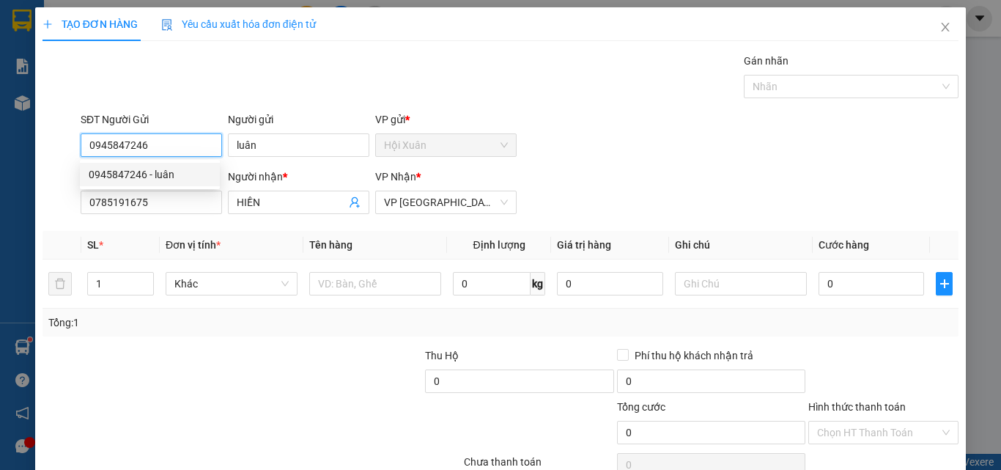
type input "40.000"
type input "0945847246"
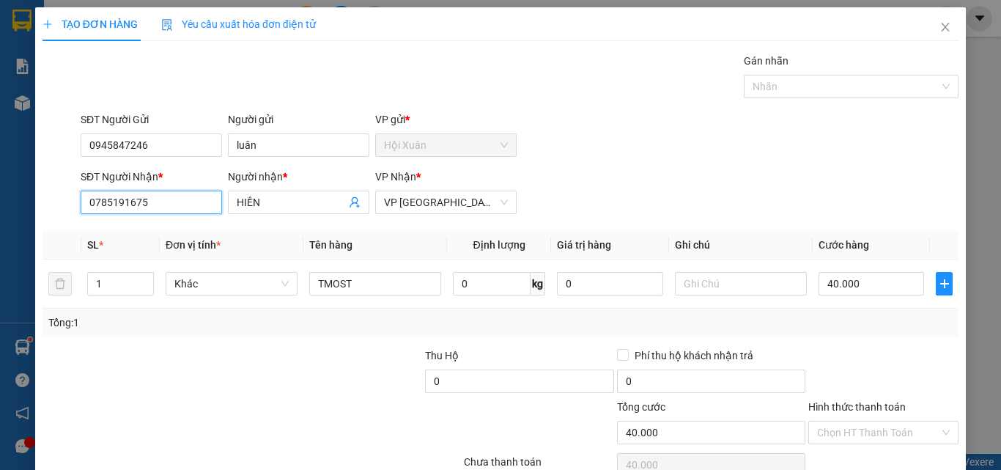
click at [210, 210] on input "0785191675" at bounding box center [151, 202] width 141 height 23
type input "0775046351"
click at [283, 199] on input "HIỀN" at bounding box center [291, 202] width 109 height 16
type input "H"
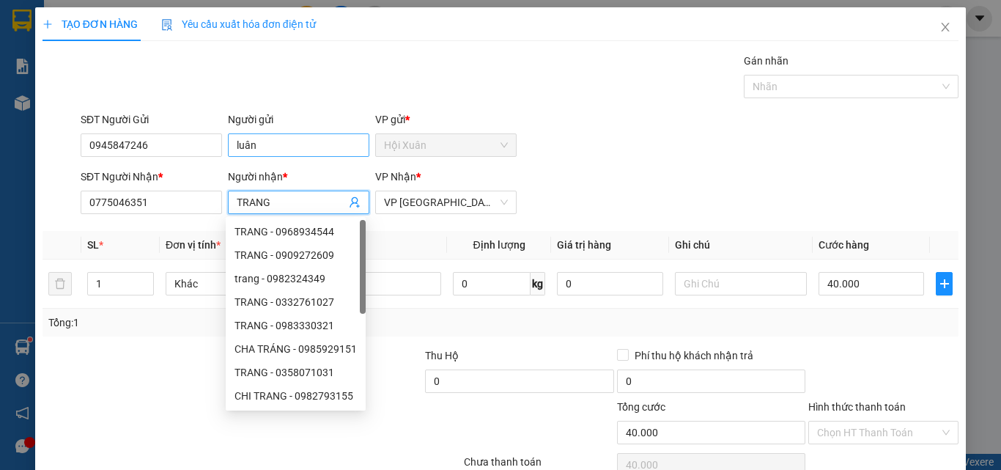
type input "TRANG"
click at [289, 152] on input "luân" at bounding box center [298, 144] width 141 height 23
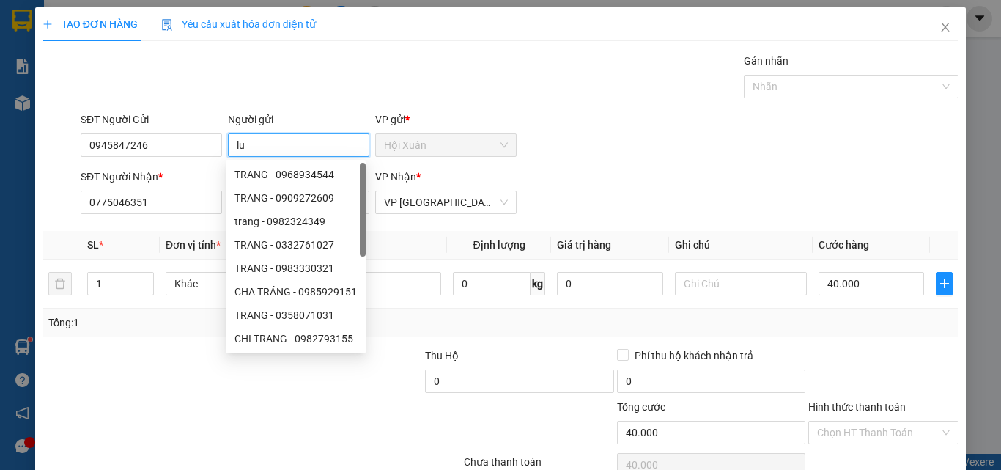
type input "l"
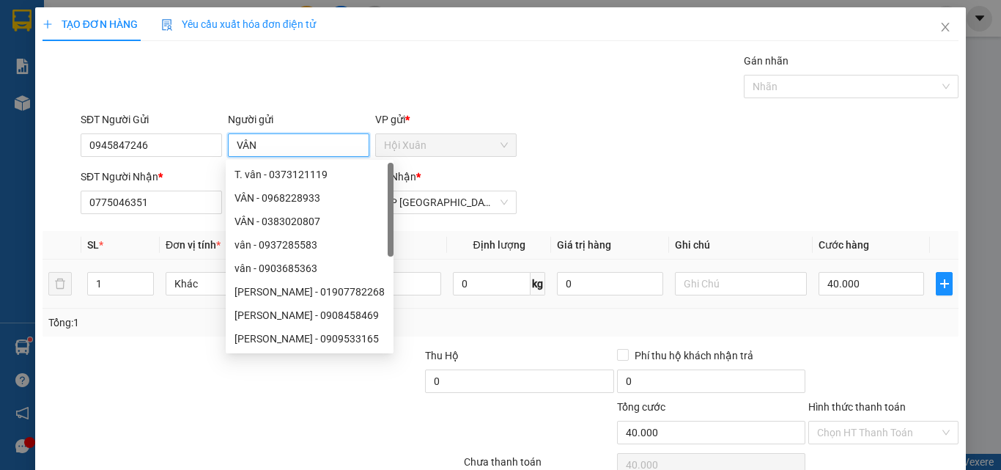
type input "VÂN"
click at [415, 271] on div "TMOST" at bounding box center [375, 283] width 132 height 29
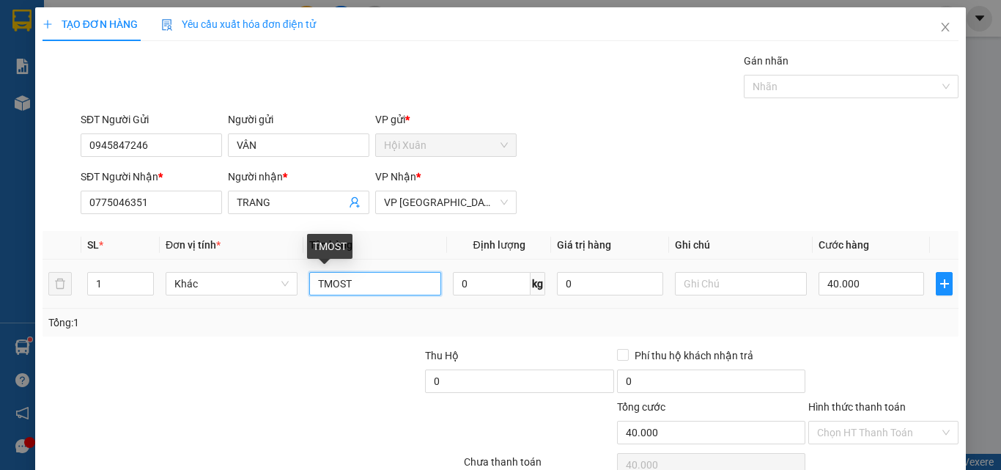
click at [418, 283] on input "TMOST" at bounding box center [375, 283] width 132 height 23
type input "TNP"
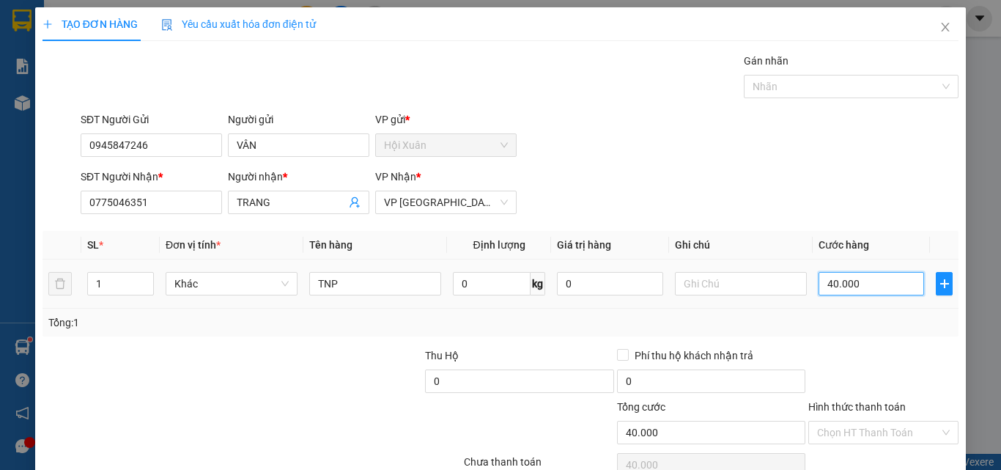
click at [862, 294] on input "40.000" at bounding box center [872, 283] width 106 height 23
type input "0"
type input "3"
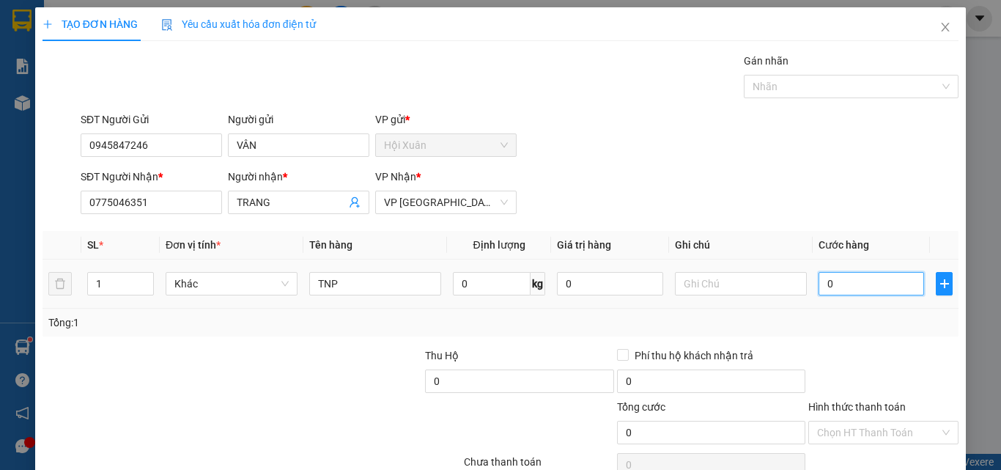
type input "3"
type input "03"
type input "30"
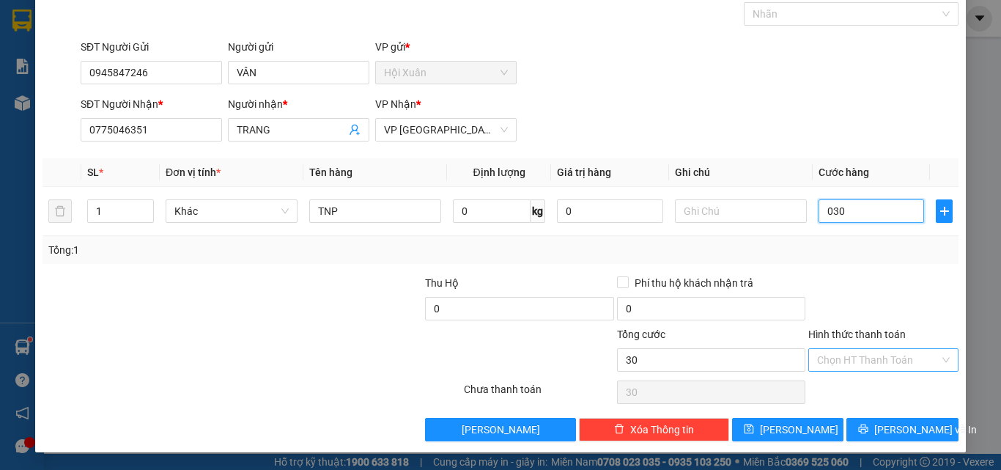
type input "030"
type input "30.000"
click at [876, 369] on input "Hình thức thanh toán" at bounding box center [878, 360] width 122 height 22
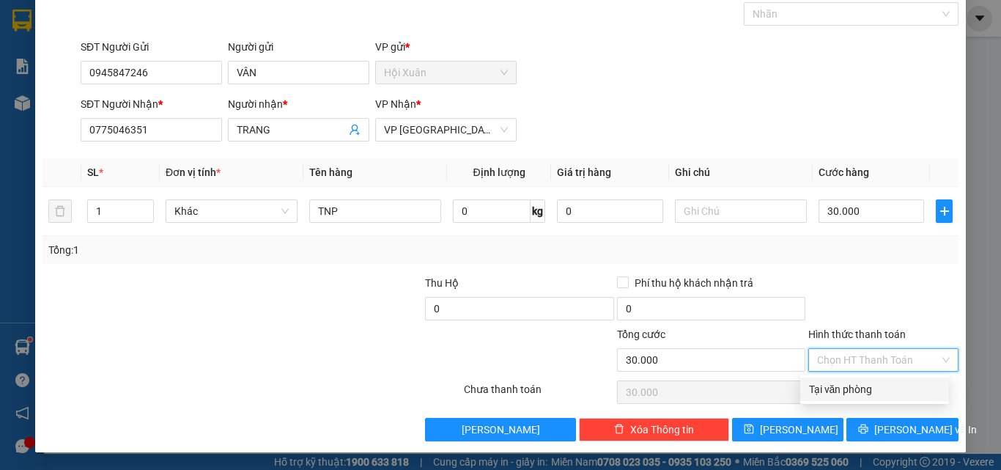
click at [874, 383] on div "Tại văn phòng" at bounding box center [874, 389] width 131 height 16
type input "0"
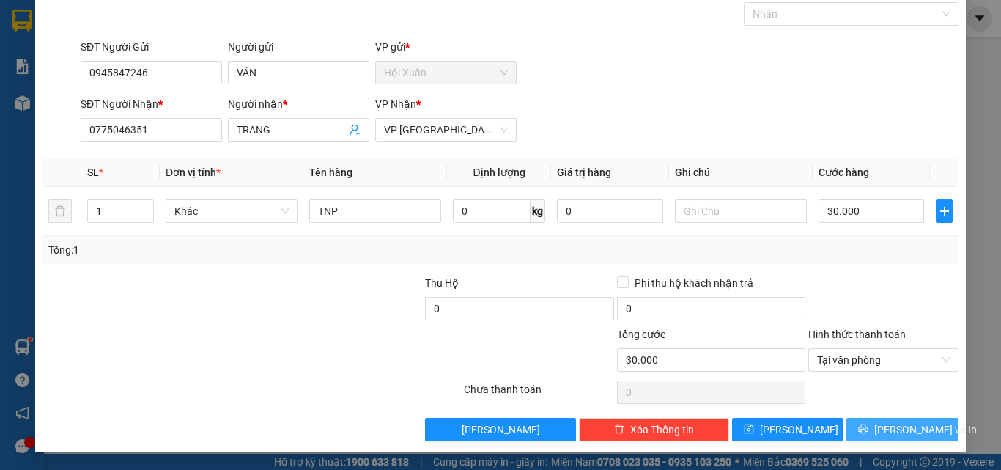
click at [885, 430] on span "[PERSON_NAME] và In" at bounding box center [925, 429] width 103 height 16
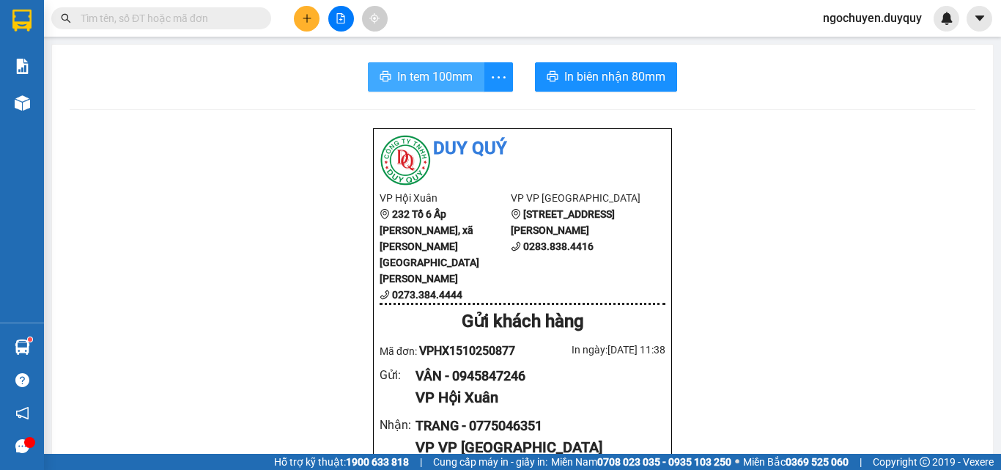
click at [391, 85] on button "In tem 100mm" at bounding box center [426, 76] width 117 height 29
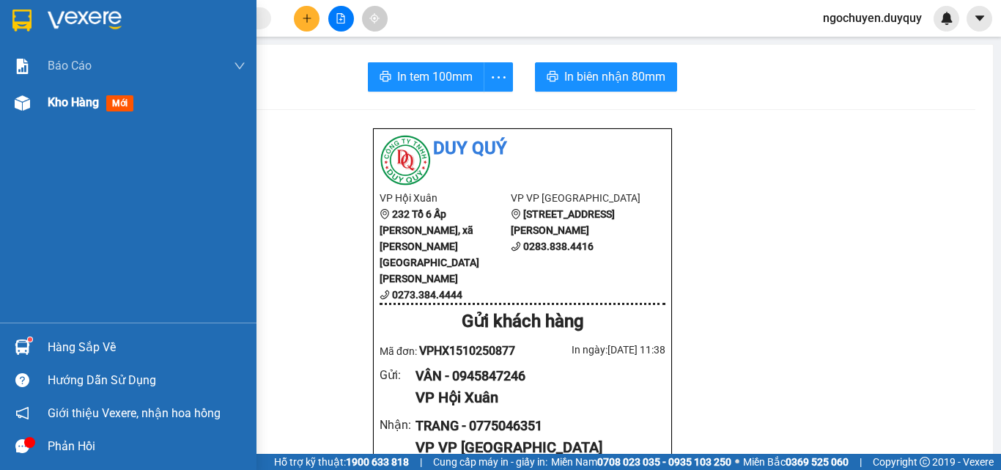
click at [29, 101] on img at bounding box center [22, 102] width 15 height 15
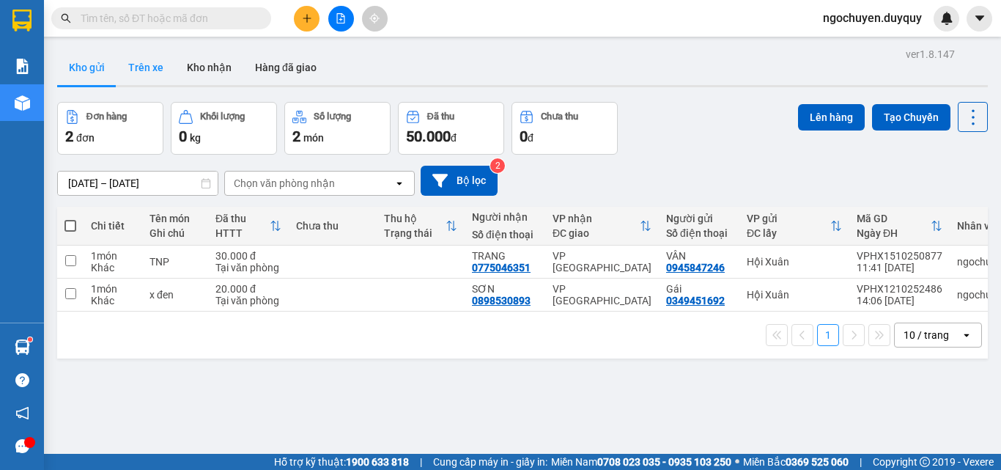
click at [145, 62] on button "Trên xe" at bounding box center [146, 67] width 59 height 35
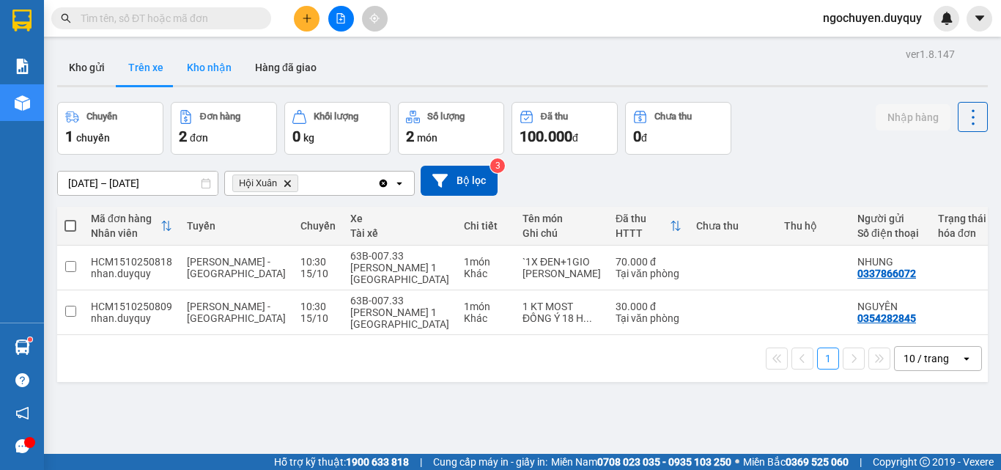
click at [212, 70] on button "Kho nhận" at bounding box center [209, 67] width 68 height 35
